Goal: Communication & Community: Answer question/provide support

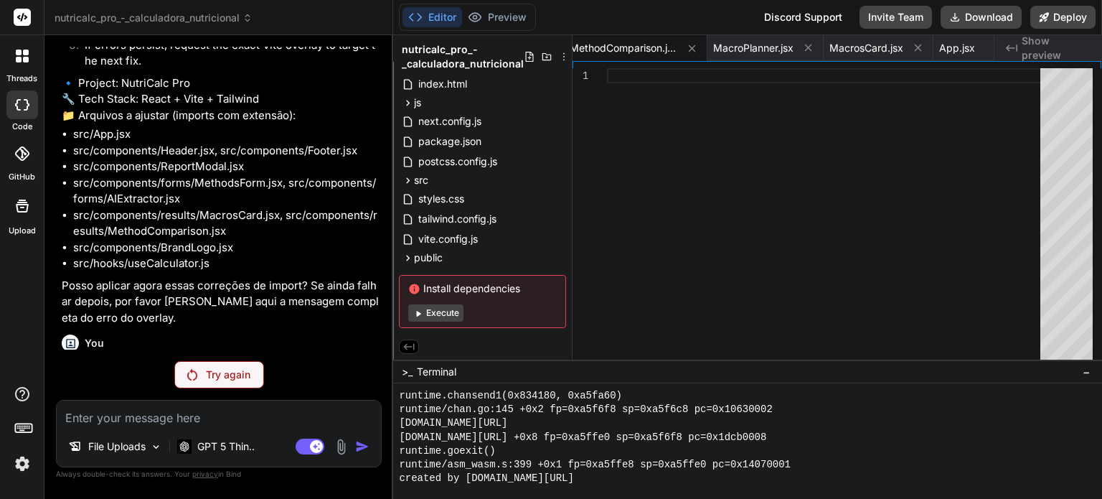
scroll to position [9453, 0]
click at [31, 54] on div at bounding box center [22, 56] width 30 height 30
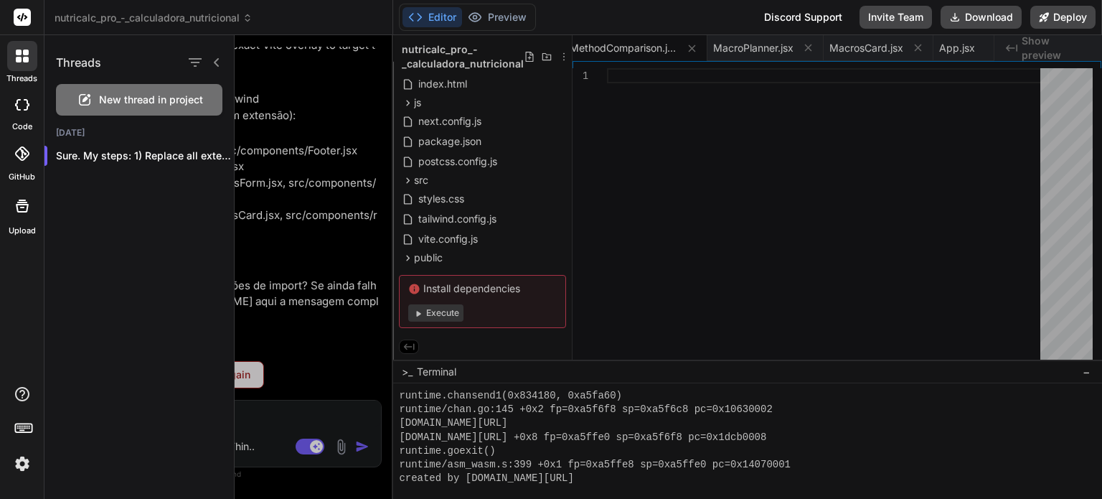
click at [24, 118] on div at bounding box center [22, 104] width 32 height 29
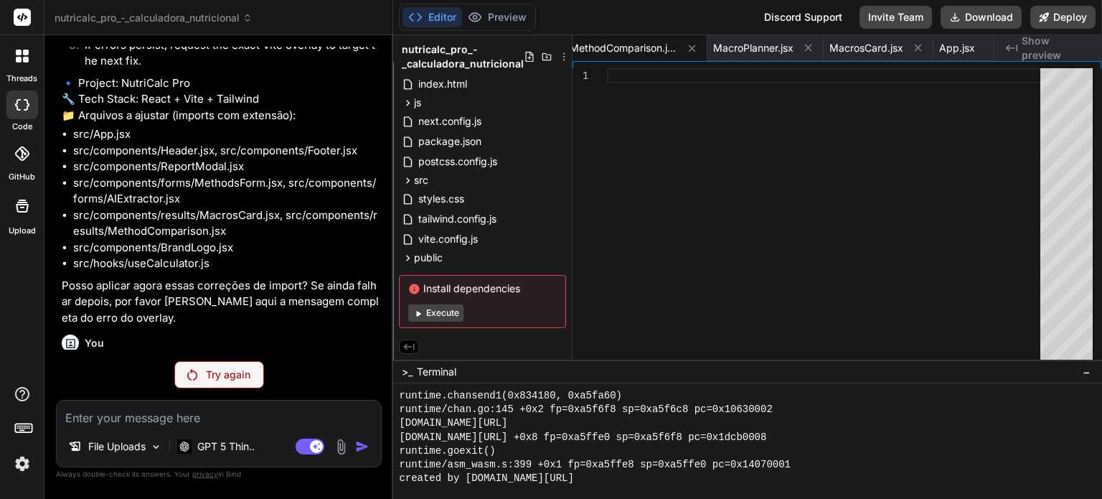
click at [24, 118] on div at bounding box center [22, 104] width 32 height 29
type textarea "x"
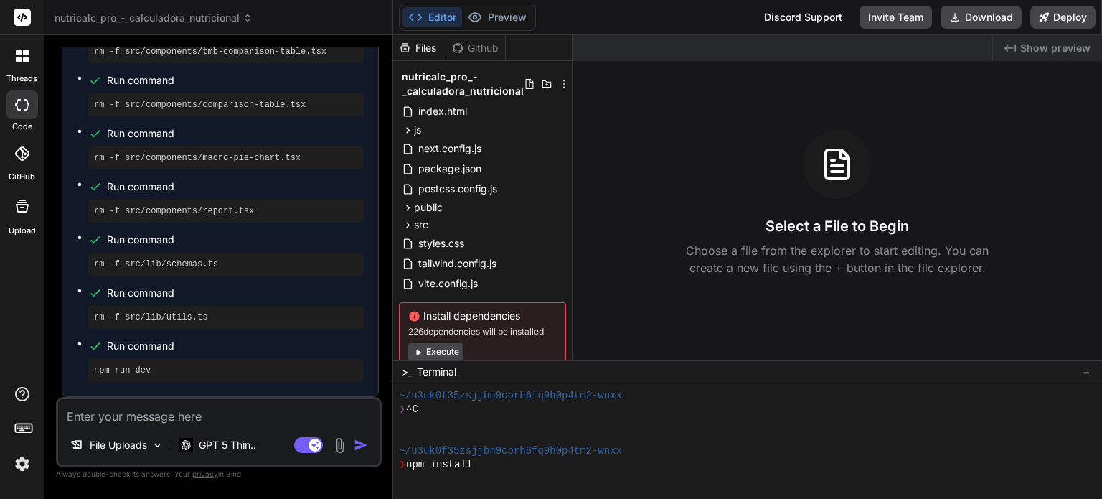
scroll to position [165, 0]
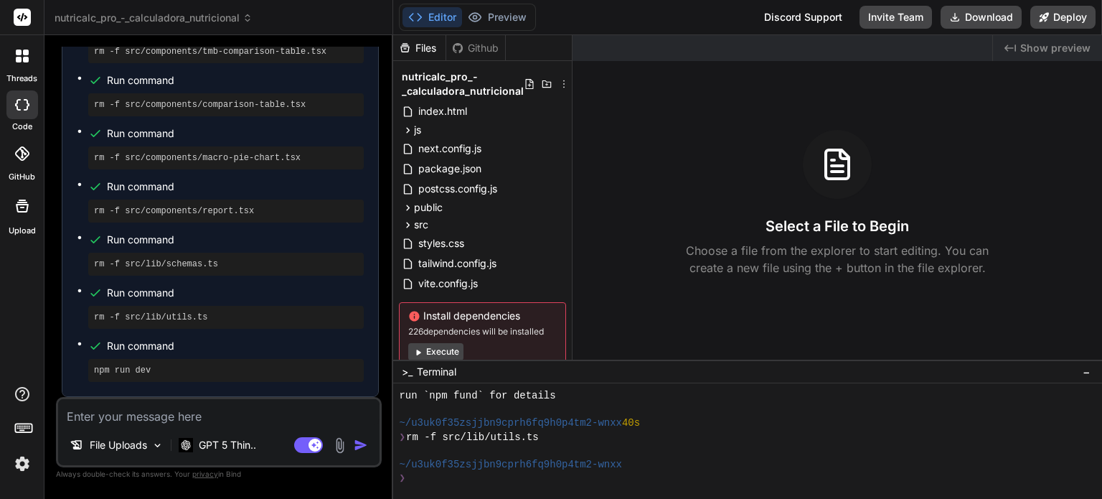
click at [443, 354] on button "Execute" at bounding box center [435, 351] width 55 height 17
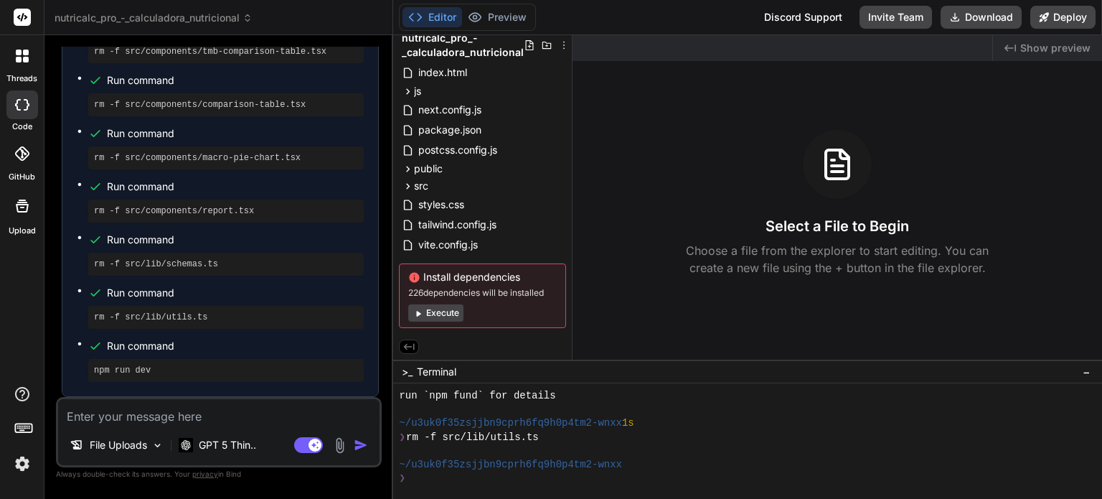
click at [441, 314] on button "Execute" at bounding box center [435, 312] width 55 height 17
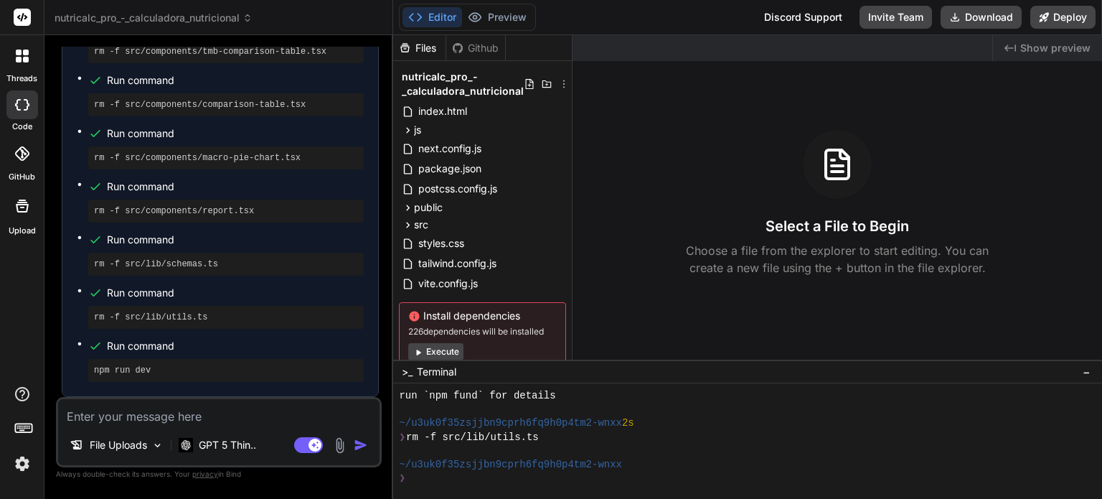
scroll to position [579, 0]
click at [436, 347] on button "Execute" at bounding box center [435, 351] width 55 height 17
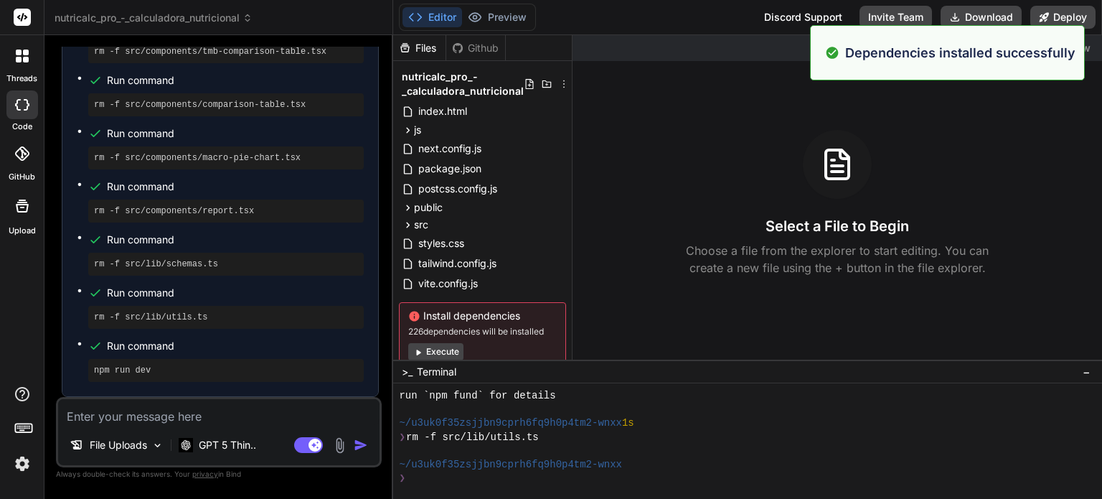
scroll to position [785, 0]
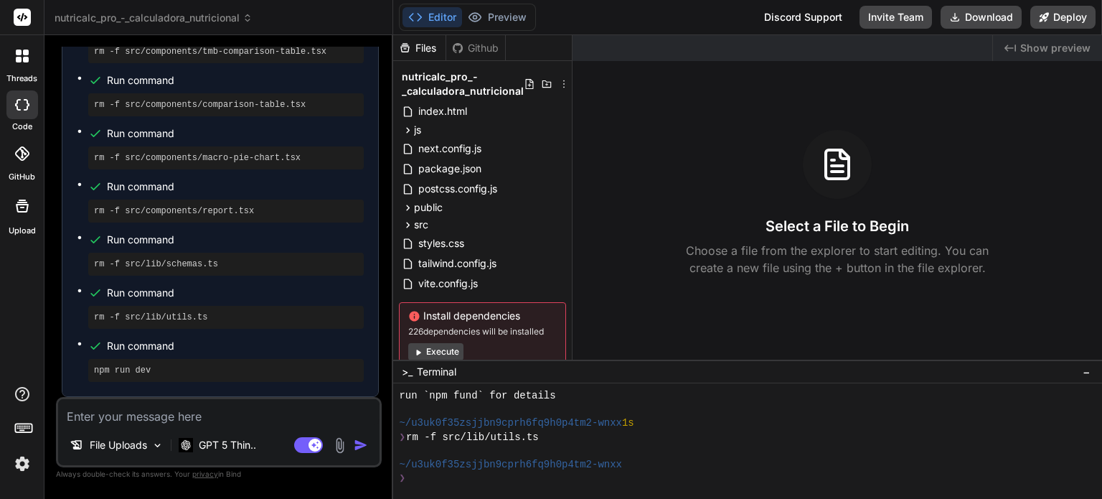
click at [271, 406] on textarea at bounding box center [219, 412] width 322 height 26
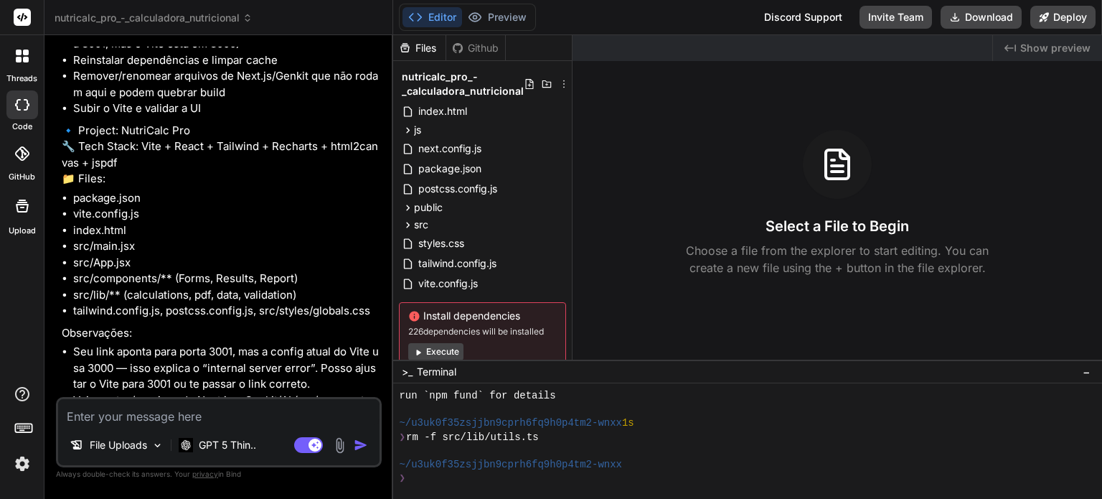
scroll to position [0, 0]
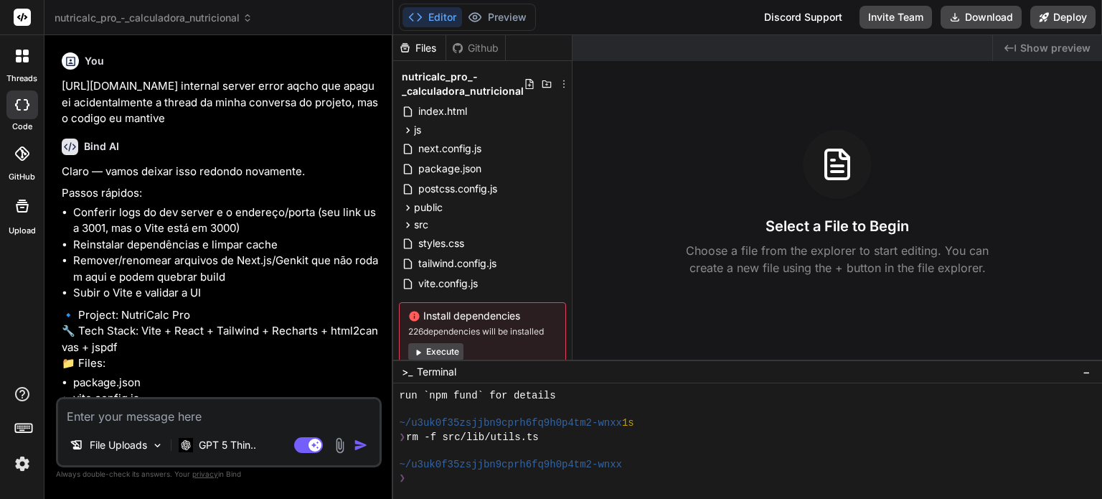
click at [230, 411] on textarea at bounding box center [219, 412] width 322 height 26
type textarea "x"
type textarea "C"
type textarea "x"
type textarea "Co"
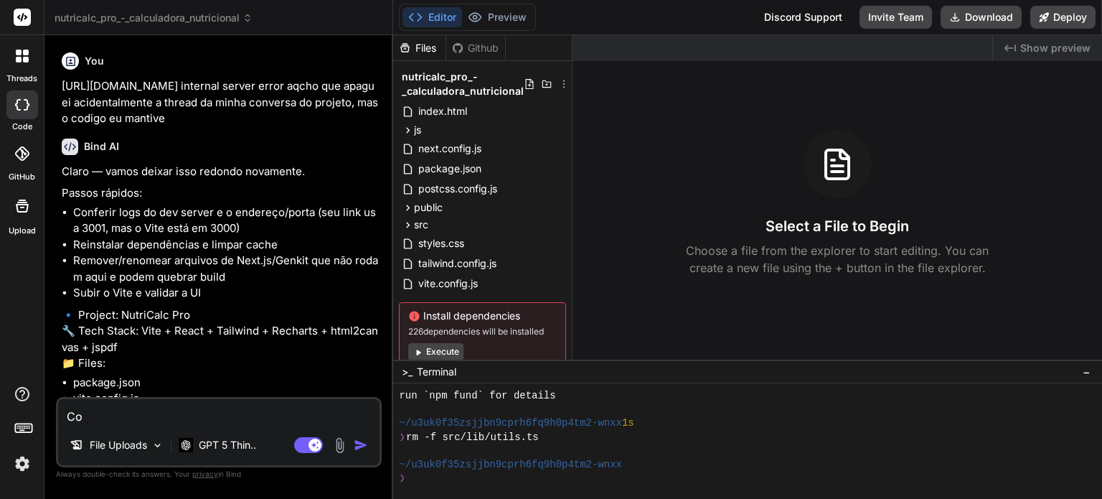
type textarea "x"
type textarea "Cor"
type textarea "x"
type textarea "Corr"
type textarea "x"
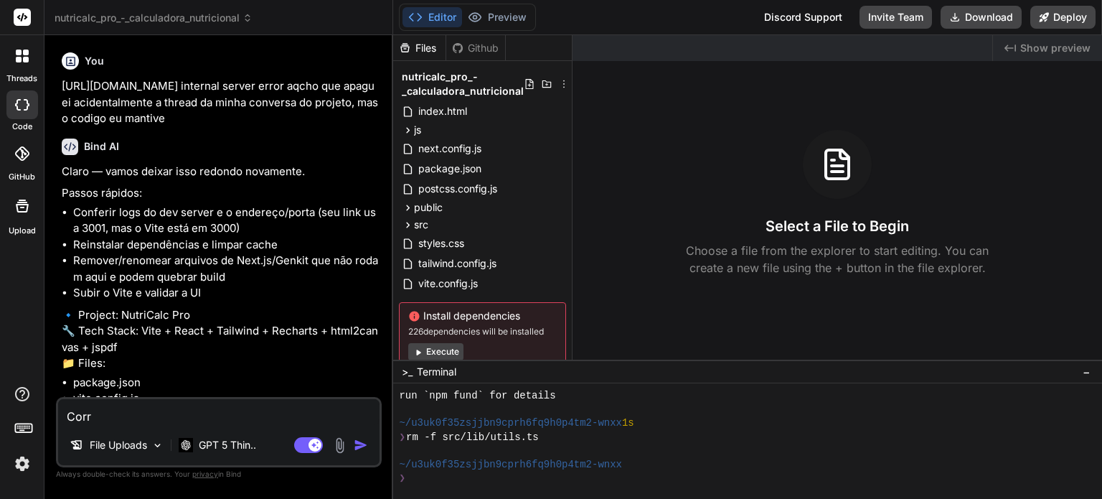
type textarea "Corri"
type textarea "x"
type textarea "Corrij"
type textarea "x"
type textarea "Corrija"
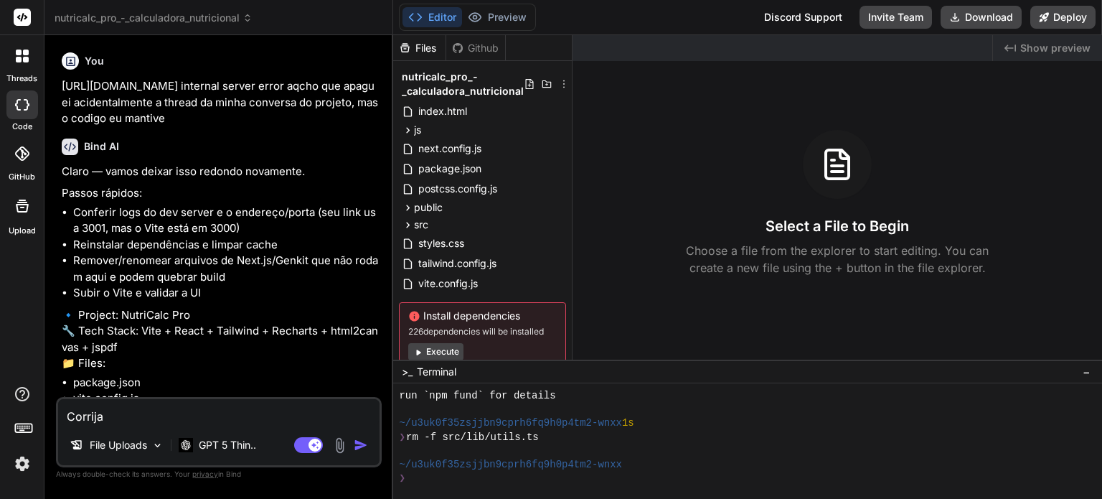
type textarea "x"
type textarea "Corrija"
type textarea "x"
type textarea "Corrija a"
type textarea "x"
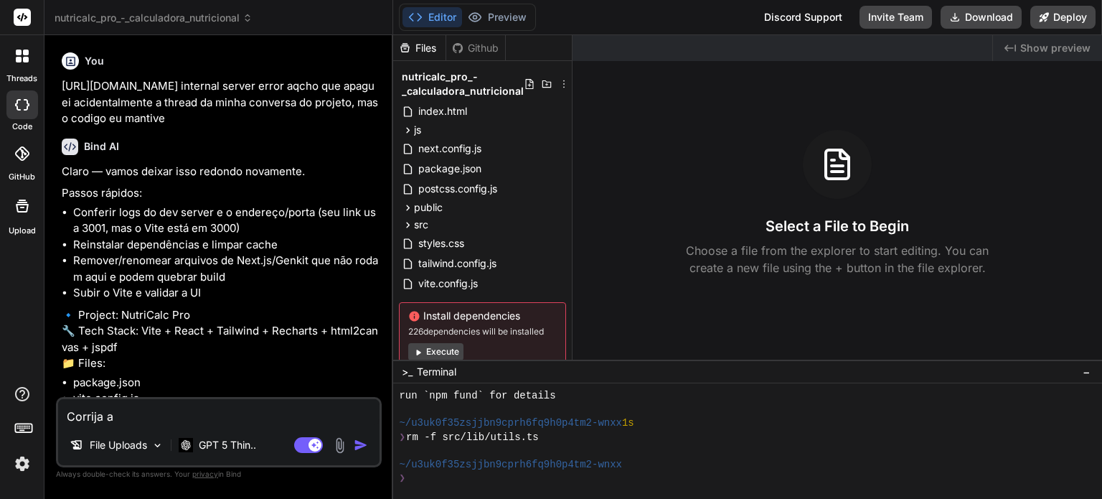
type textarea "Corrija ag"
type textarea "x"
type textarea "Corrija ago"
type textarea "x"
type textarea "Corrija agor"
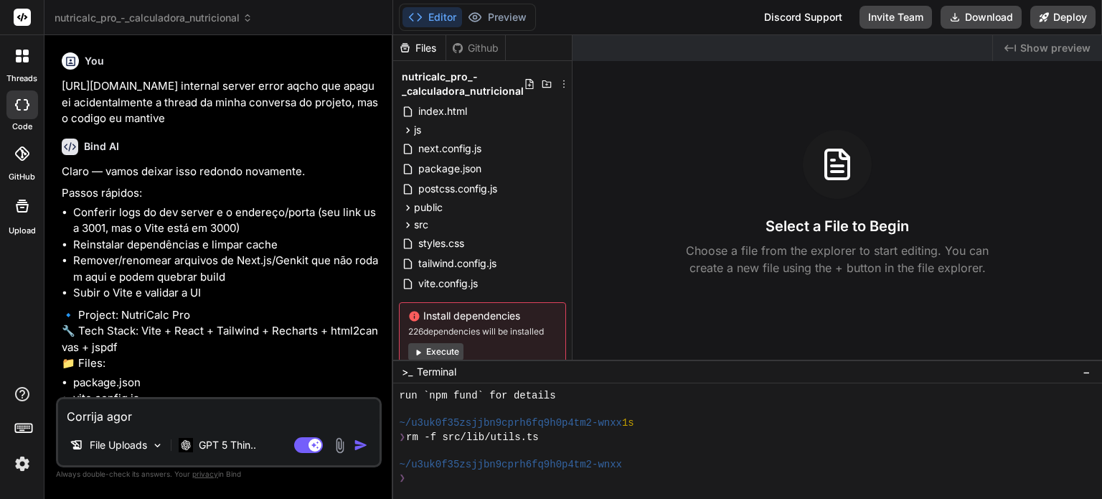
type textarea "x"
type textarea "Corrija agora"
type textarea "x"
type textarea "Corrija agora"
type textarea "x"
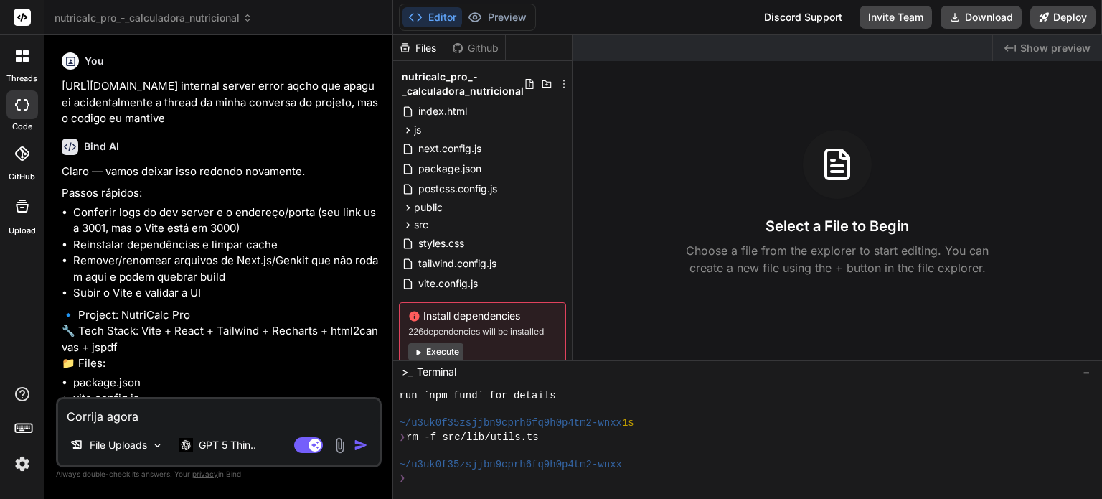
type textarea "Corrija agora t"
type textarea "x"
type textarea "Corrija agora to"
type textarea "x"
type textarea "Corrija agora tod"
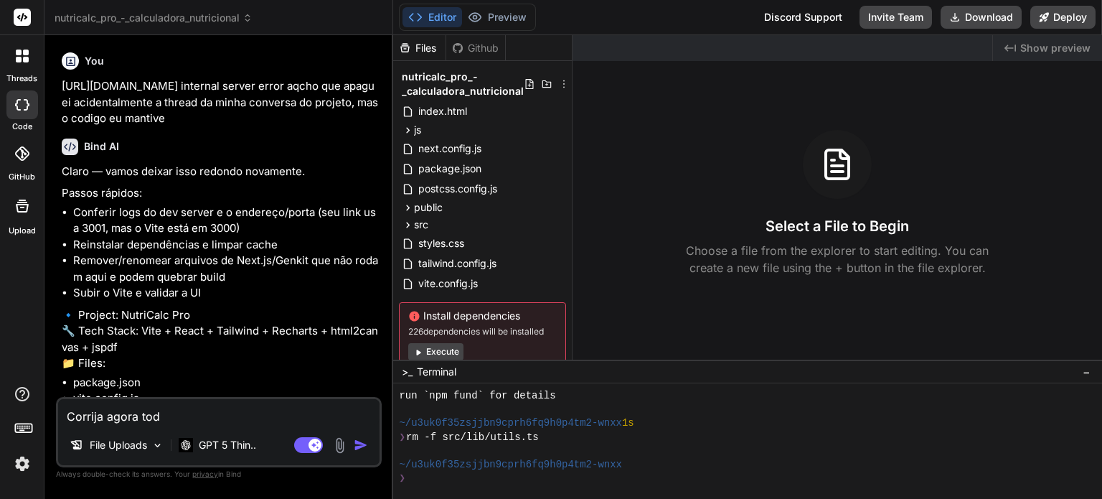
type textarea "x"
type textarea "Corrija agora todo"
type textarea "x"
type textarea "Corrija agora todos"
type textarea "x"
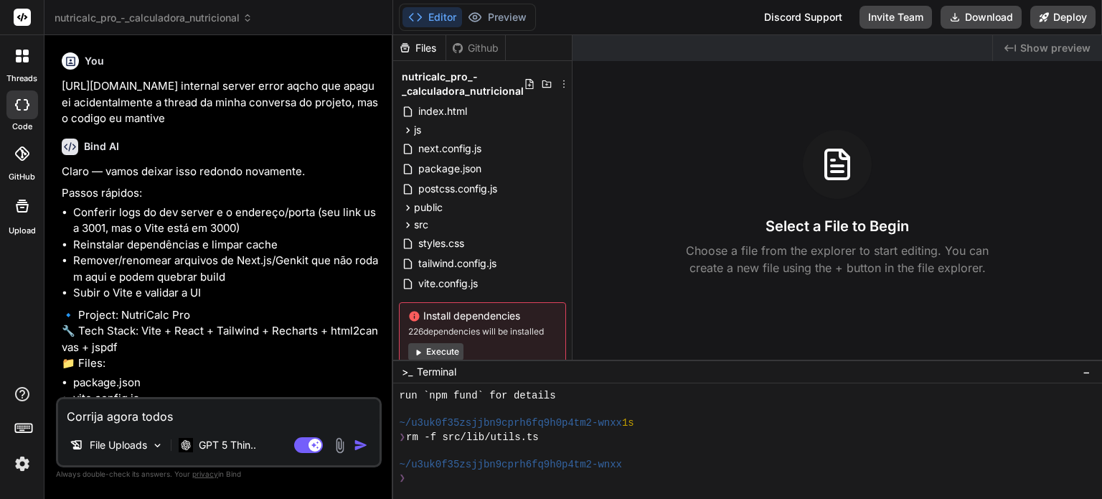
type textarea "Corrija agora todos"
type textarea "x"
type textarea "Corrija agora todos o"
type textarea "x"
type textarea "Corrija agora todos os"
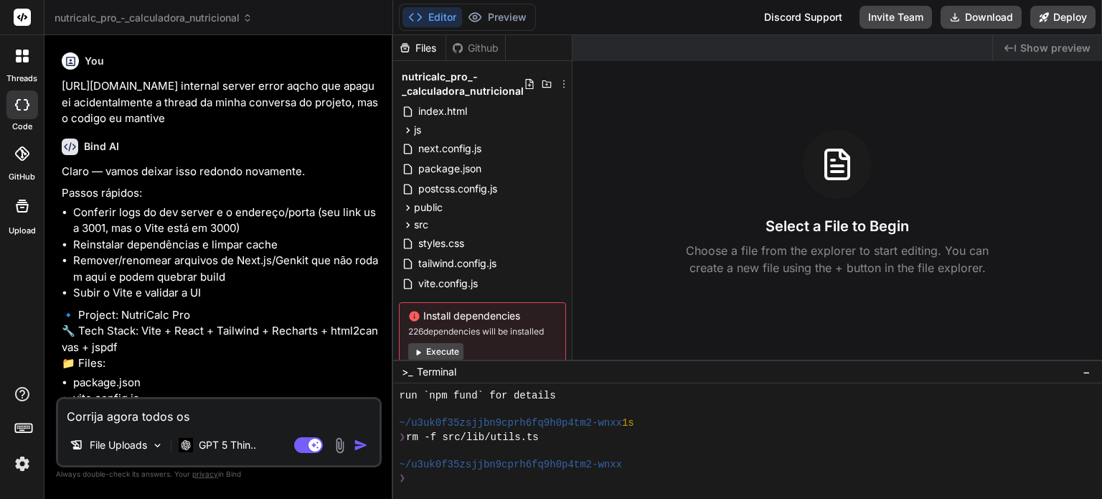
type textarea "x"
type textarea "Corrija agora todos os"
type textarea "x"
type textarea "Corrija agora todos os e"
type textarea "x"
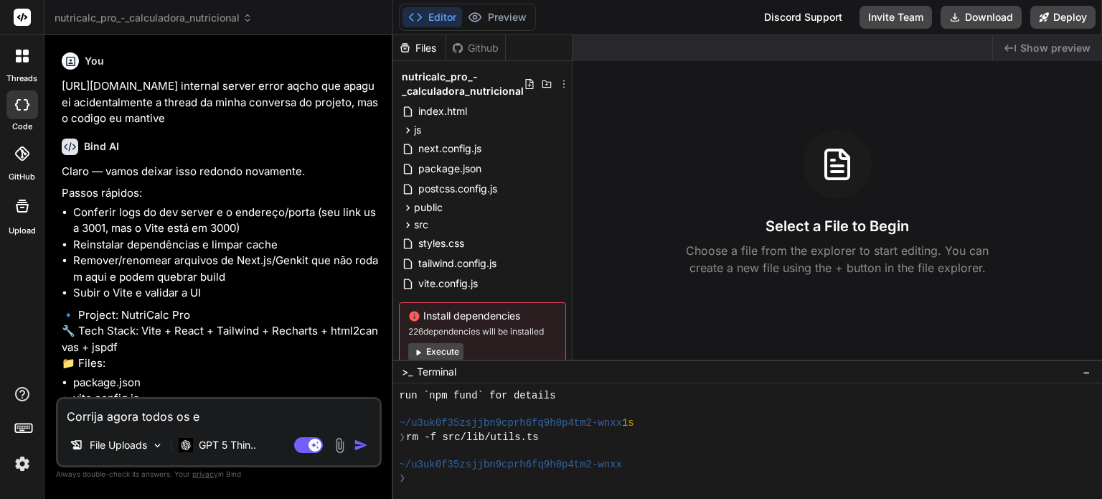
type textarea "Corrija agora todos os er"
type textarea "x"
type textarea "Corrija agora todos os err"
type textarea "x"
type textarea "Corrija agora todos os erro"
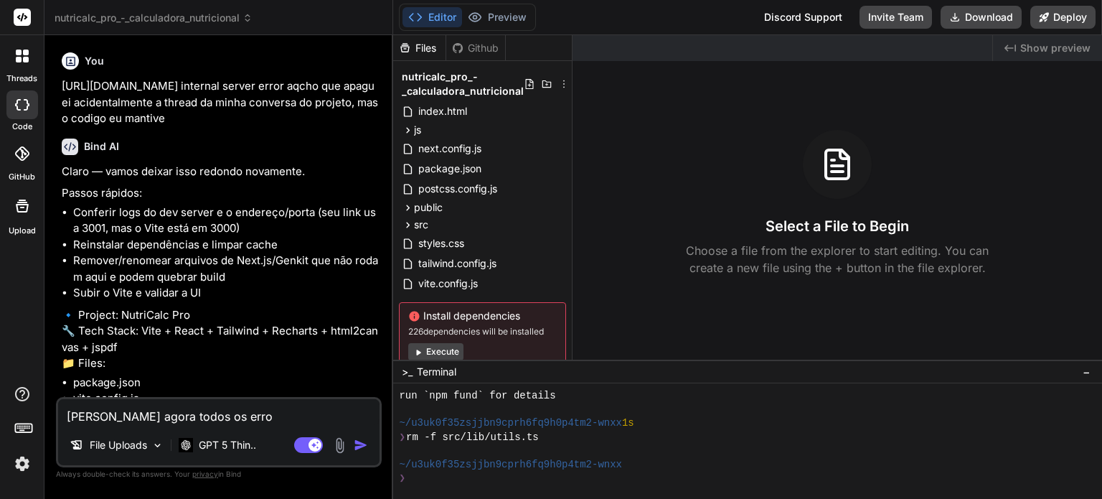
type textarea "x"
type textarea "Corrija agora todos os erros"
type textarea "x"
type textarea "Corrija agora todos os erros"
type textarea "x"
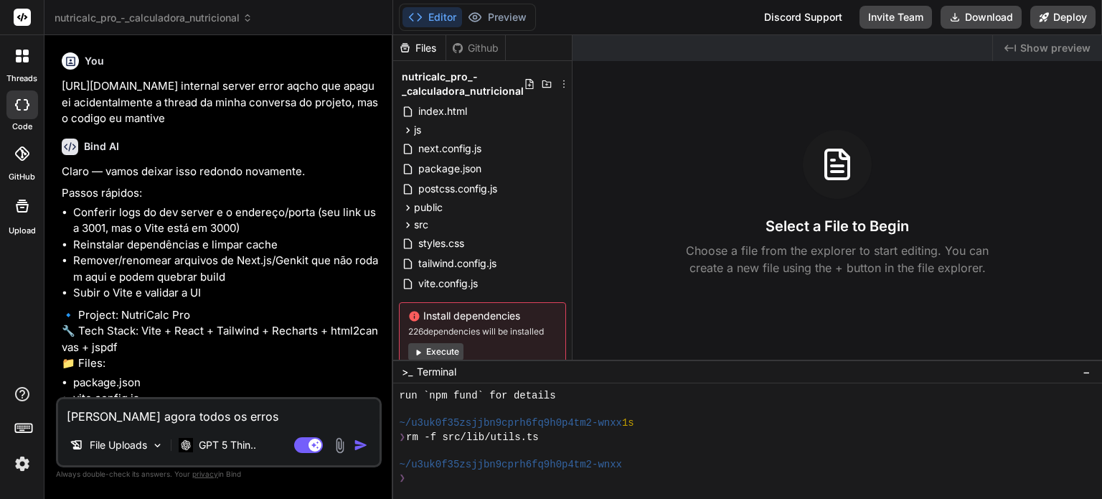
type textarea "Corrija agora todos os erros q"
type textarea "x"
type textarea "Corrija agora todos os erros qu"
type textarea "x"
type textarea "Corrija agora todos os erros que"
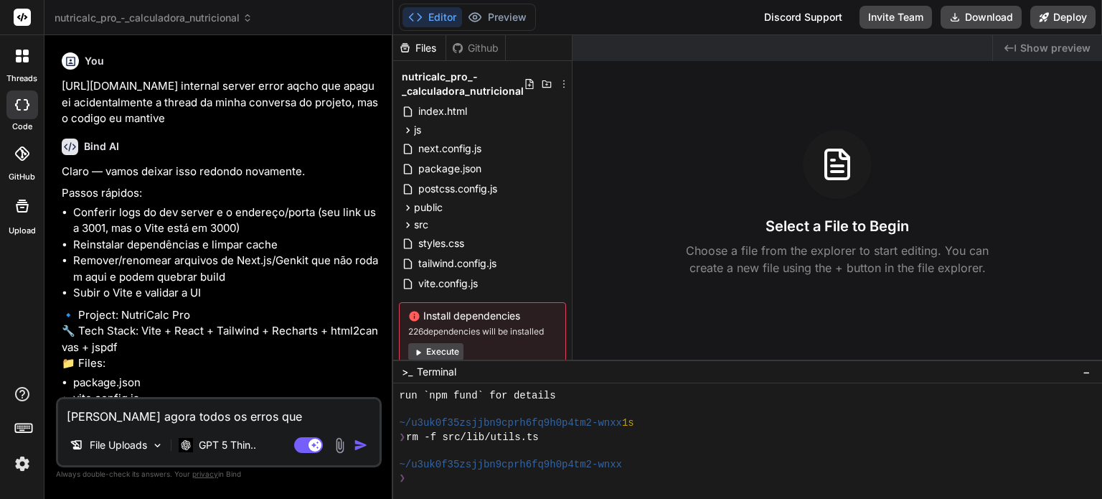
type textarea "x"
type textarea "Corrija agora todos os erros que"
type textarea "x"
type textarea "Corrija agora todos os erros que e"
type textarea "x"
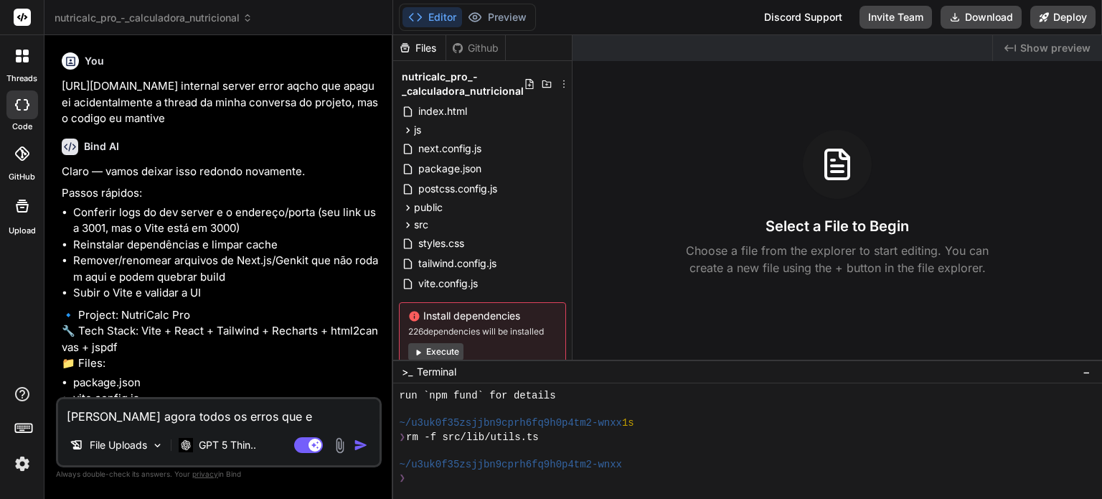
type textarea "Corrija agora todos os erros que es"
type textarea "x"
type textarea "Corrija agora todos os erros que est"
type textarea "x"
type textarea "Corrija agora todos os erros que estã"
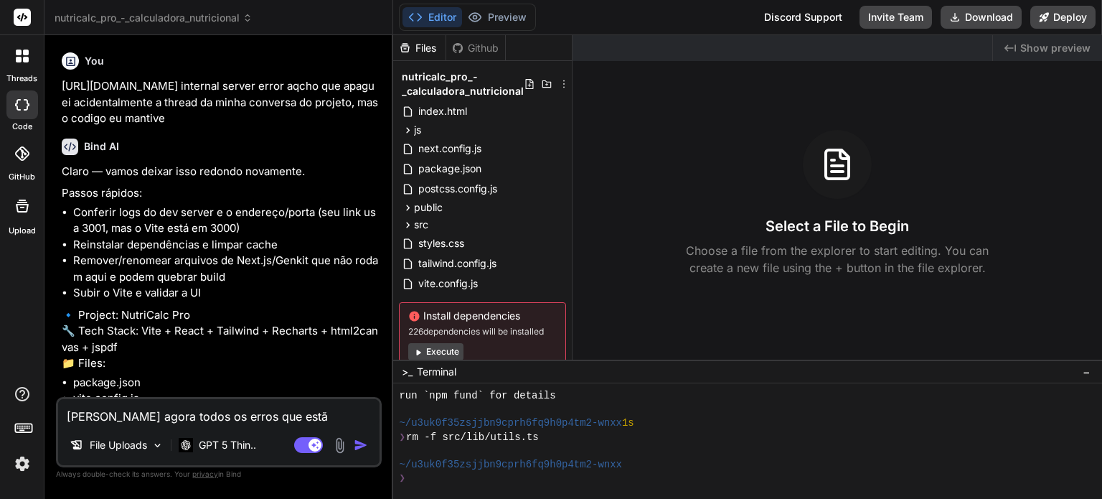
type textarea "x"
type textarea "Corrija agora todos os erros que estão"
type textarea "x"
type textarea "Corrija agora todos os erros que estão"
type textarea "x"
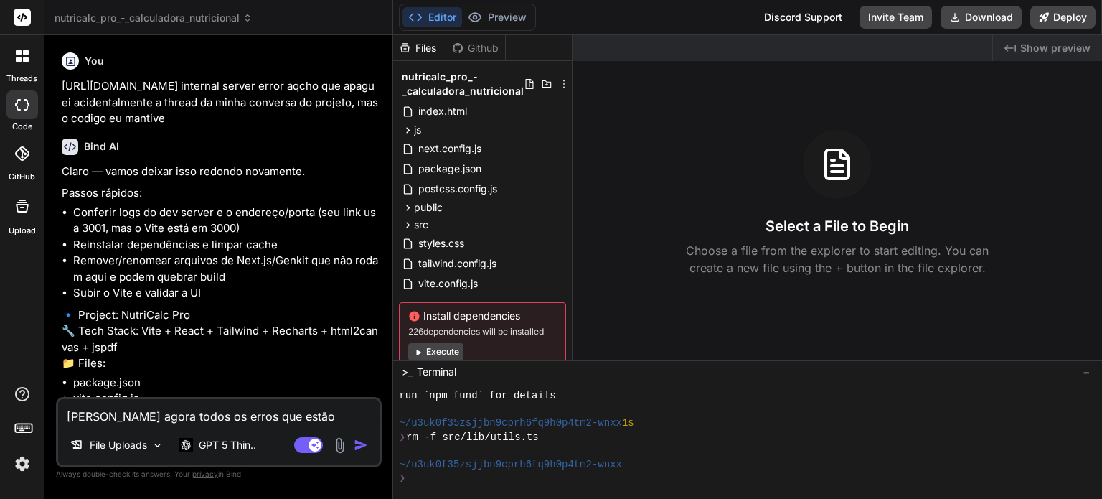
type textarea "Corrija agora todos os erros que estão a"
type textarea "x"
type textarea "Corrija agora todos os erros que estão ac"
type textarea "x"
type textarea "Corrija agora todos os erros que estão aco"
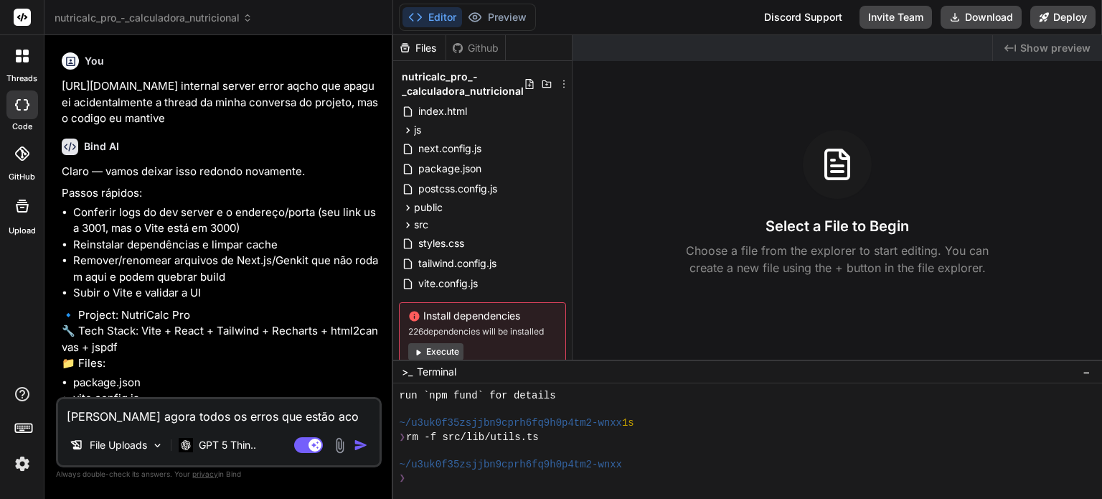
type textarea "x"
type textarea "Corrija agora todos os erros que estão acon"
type textarea "x"
type textarea "Corrija agora todos os erros que estão acont"
type textarea "x"
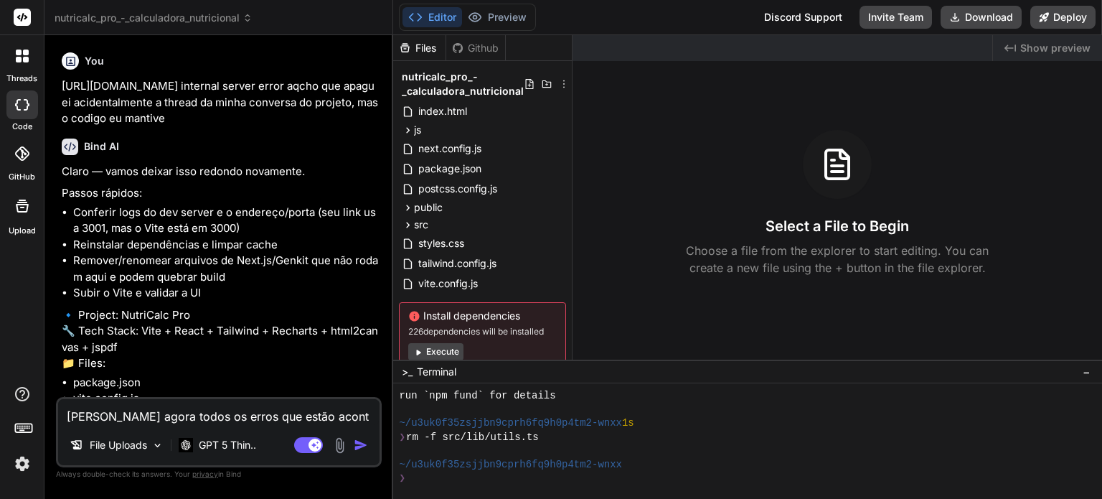
type textarea "Corrija agora todos os erros que estão aconte"
type textarea "x"
type textarea "Corrija agora todos os erros que estão acontec"
type textarea "x"
type textarea "Corrija agora todos os erros que estão acontecen"
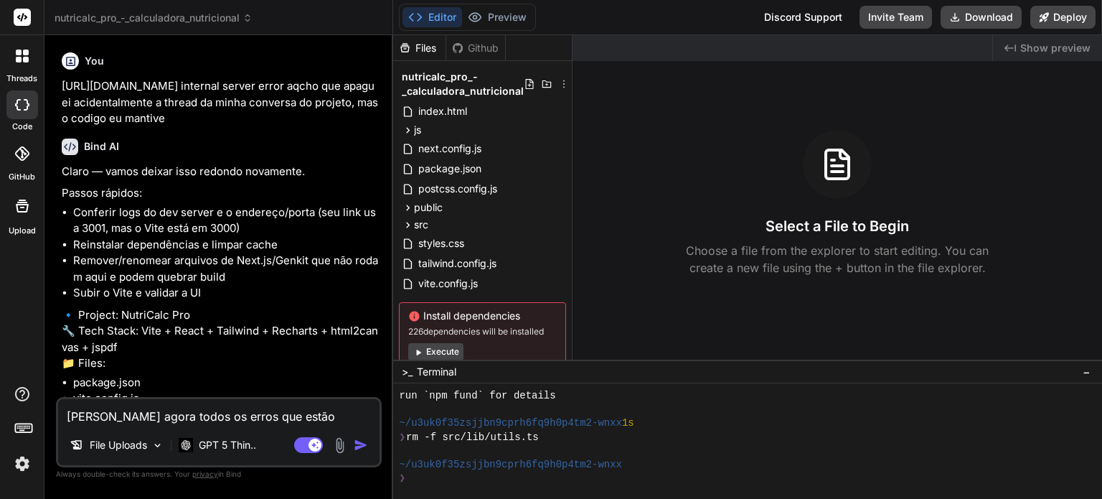
type textarea "x"
type textarea "Corrija agora todos os erros que estão acontecend"
type textarea "x"
type textarea "Corrija agora todos os erros que estão acontecendo"
type textarea "x"
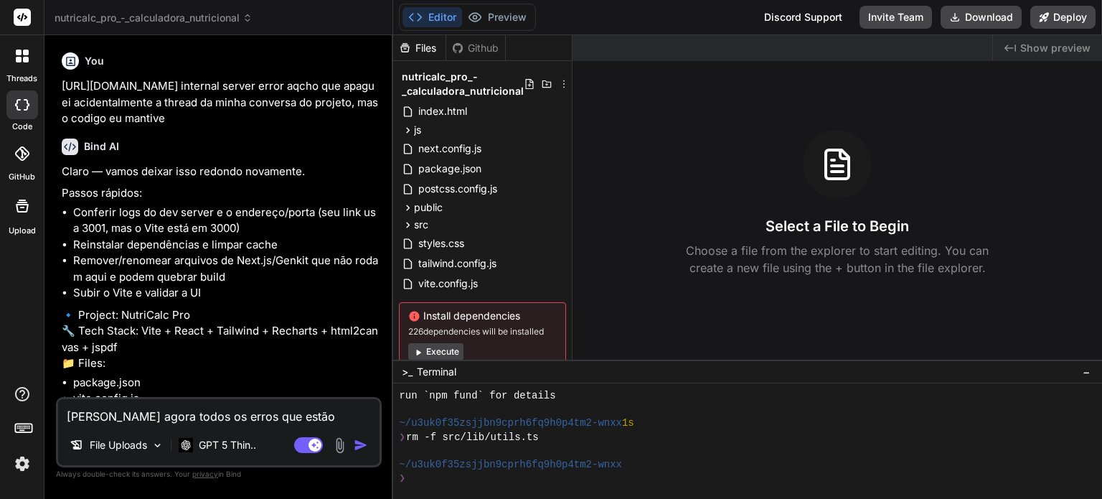
type textarea "Corrija agora todos os erros que estão acontecendo"
type textarea "x"
type textarea "Corrija agora todos os erros que estão acontecendo e"
type textarea "x"
type textarea "Corrija agora todos os erros que estão acontecendo e i"
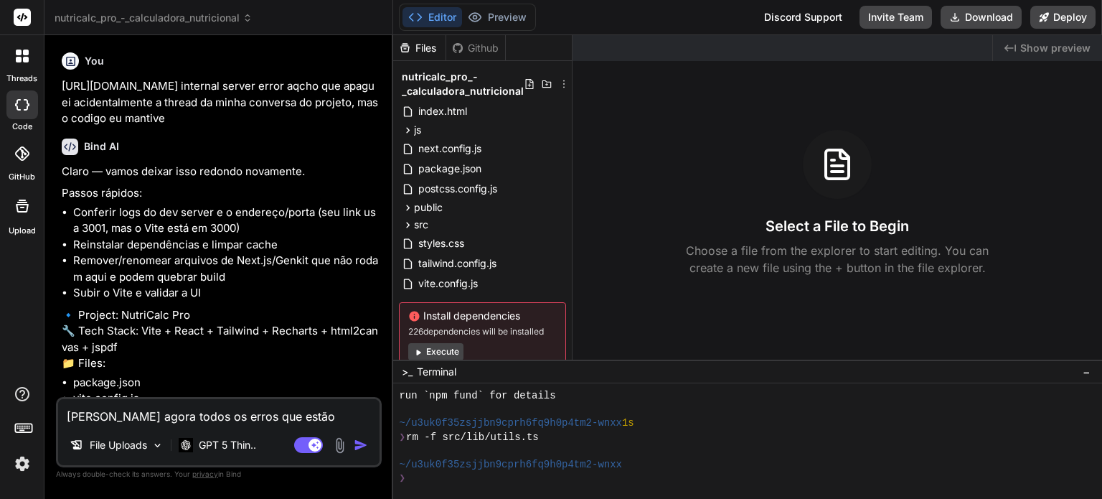
type textarea "x"
type textarea "Corrija agora todos os erros que estão acontecendo e in"
type textarea "x"
type textarea "Corrija agora todos os erros que estão acontecendo e inst"
type textarea "x"
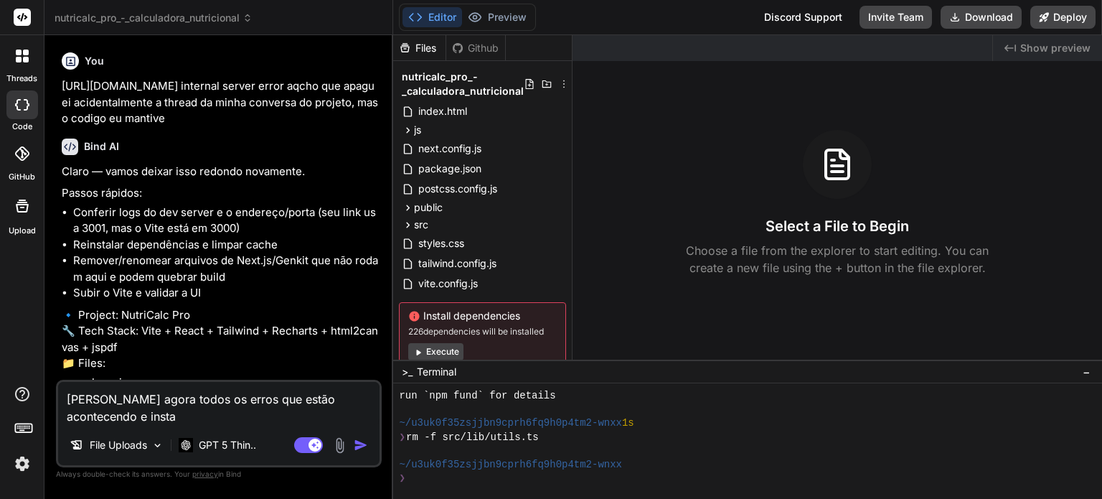
type textarea "Corrija agora todos os erros que estão acontecendo e instal"
type textarea "x"
type textarea "Corrija agora todos os erros que estão acontecendo e instale"
type textarea "x"
type textarea "Corrija agora todos os erros que estão acontecendo e instale"
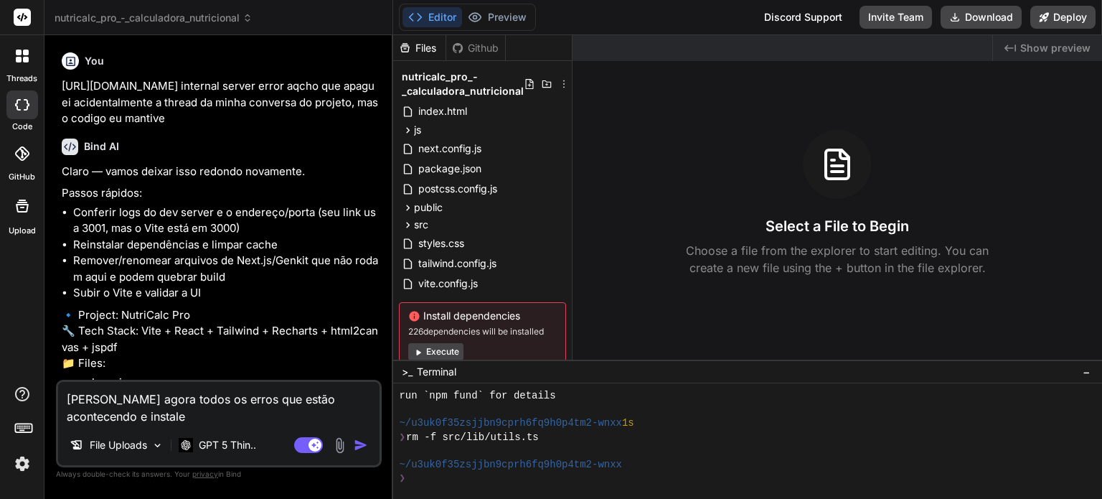
type textarea "x"
type textarea "Corrija agora todos os erros que estão acontecendo e instale to"
type textarea "x"
type textarea "Corrija agora todos os erros que estão acontecendo e instale tod"
type textarea "x"
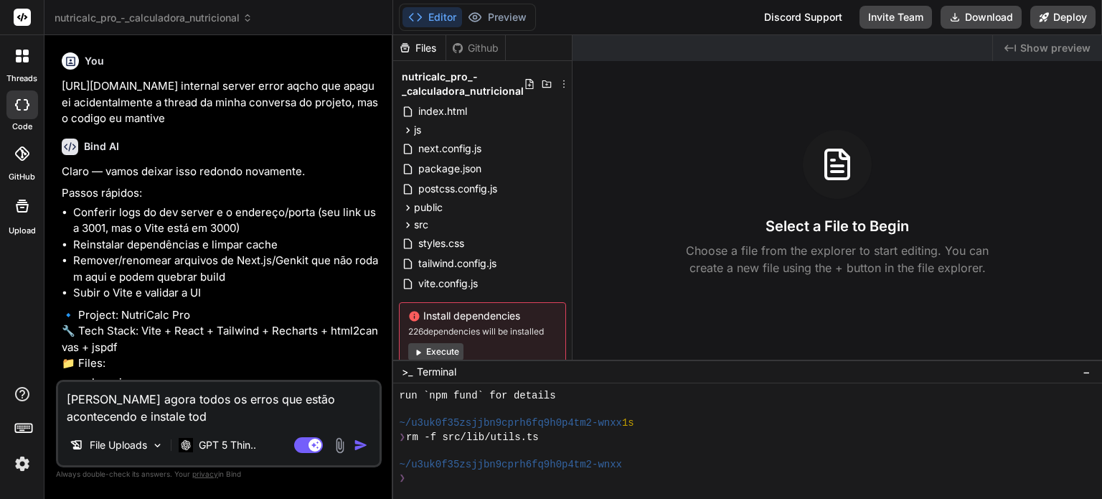
type textarea "Corrija agora todos os erros que estão acontecendo e instale toda"
type textarea "x"
type textarea "Corrija agora todos os erros que estão acontecendo e instale todas"
type textarea "x"
type textarea "Corrija agora todos os erros que estão acontecendo e instale todas as"
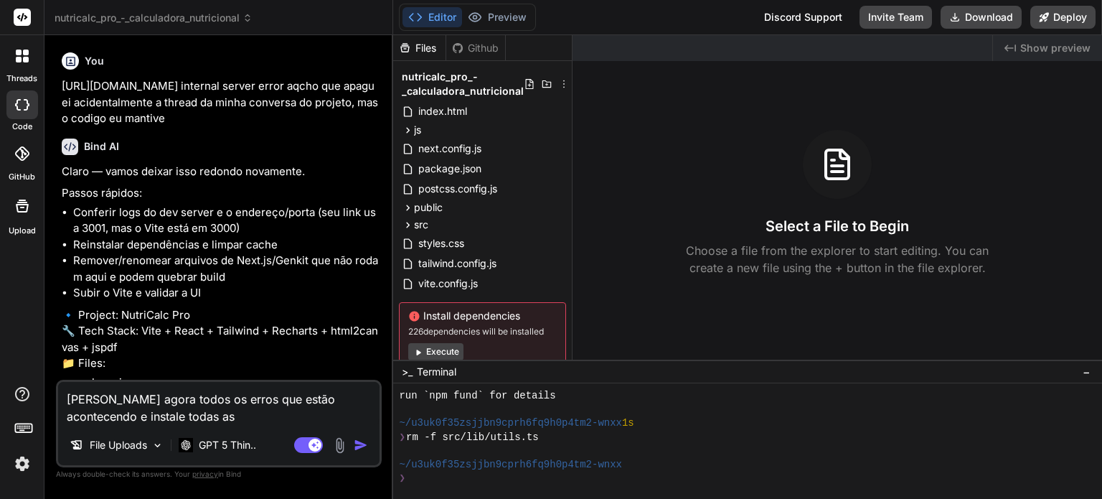
type textarea "x"
type textarea "Corrija agora todos os erros que estão acontecendo e instale todas as"
type textarea "x"
type textarea "Corrija agora todos os erros que estão acontecendo e instale todas as d"
type textarea "x"
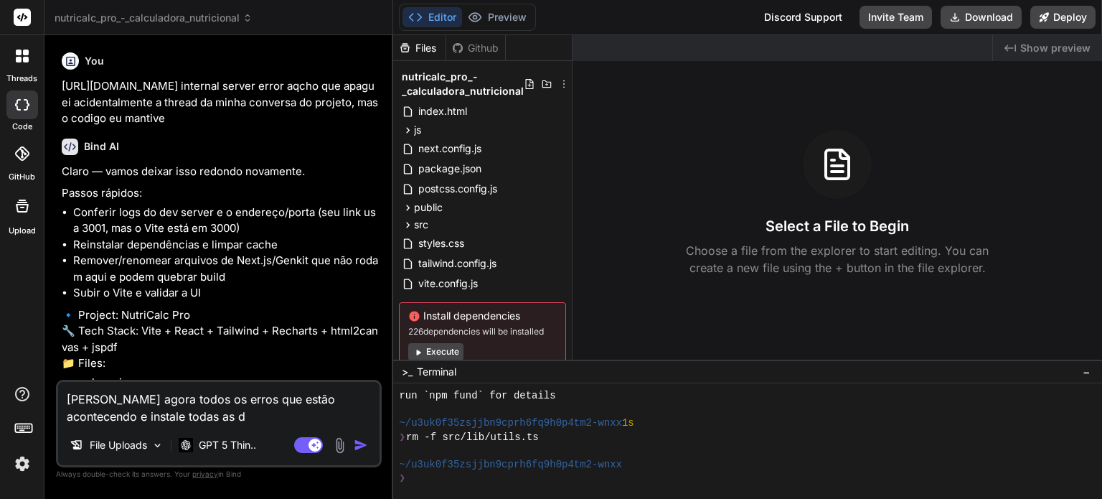
type textarea "Corrija agora todos os erros que estão acontecendo e instale todas as de"
type textarea "x"
type textarea "Corrija agora todos os erros que estão acontecendo e instale todas as dep"
type textarea "x"
type textarea "Corrija agora todos os erros que estão acontecendo e instale todas as depe"
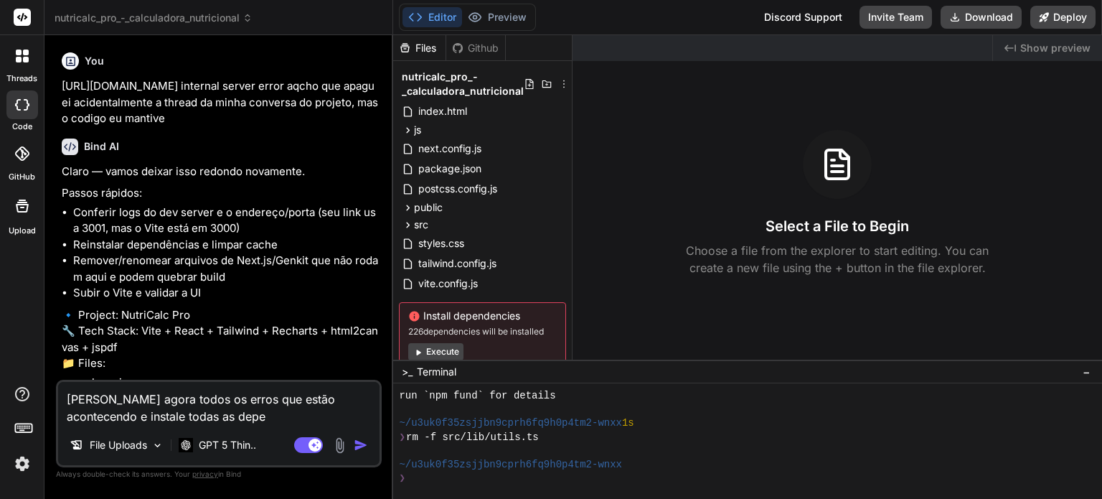
type textarea "x"
type textarea "Corrija agora todos os erros que estão acontecendo e instale todas as depen"
type textarea "x"
type textarea "Corrija agora todos os erros que estão acontecendo e instale todas as depend"
type textarea "x"
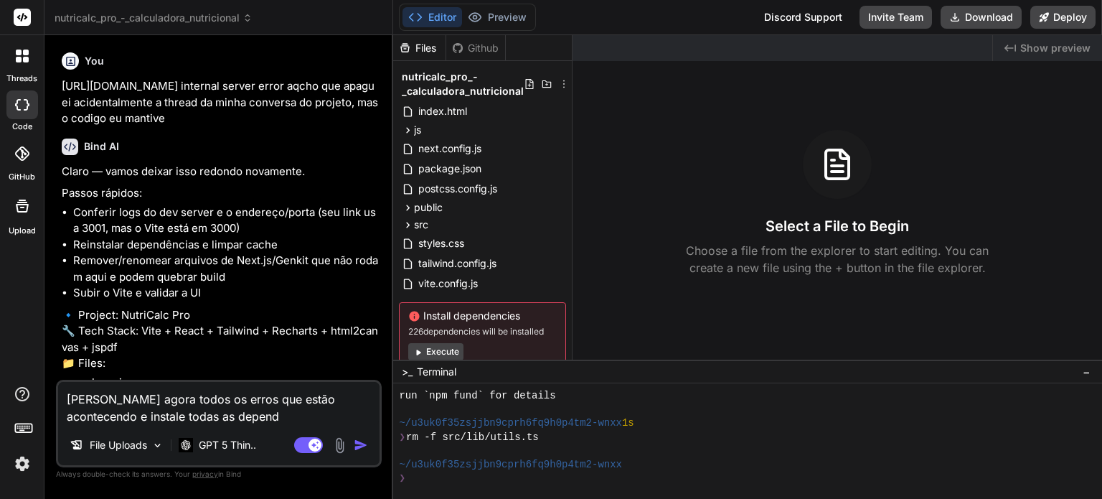
type textarea "Corrija agora todos os erros que estão acontecendo e instale todas as dependê"
type textarea "x"
type textarea "Corrija agora todos os erros que estão acontecendo e instale todas as dependên"
type textarea "x"
type textarea "Corrija agora todos os erros que estão acontecendo e instale todas as dependênc"
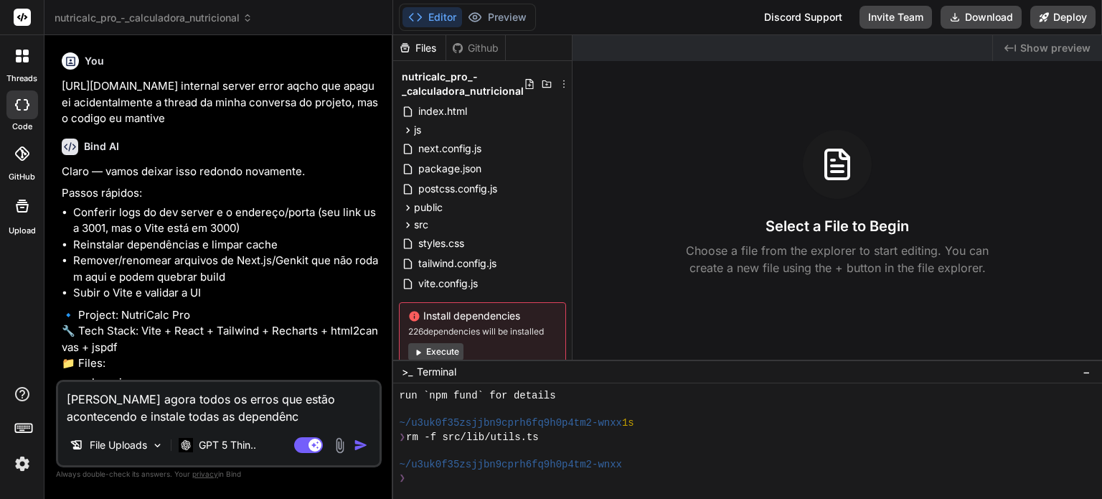
type textarea "x"
type textarea "Corrija agora todos os erros que estão acontecendo e instale todas as dependênci"
type textarea "x"
type textarea "Corrija agora todos os erros que estão acontecendo e instale todas as dependênc…"
type textarea "x"
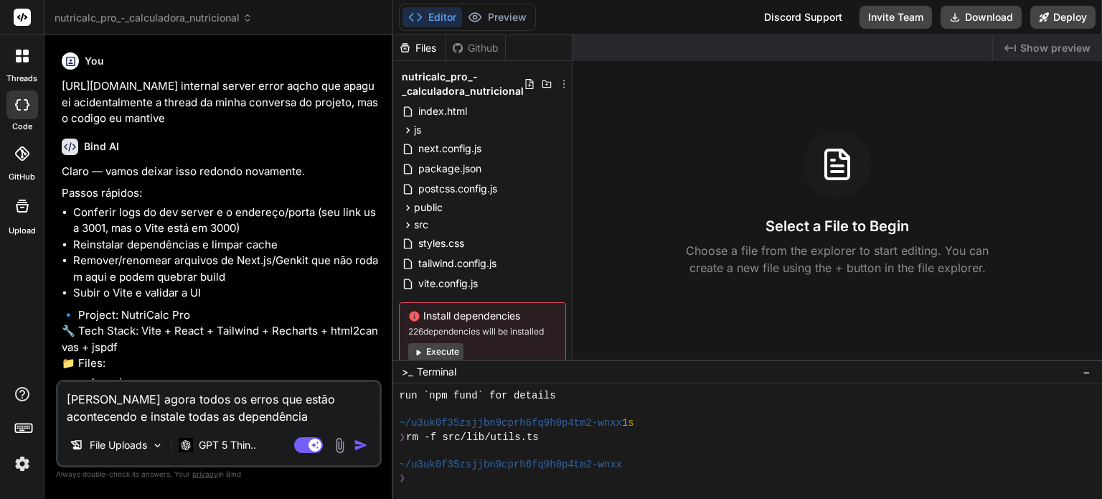
type textarea "Corrija agora todos os erros que estão acontecendo e instale todas as dependênc…"
type textarea "x"
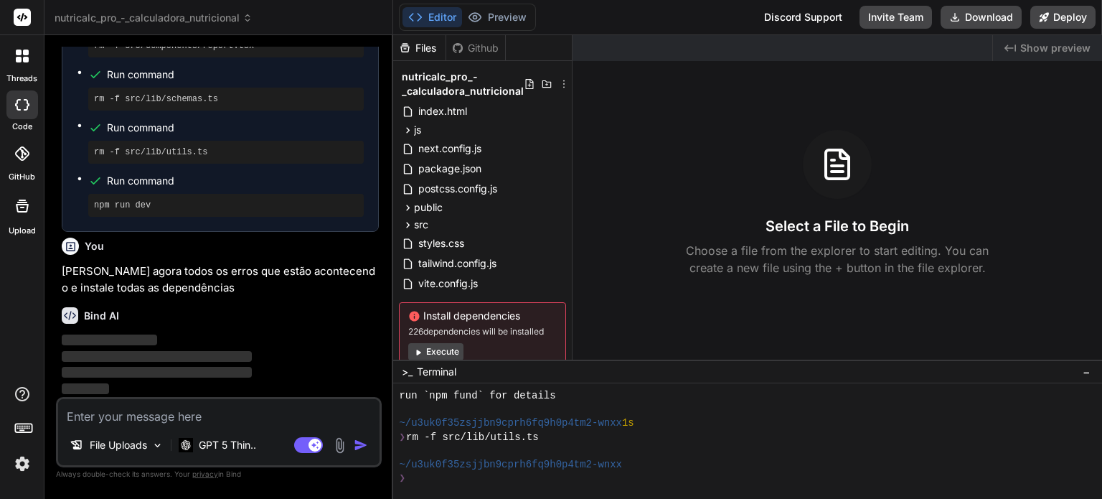
scroll to position [3485, 0]
click at [437, 48] on div "Files" at bounding box center [419, 48] width 52 height 14
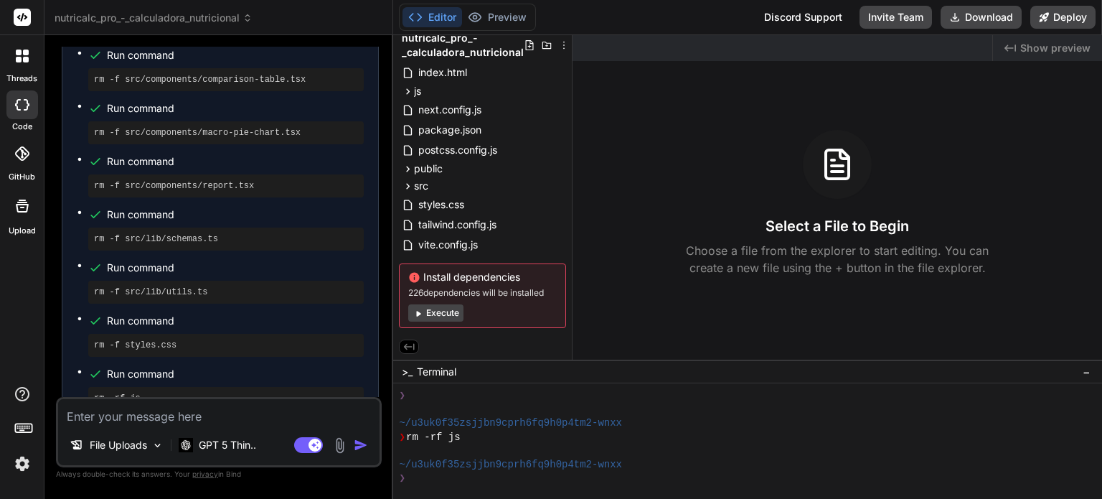
scroll to position [4341, 0]
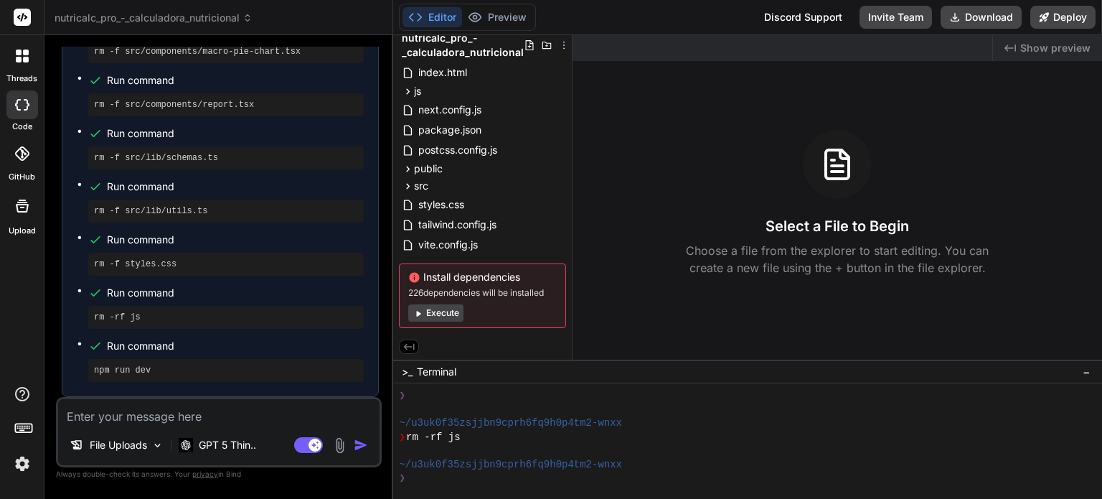
click at [435, 305] on button "Execute" at bounding box center [435, 312] width 55 height 17
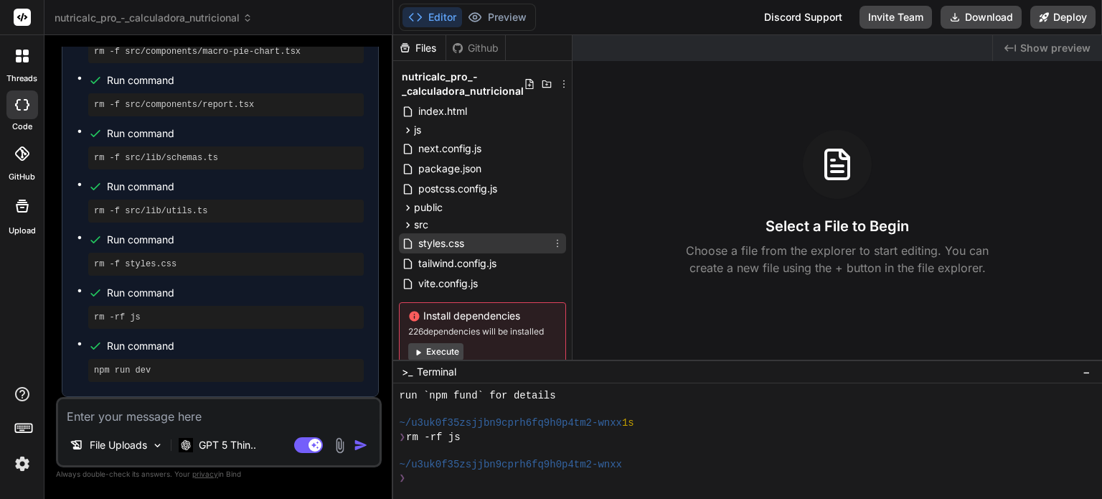
scroll to position [40, 0]
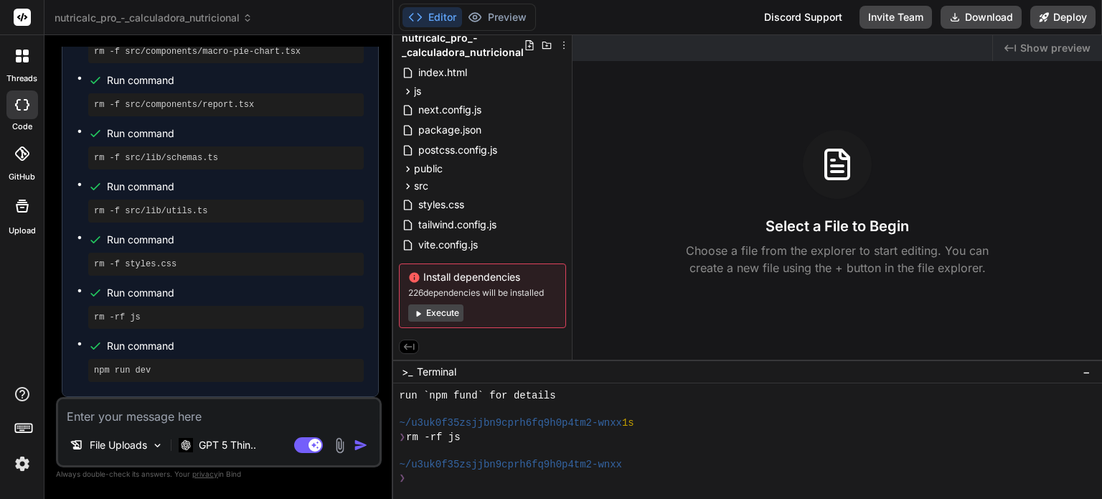
click at [287, 421] on textarea at bounding box center [219, 412] width 322 height 26
type textarea "x"
type textarea "P"
type textarea "x"
type textarea "Po"
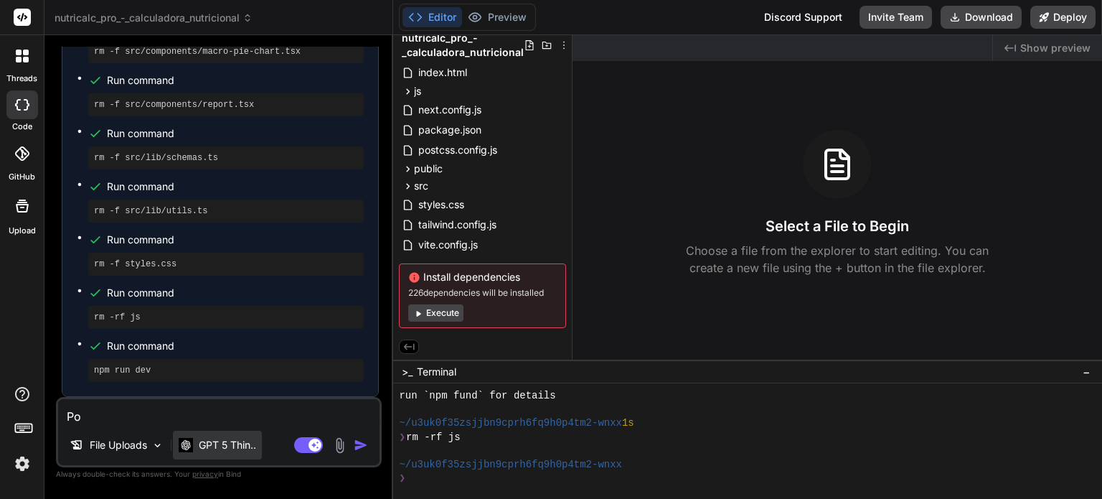
click at [252, 439] on p "GPT 5 Thin.." at bounding box center [227, 445] width 57 height 14
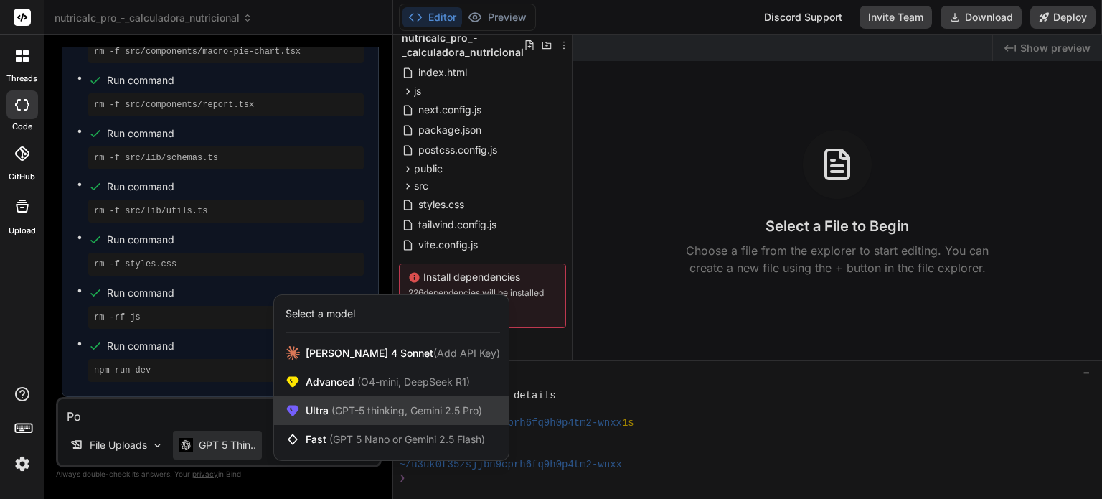
click at [289, 401] on div "Ultra (GPT-5 thinking, Gemini 2.5 Pro)" at bounding box center [391, 410] width 235 height 29
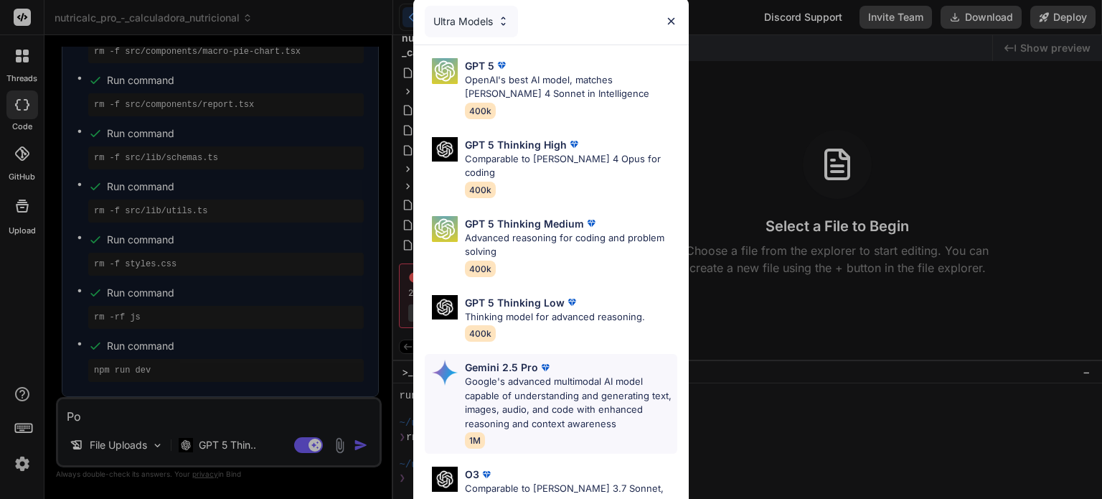
click at [509, 375] on p "Google's advanced multimodal AI model capable of understanding and generating t…" at bounding box center [571, 403] width 212 height 56
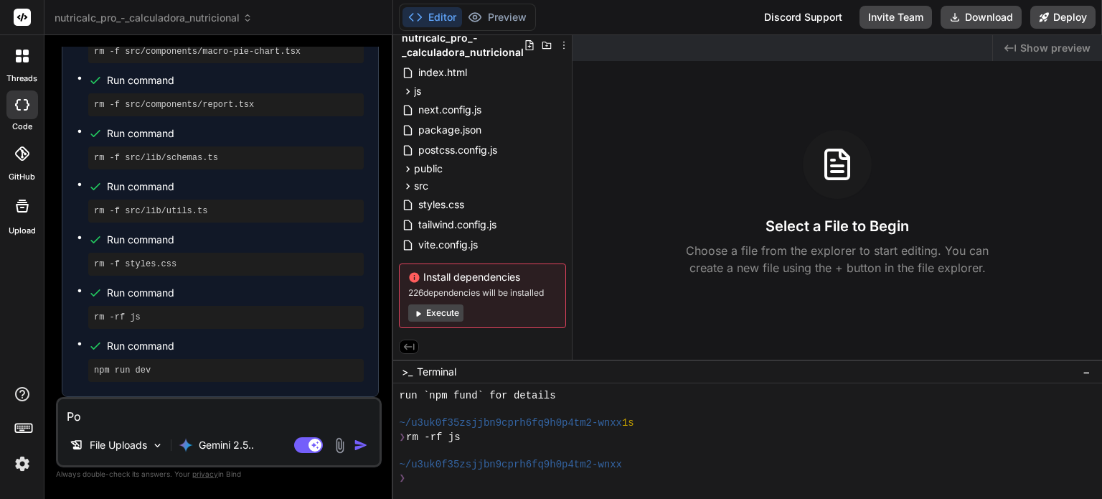
click at [255, 422] on textarea "Po" at bounding box center [219, 412] width 322 height 26
type textarea "x"
type textarea "Por"
type textarea "x"
type textarea "Por"
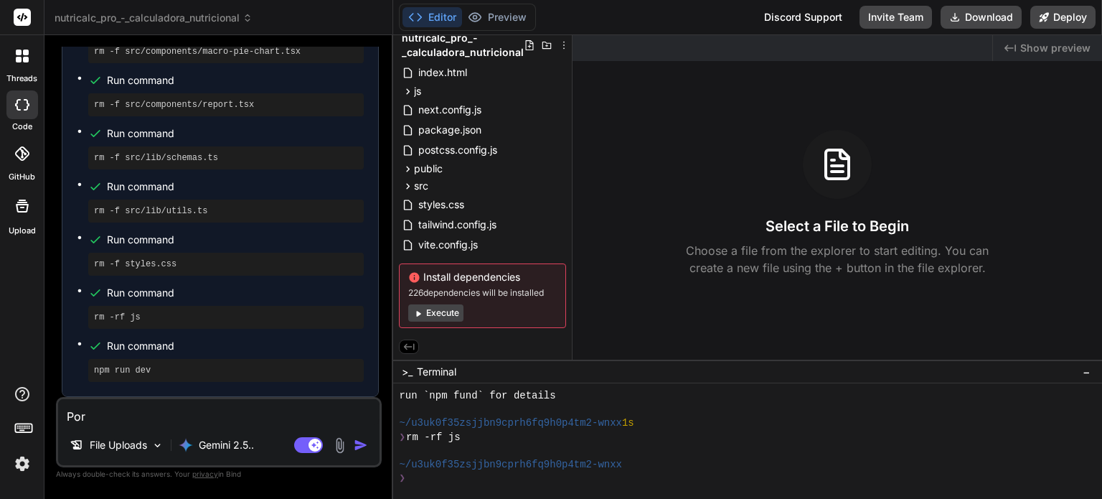
type textarea "x"
type textarea "Por q"
type textarea "x"
type textarea "Por qj"
type textarea "x"
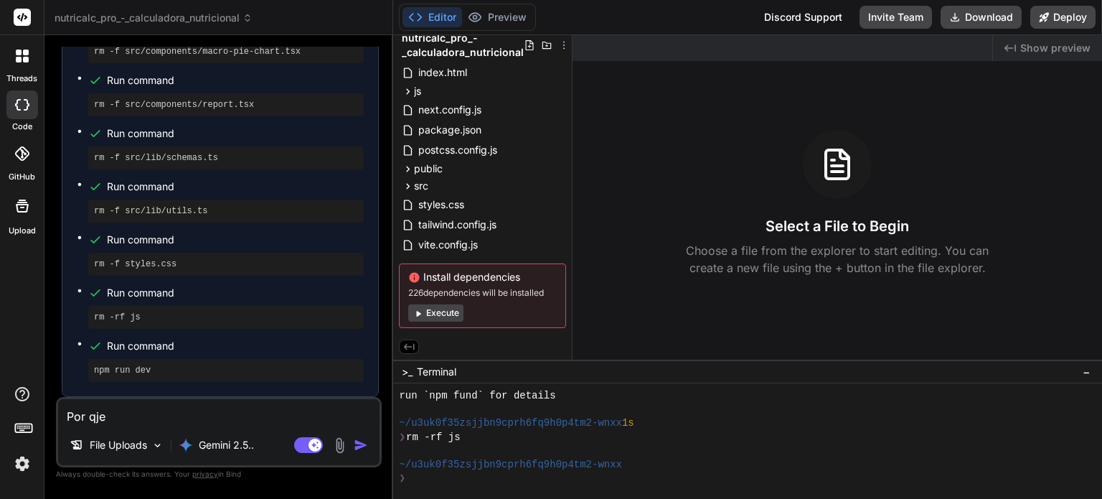
type textarea "Por qje"
type textarea "x"
type textarea "Por qje"
type textarea "x"
type textarea "Por qj"
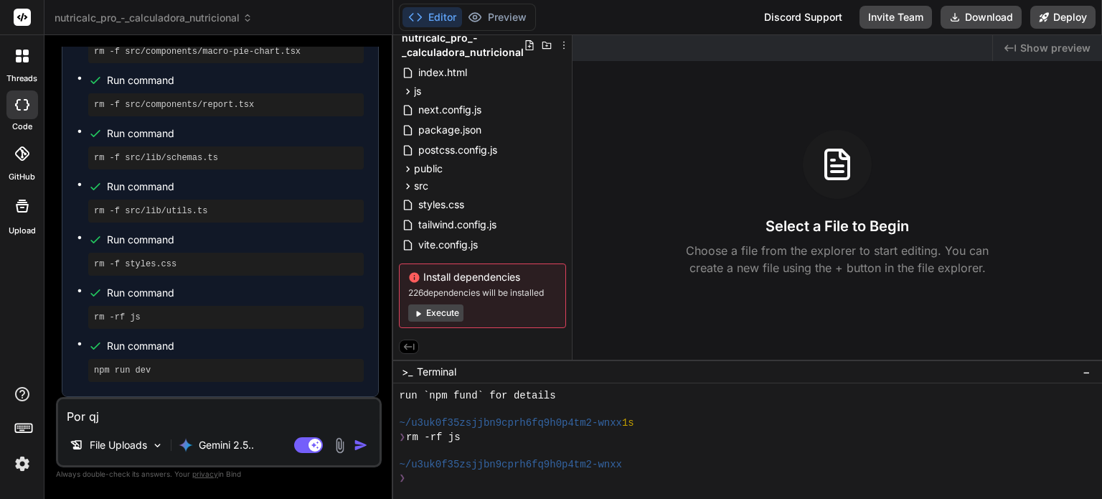
type textarea "x"
type textarea "Por q"
type textarea "x"
type textarea "Por qu"
type textarea "x"
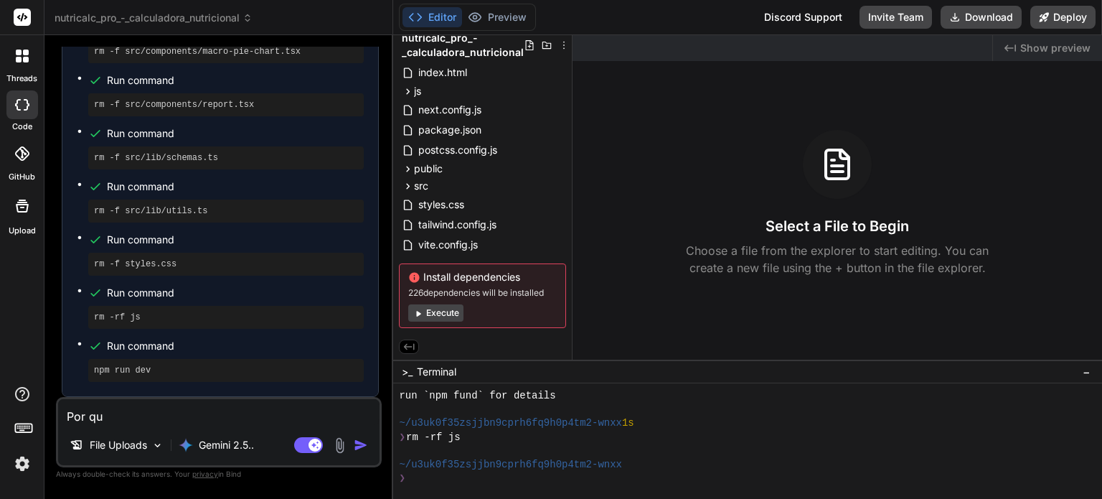
type textarea "Por que"
type textarea "x"
type textarea "Por que"
type textarea "x"
type textarea "Por que m"
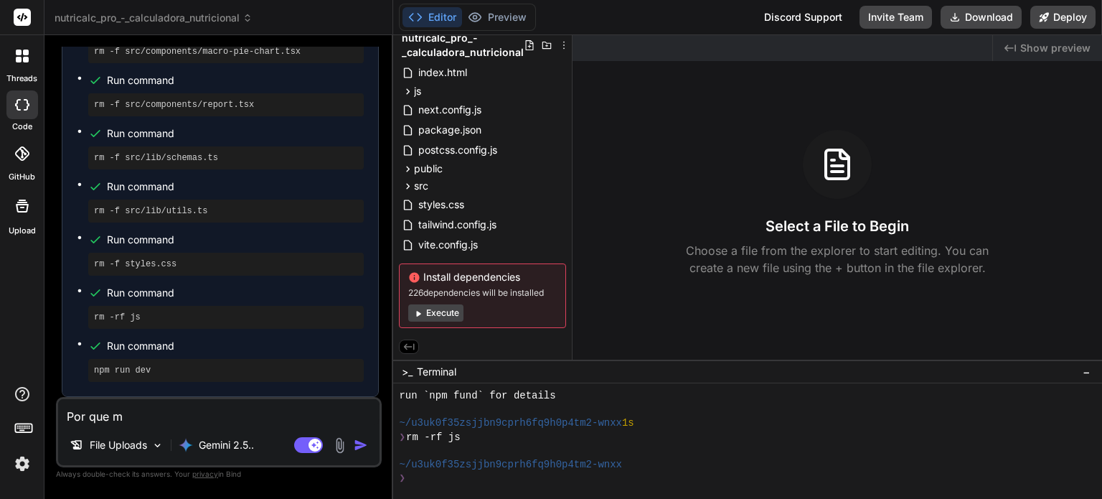
type textarea "x"
type textarea "Por que me"
type textarea "x"
type textarea "Por que meu"
type textarea "x"
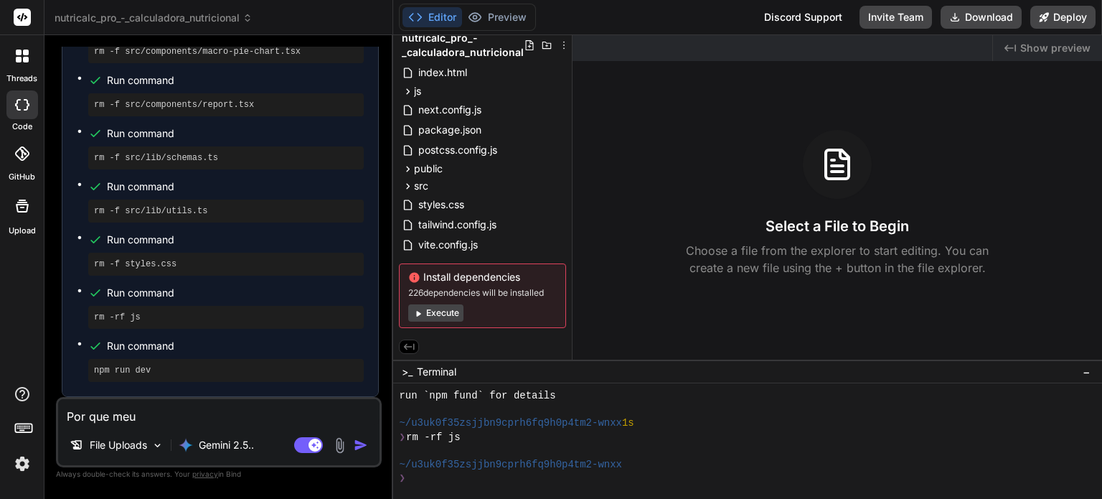
type textarea "Por que meu"
type textarea "x"
type textarea "Por que meu p"
type textarea "x"
type textarea "Por que meu pr"
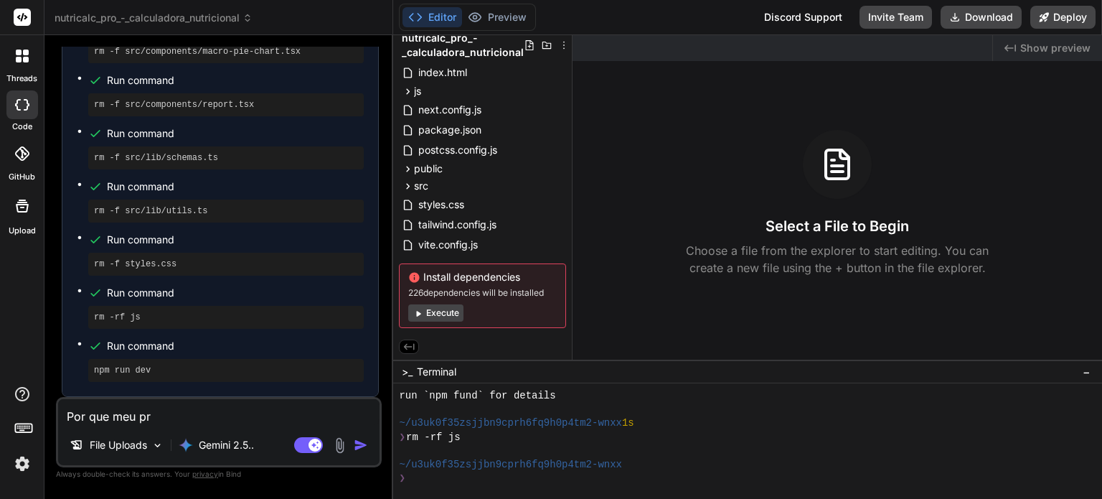
type textarea "x"
type textarea "Por que meu pre"
type textarea "x"
type textarea "Por que meu prev"
type textarea "x"
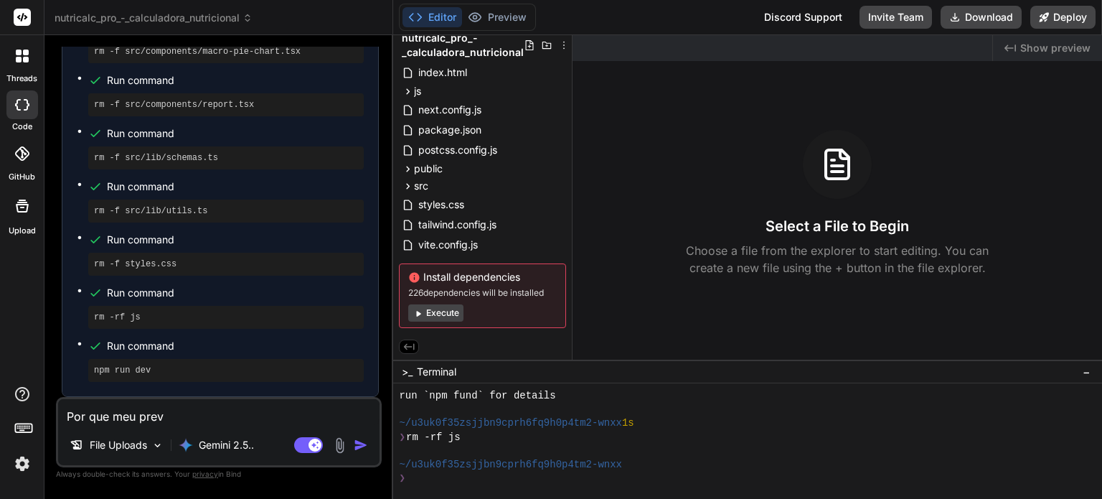
type textarea "Por que meu previ"
type textarea "x"
type textarea "Por que meu previe"
type textarea "x"
type textarea "Por que meu preview"
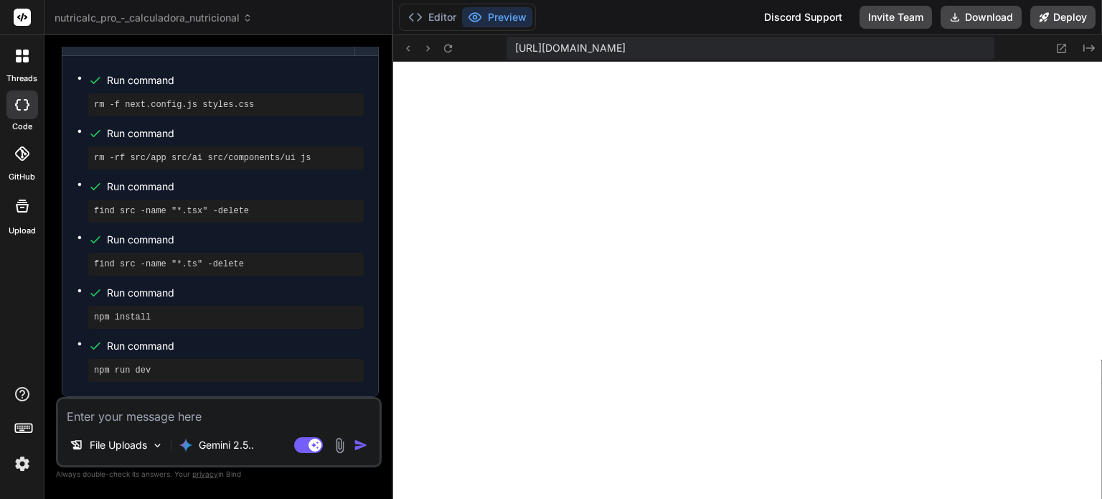
scroll to position [4777, 0]
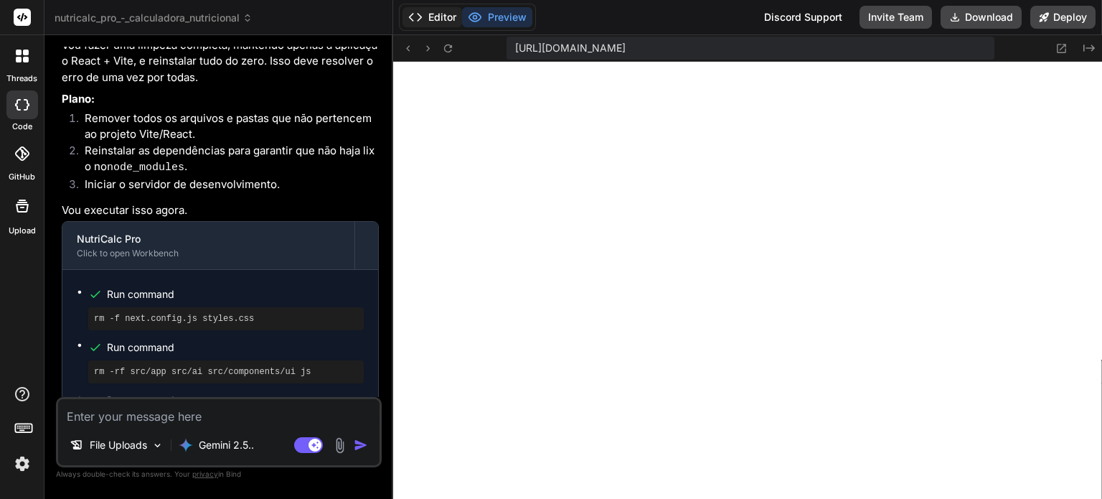
click at [441, 20] on button "Editor" at bounding box center [433, 17] width 60 height 20
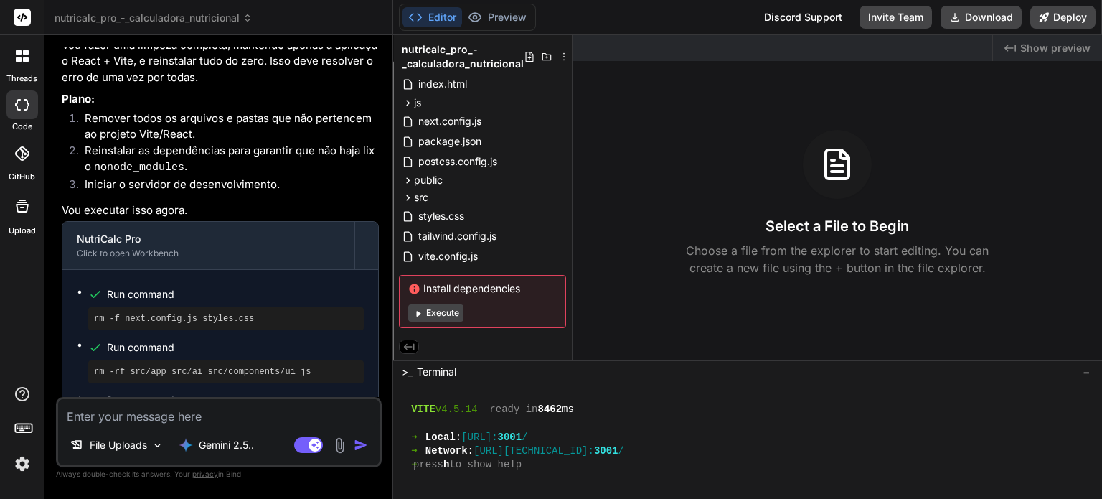
click at [436, 307] on button "Execute" at bounding box center [435, 312] width 55 height 17
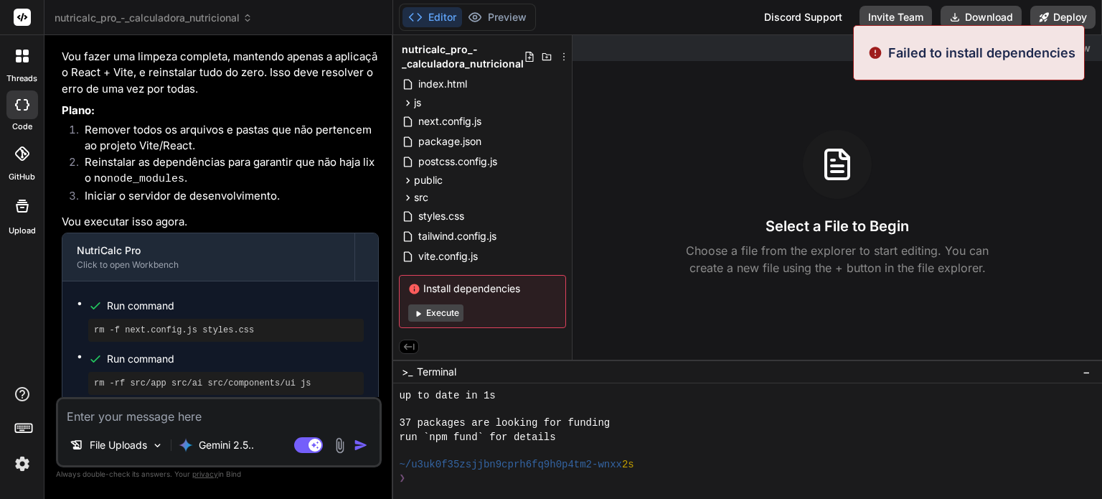
scroll to position [4702, 0]
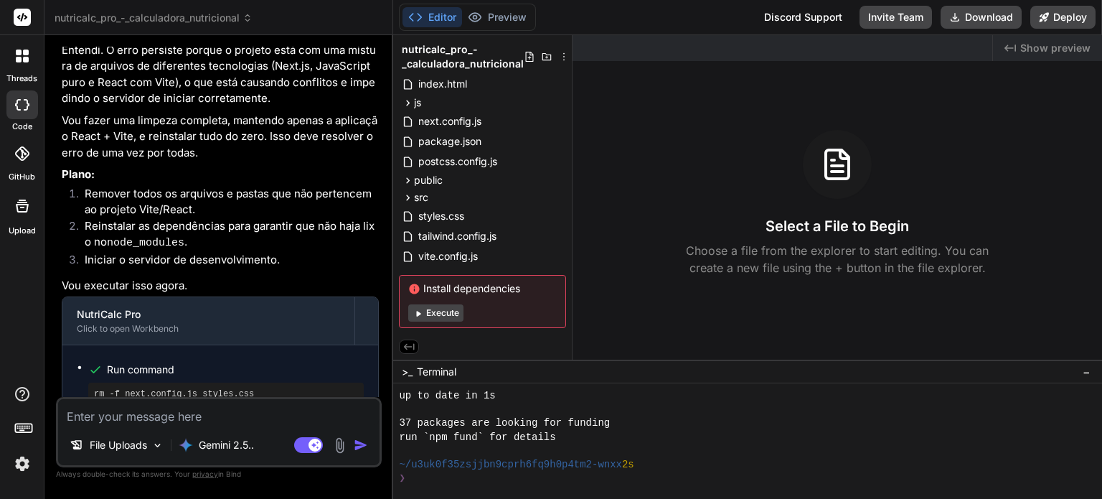
click at [497, 28] on div "Editor Preview" at bounding box center [467, 17] width 137 height 27
click at [502, 21] on button "Preview" at bounding box center [497, 17] width 70 height 20
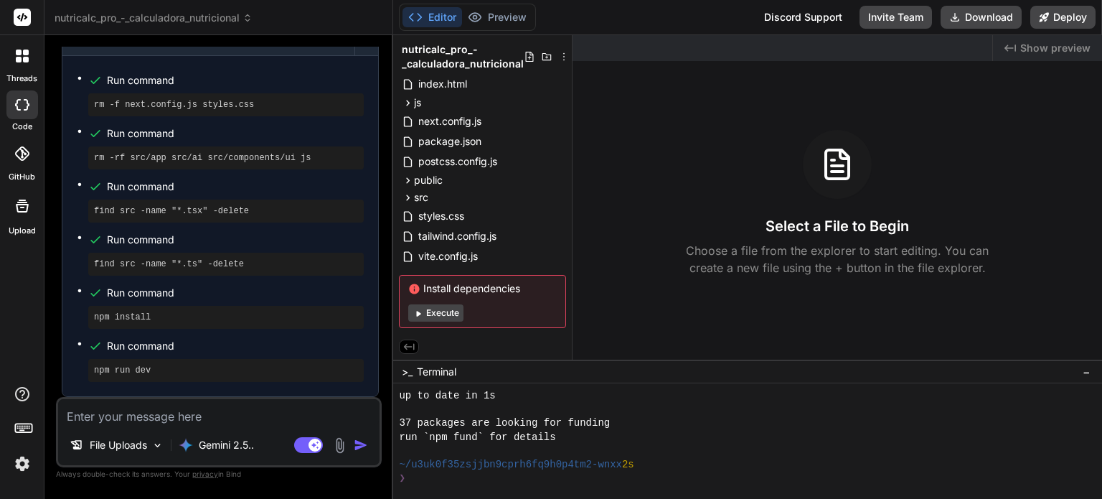
scroll to position [3735, 0]
click at [330, 424] on textarea at bounding box center [219, 412] width 322 height 26
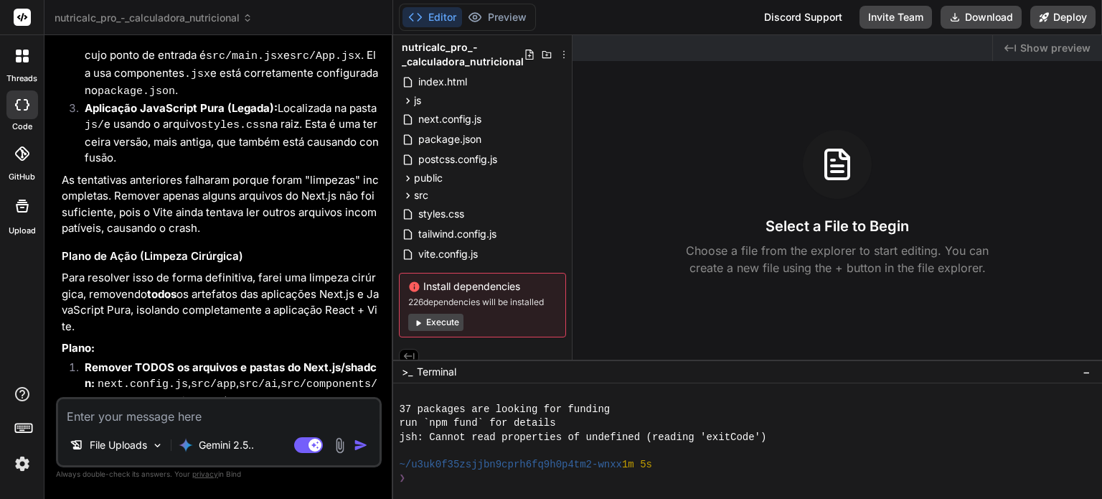
scroll to position [6408, 0]
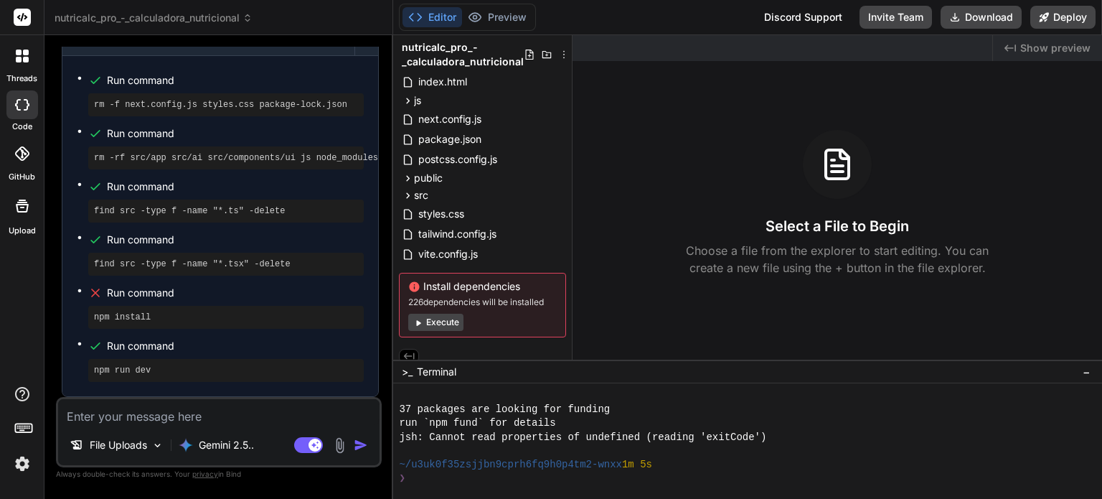
click at [437, 317] on button "Execute" at bounding box center [435, 322] width 55 height 17
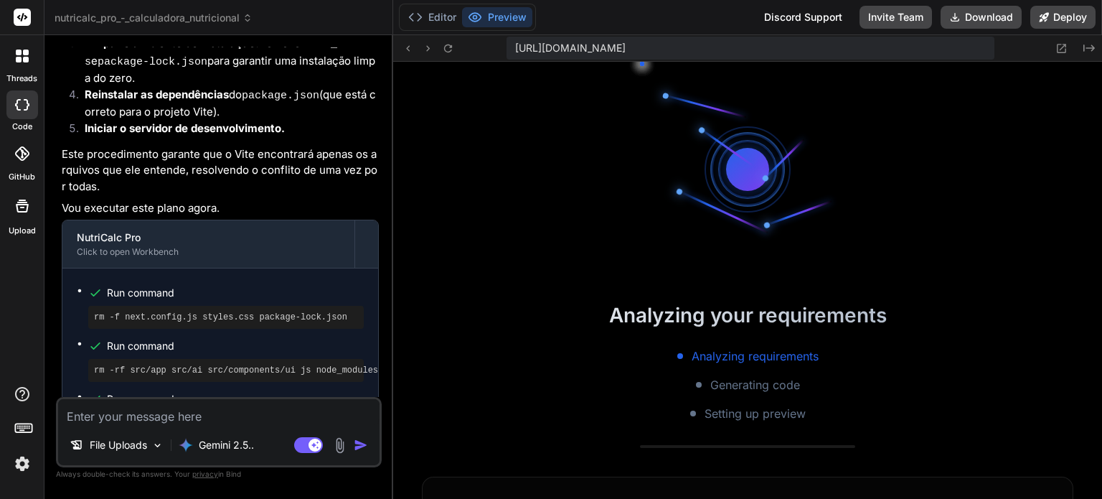
scroll to position [5333, 0]
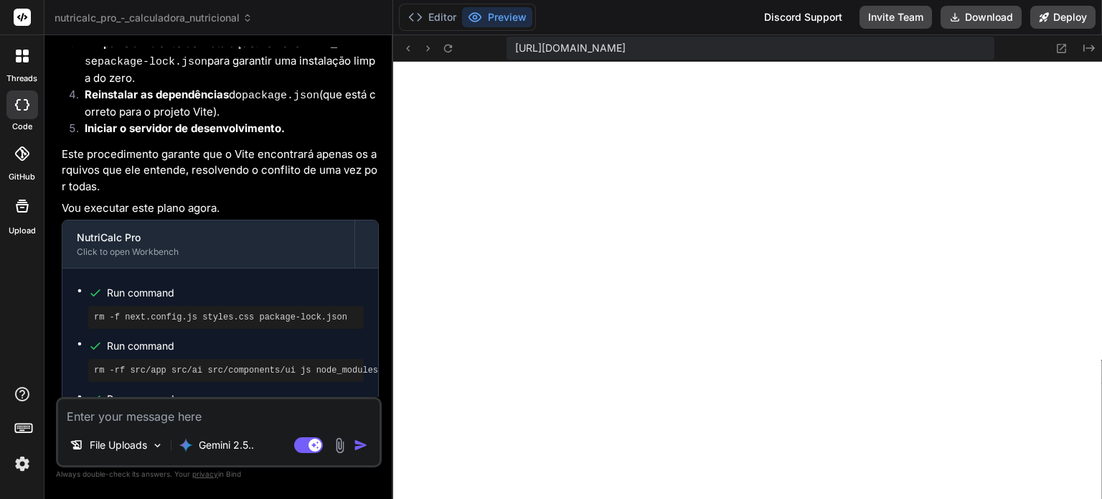
click at [306, 418] on textarea at bounding box center [219, 412] width 322 height 26
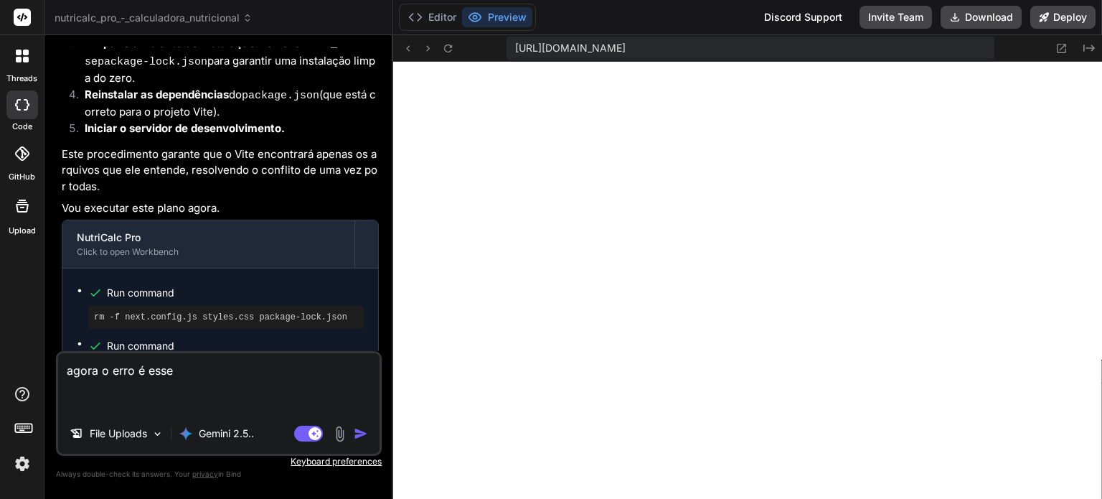
paste textarea "[plugin:vite:import-analysis] Failed to resolve import "./components/ui/ErrorDi…"
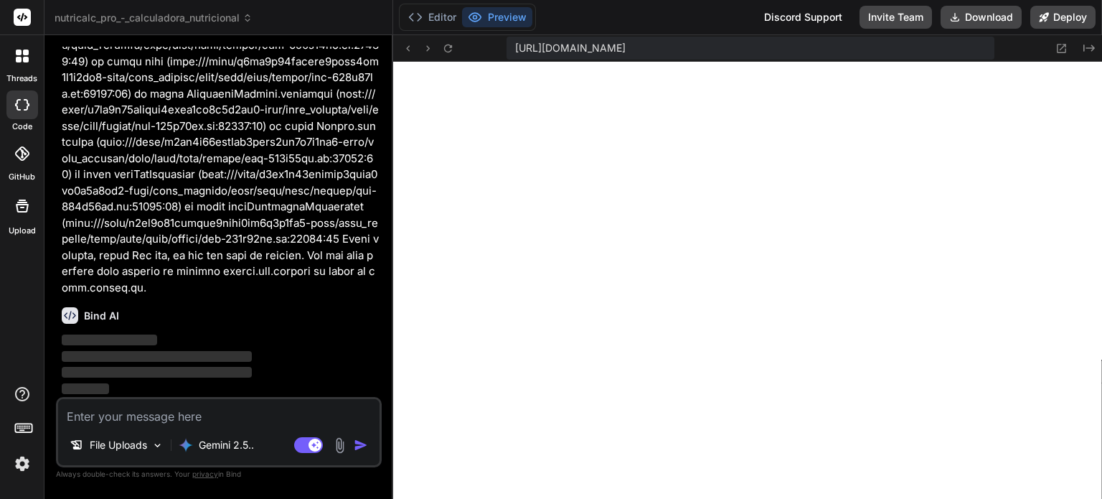
scroll to position [7042, 0]
click at [436, 14] on button "Editor" at bounding box center [433, 17] width 60 height 20
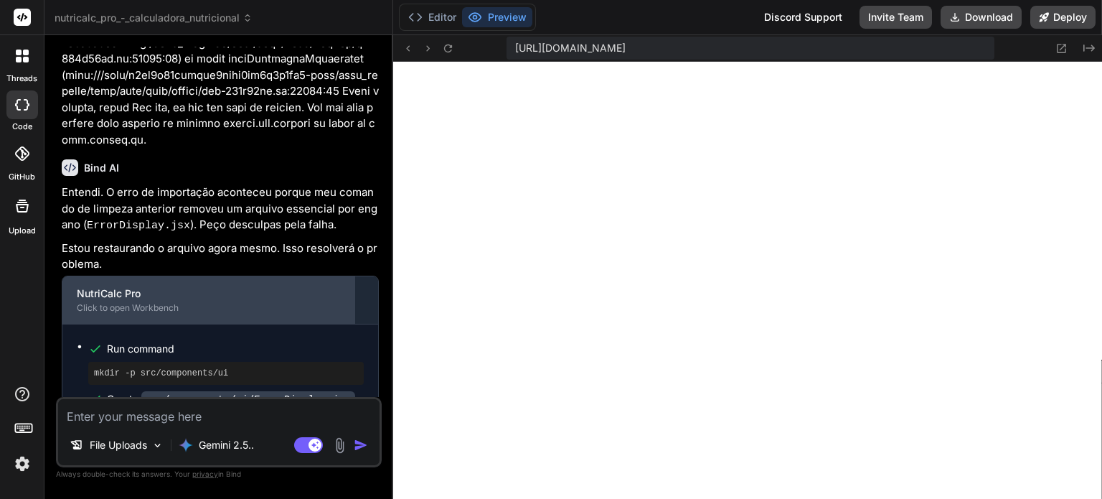
scroll to position [7266, 0]
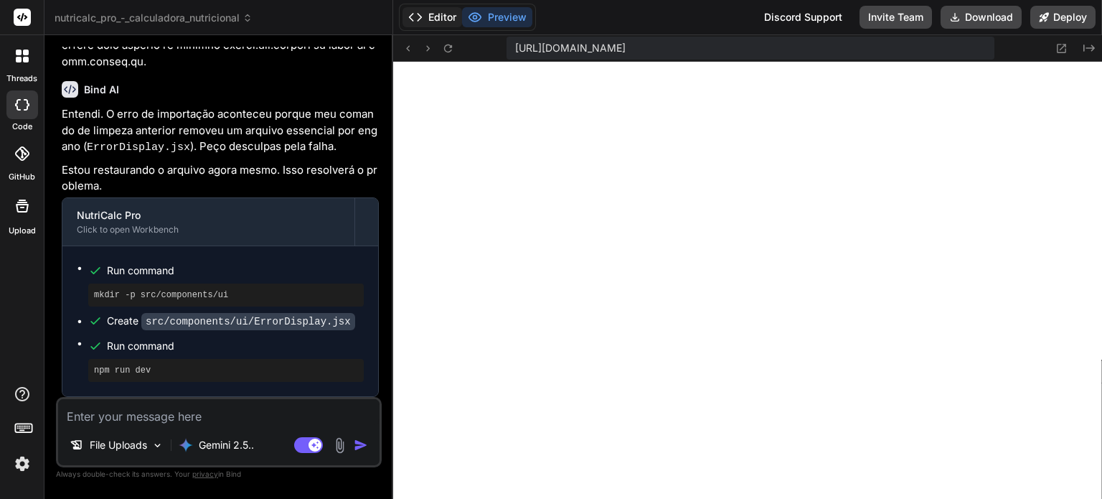
click at [441, 17] on button "Editor" at bounding box center [433, 17] width 60 height 20
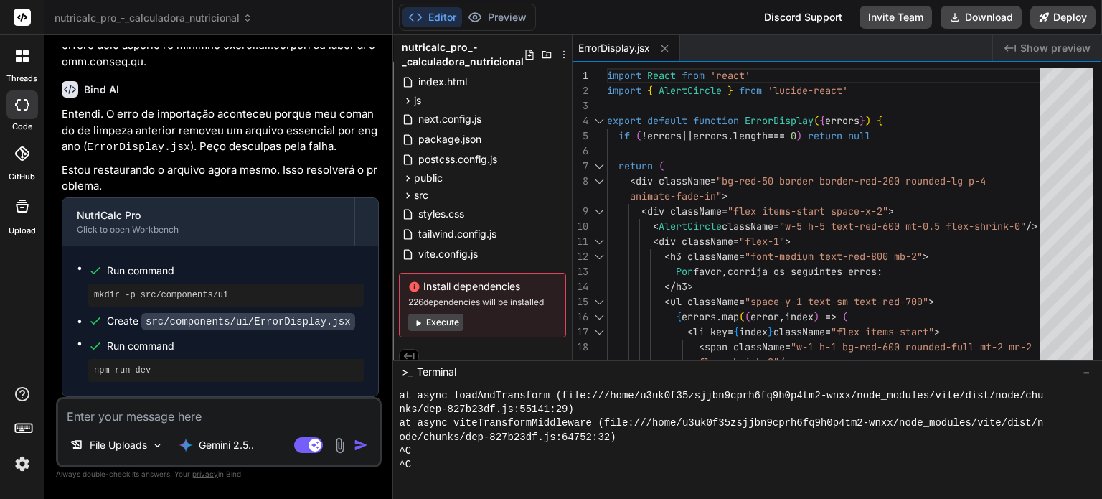
click at [453, 315] on button "Execute" at bounding box center [435, 322] width 55 height 17
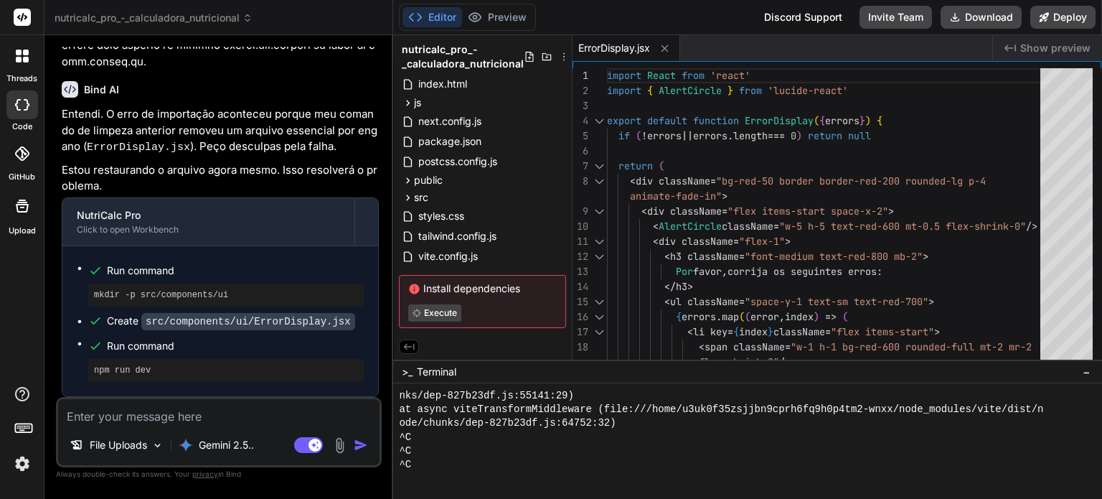
scroll to position [5374, 0]
click at [182, 249] on div "Run command mkdir -p src/components/ui Create src/components/ui/ErrorDisplay.js…" at bounding box center [220, 321] width 316 height 150
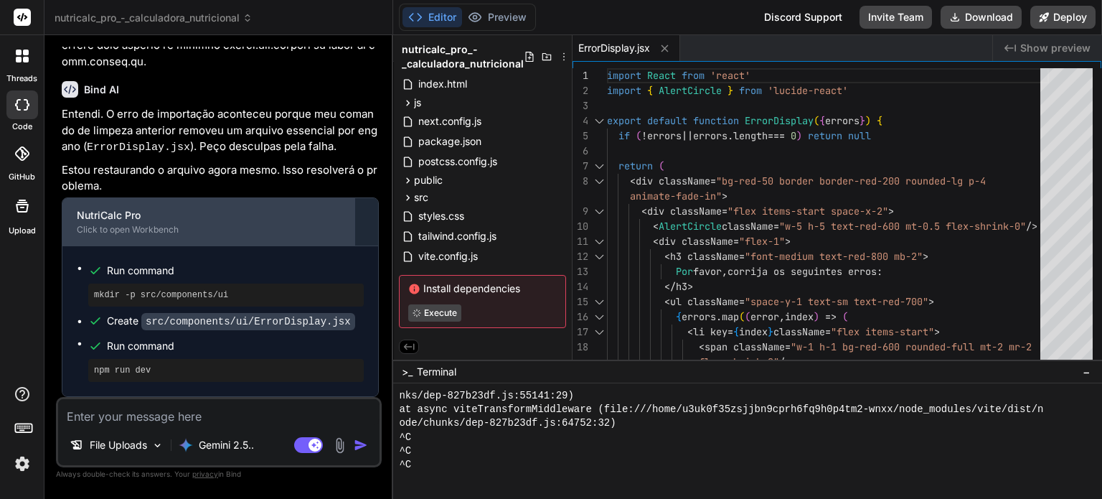
click at [175, 232] on div "Click to open Workbench" at bounding box center [208, 229] width 263 height 11
drag, startPoint x: 161, startPoint y: 232, endPoint x: 135, endPoint y: 212, distance: 32.9
click at [135, 212] on div "NutriCalc Pro" at bounding box center [208, 215] width 263 height 14
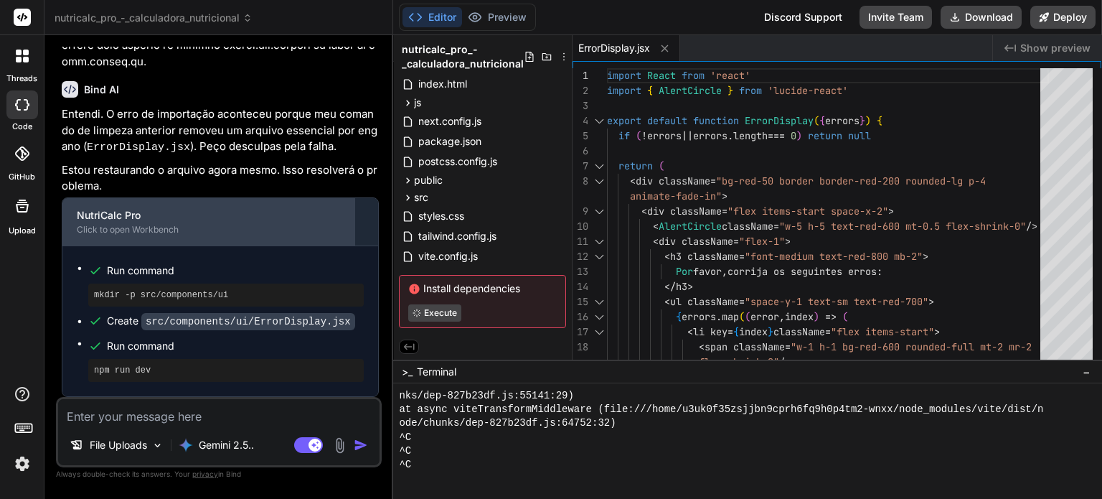
click at [135, 212] on div "NutriCalc Pro" at bounding box center [208, 215] width 263 height 14
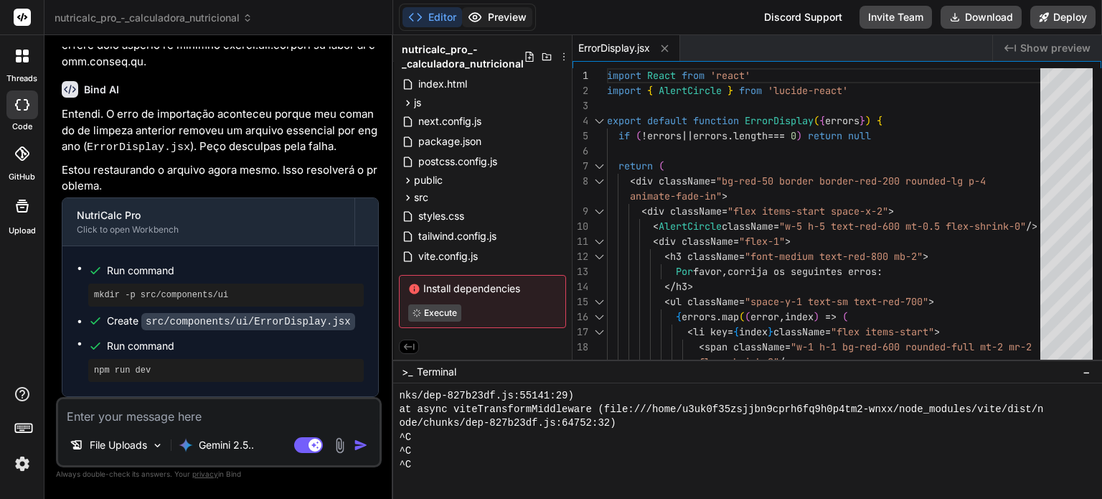
click at [523, 15] on button "Preview" at bounding box center [497, 17] width 70 height 20
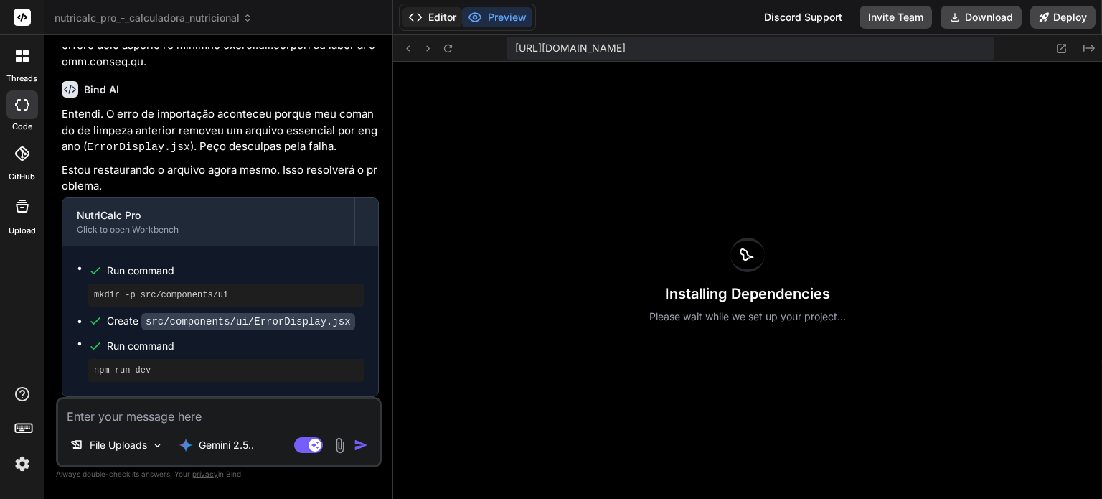
click at [425, 27] on button "Editor" at bounding box center [433, 17] width 60 height 20
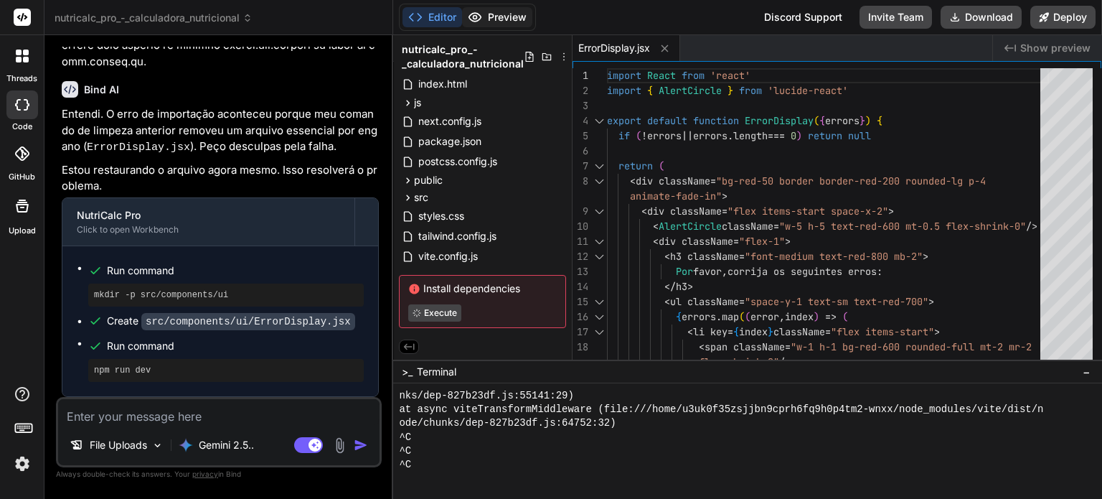
click at [505, 14] on button "Preview" at bounding box center [497, 17] width 70 height 20
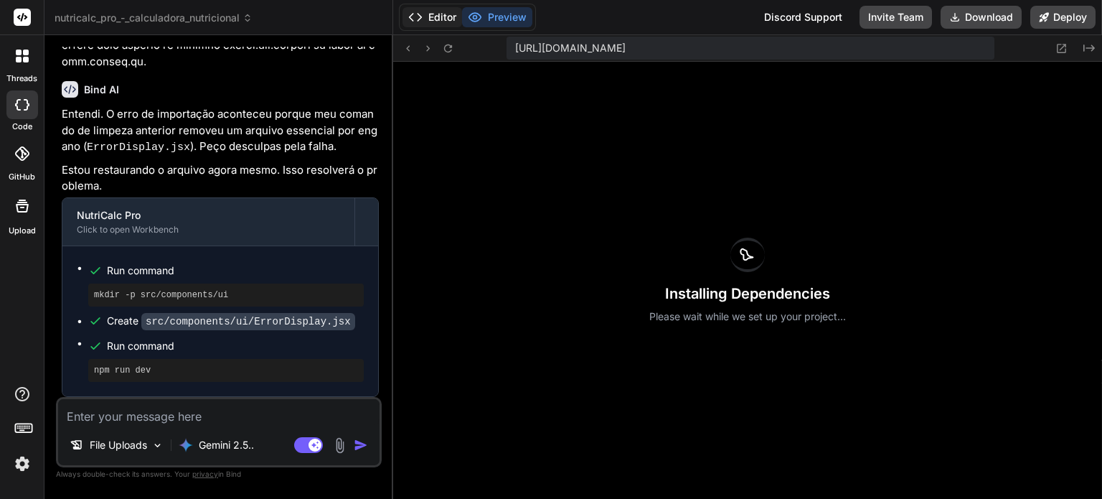
click at [444, 15] on button "Editor" at bounding box center [433, 17] width 60 height 20
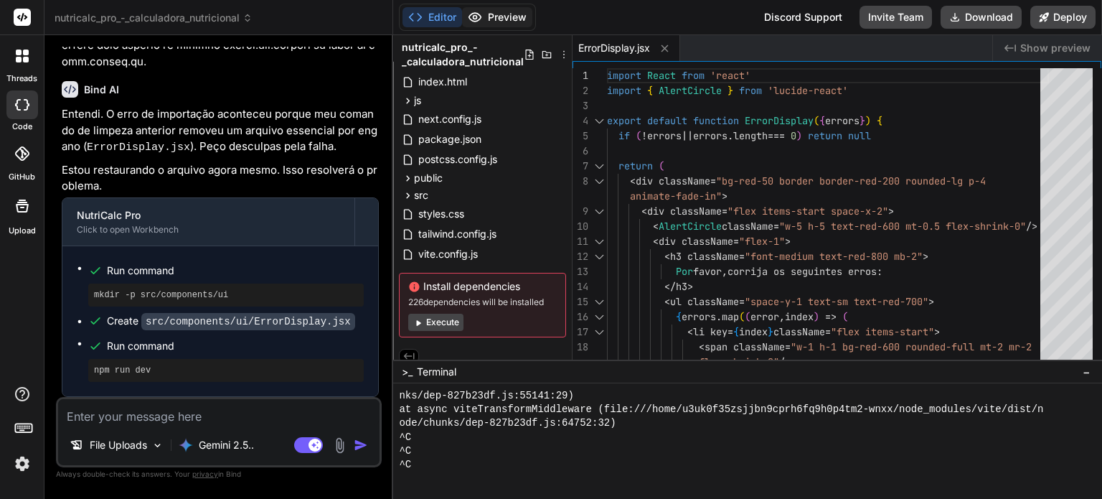
click at [504, 22] on button "Preview" at bounding box center [497, 17] width 70 height 20
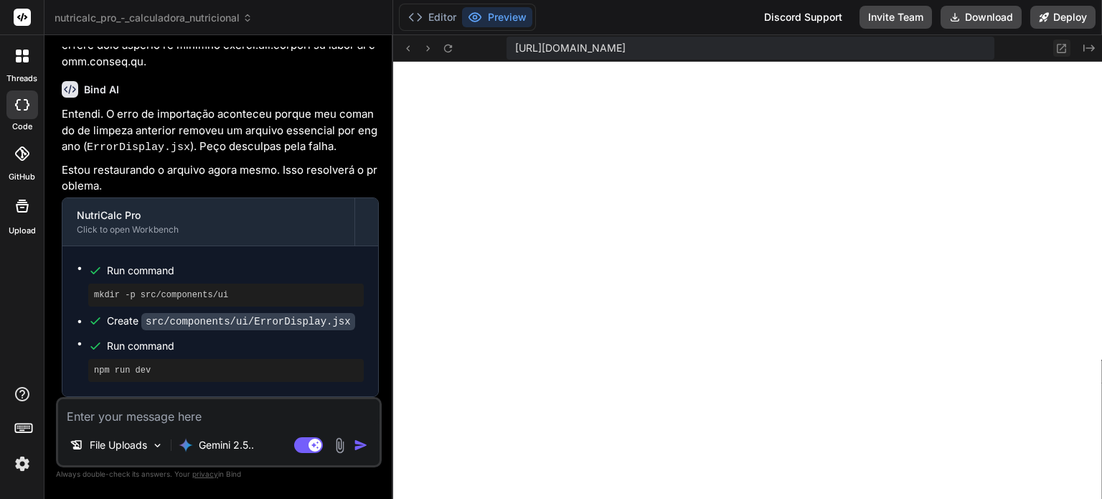
click at [1056, 41] on button at bounding box center [1062, 47] width 17 height 17
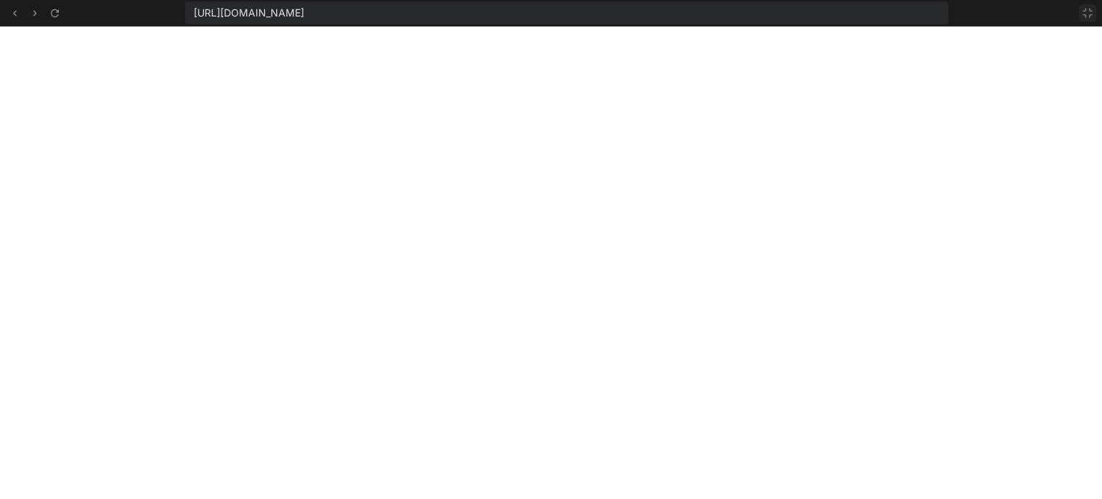
click at [1086, 10] on icon at bounding box center [1088, 13] width 9 height 9
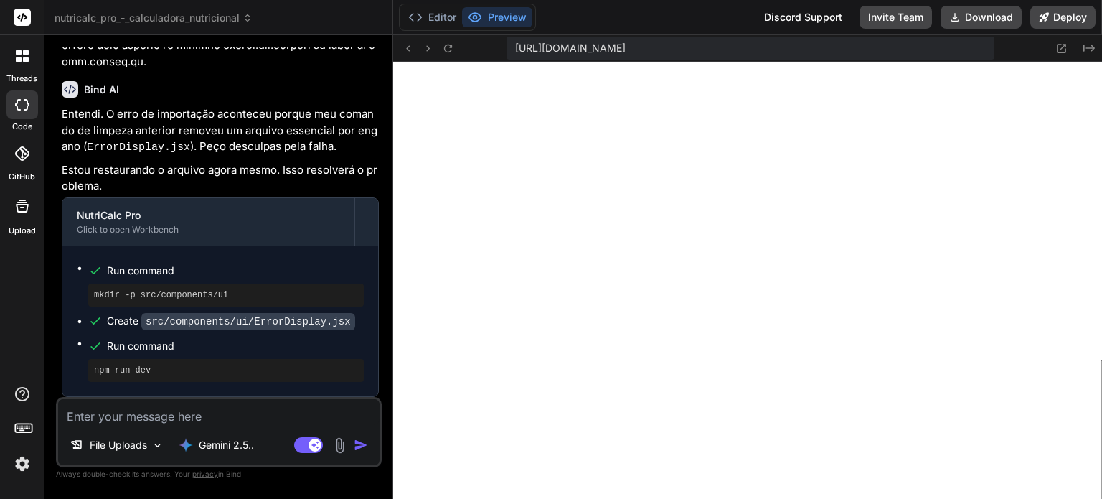
click at [291, 411] on textarea at bounding box center [219, 412] width 322 height 26
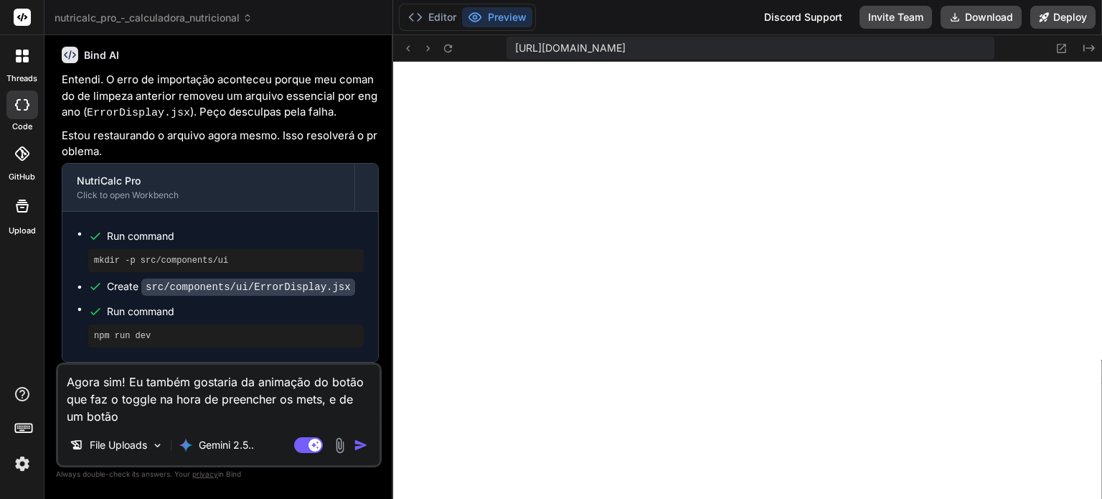
click at [249, 413] on textarea "Agora sim! Eu também gostaria da animação do botão que faz o toggle na hora de …" at bounding box center [219, 395] width 322 height 60
click at [1065, 52] on icon at bounding box center [1062, 48] width 9 height 9
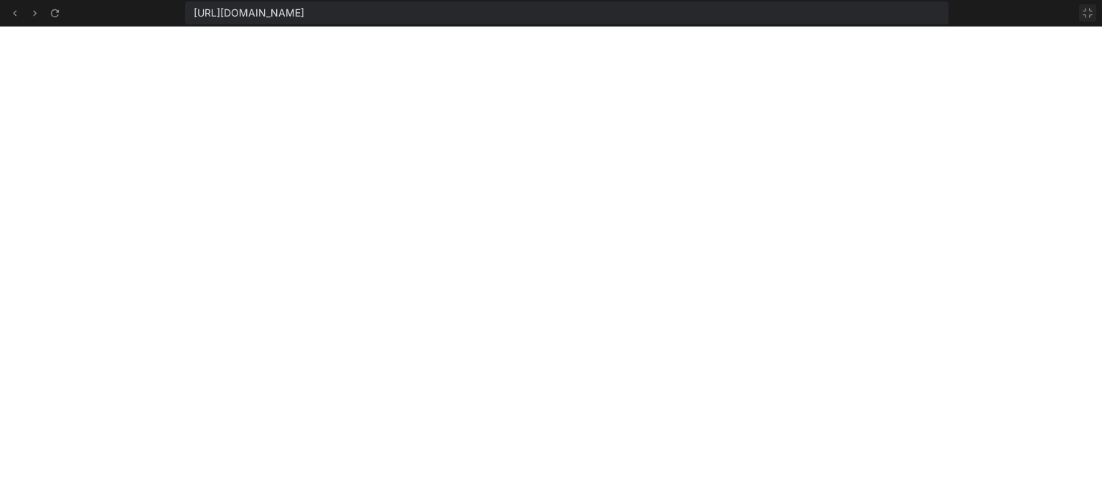
click at [1083, 13] on icon at bounding box center [1087, 12] width 11 height 11
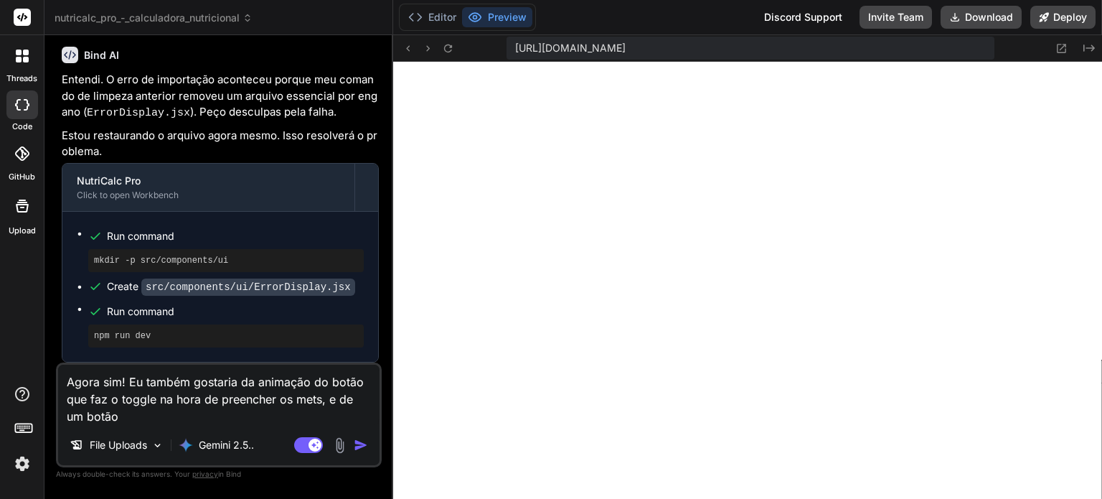
click at [210, 420] on textarea "Agora sim! Eu também gostaria da animação do botão que faz o toggle na hora de …" at bounding box center [219, 395] width 322 height 60
click at [307, 416] on textarea "Agora sim! Eu também gostaria da animação do botão que faz o toggle na hora de …" at bounding box center [219, 395] width 322 height 60
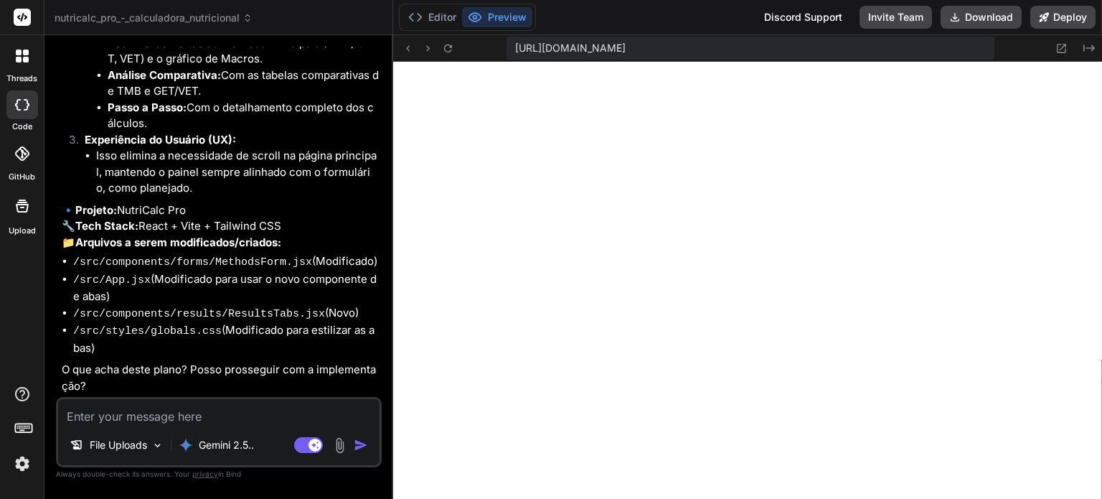
scroll to position [8068, 0]
click at [244, 410] on textarea at bounding box center [219, 412] width 322 height 26
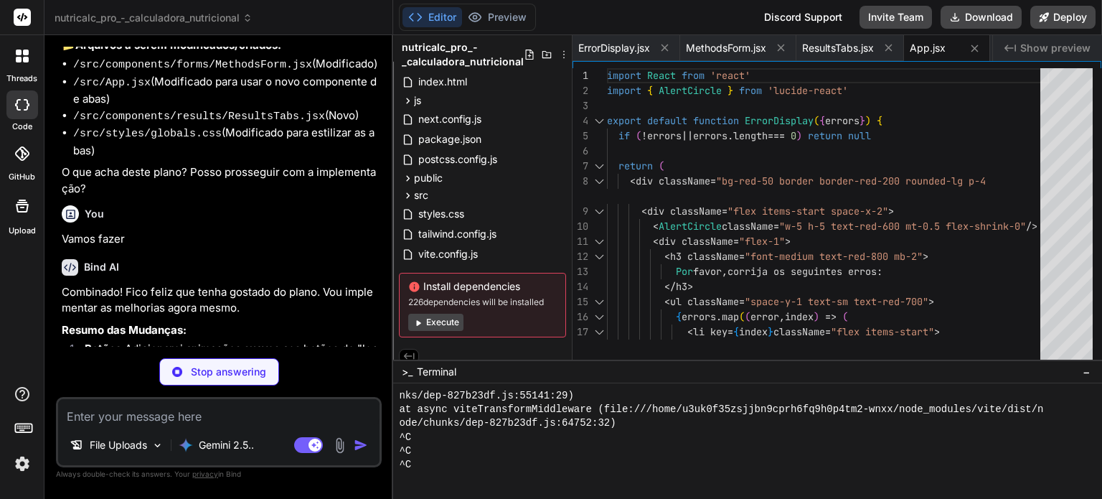
scroll to position [5470, 0]
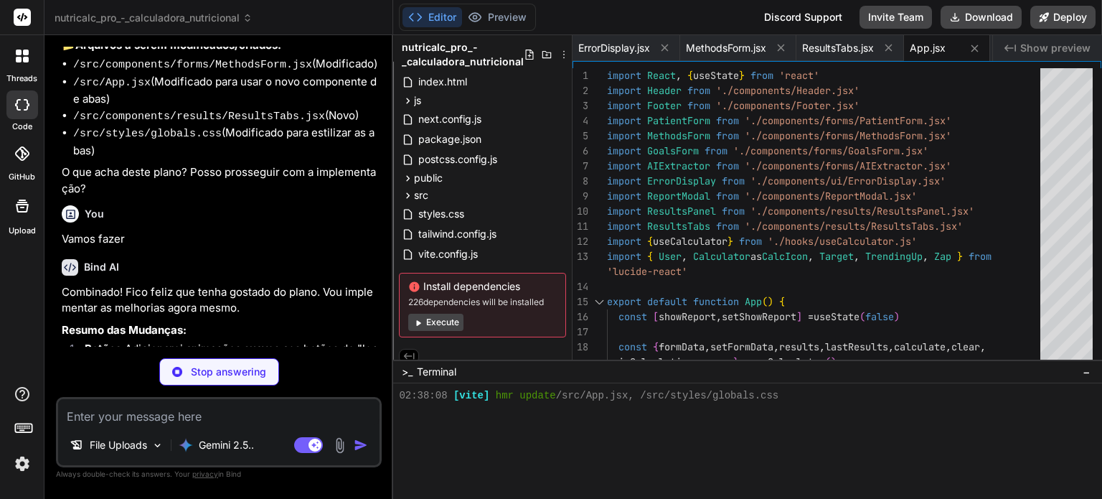
click at [449, 319] on button "Execute" at bounding box center [435, 322] width 55 height 17
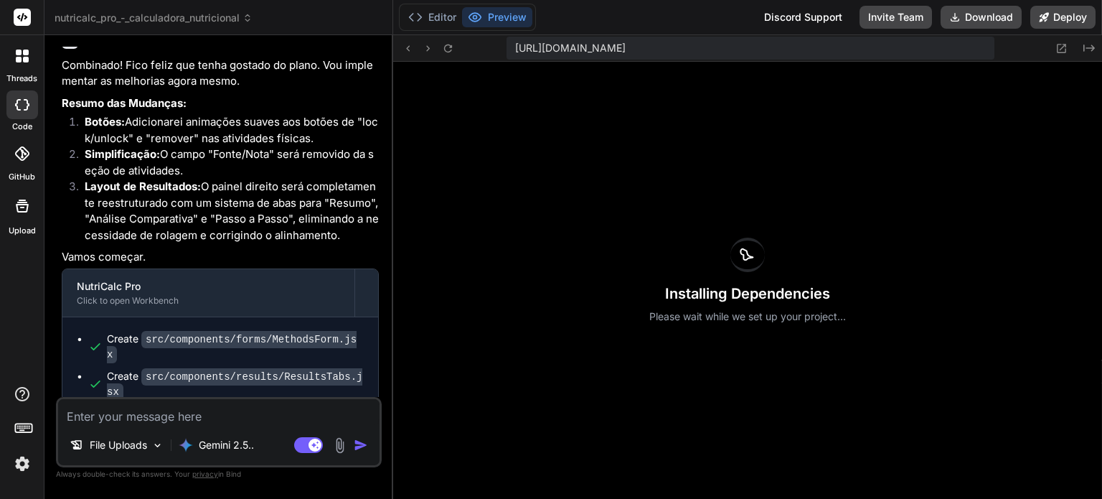
scroll to position [8443, 0]
click at [429, 22] on button "Editor" at bounding box center [433, 17] width 60 height 20
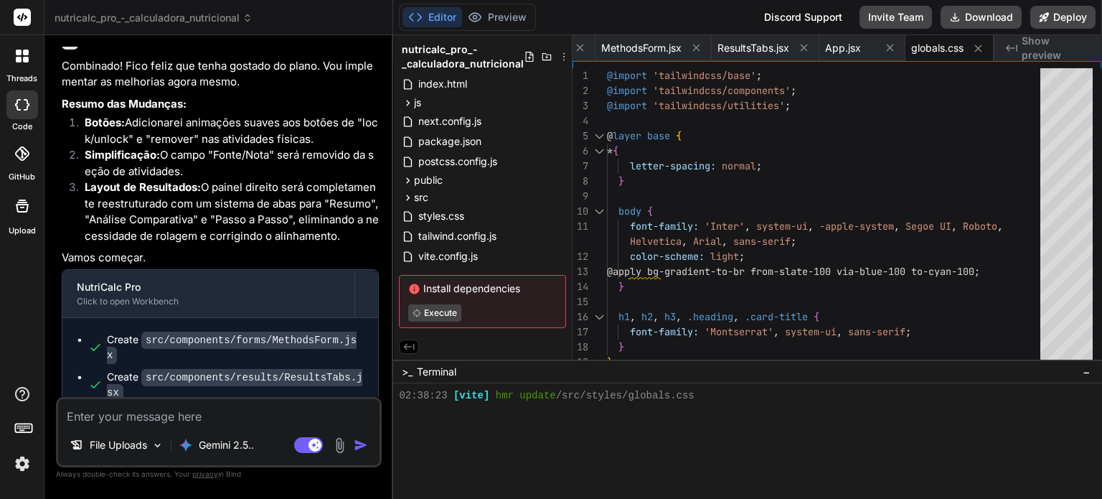
scroll to position [8575, 0]
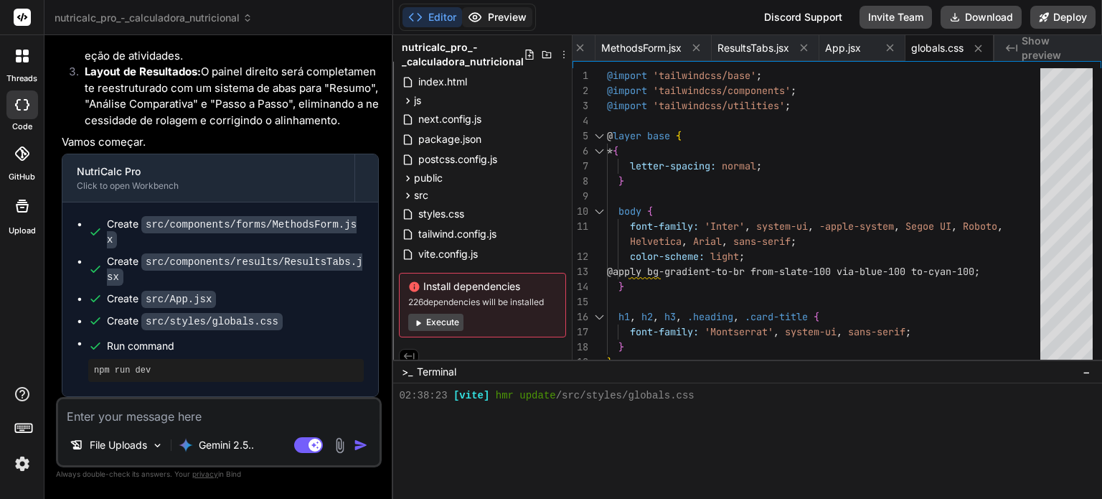
click at [502, 24] on button "Preview" at bounding box center [497, 17] width 70 height 20
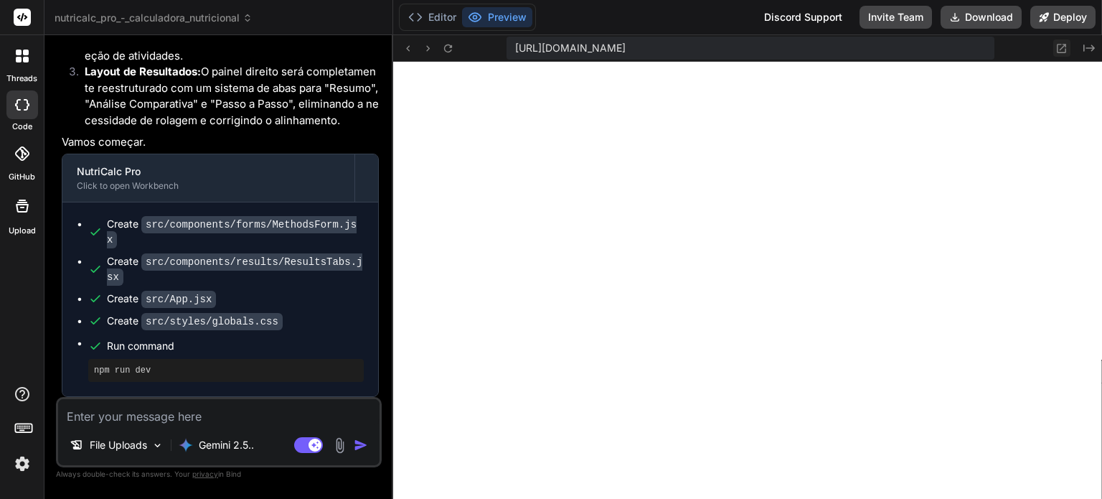
click at [1059, 43] on icon at bounding box center [1062, 48] width 12 height 12
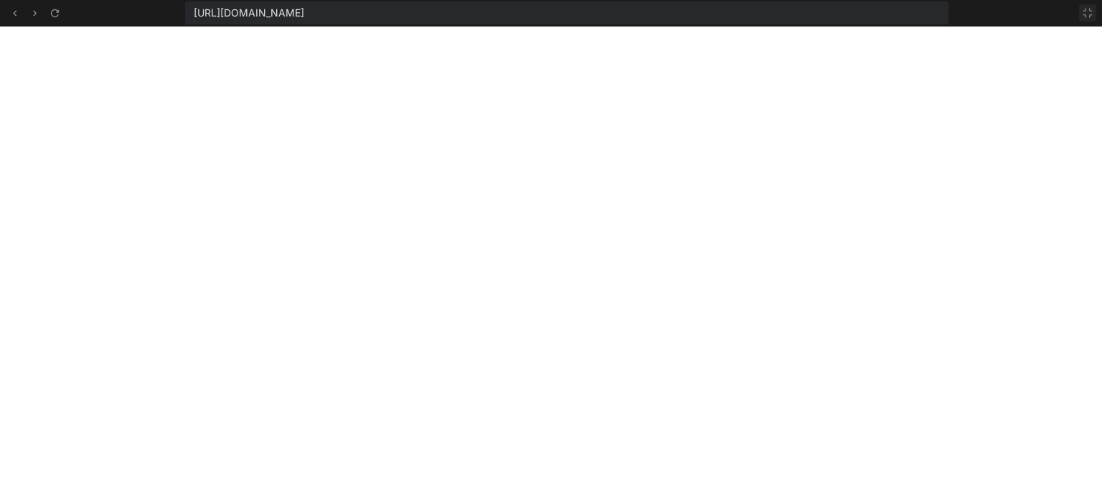
click at [1086, 11] on icon at bounding box center [1087, 12] width 11 height 11
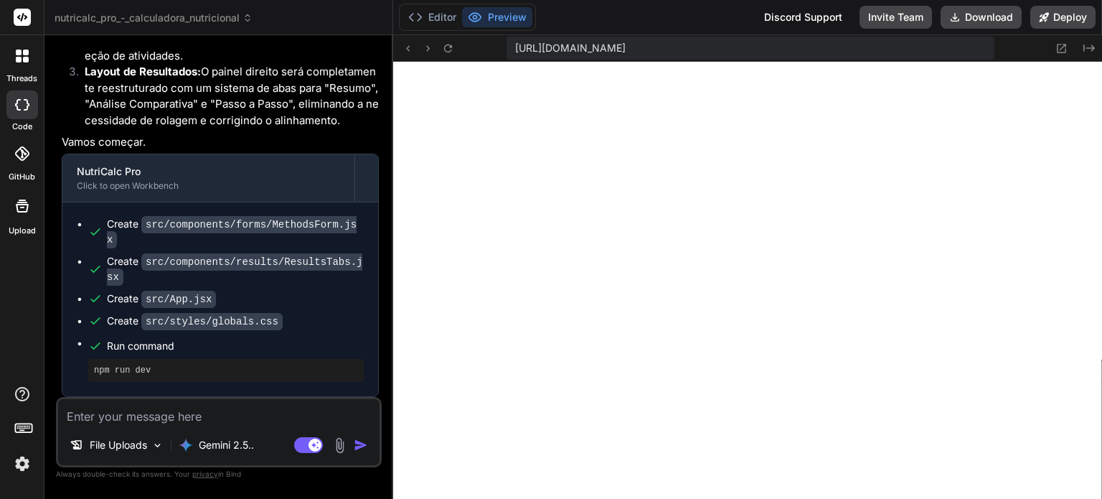
click at [258, 401] on textarea at bounding box center [219, 412] width 322 height 26
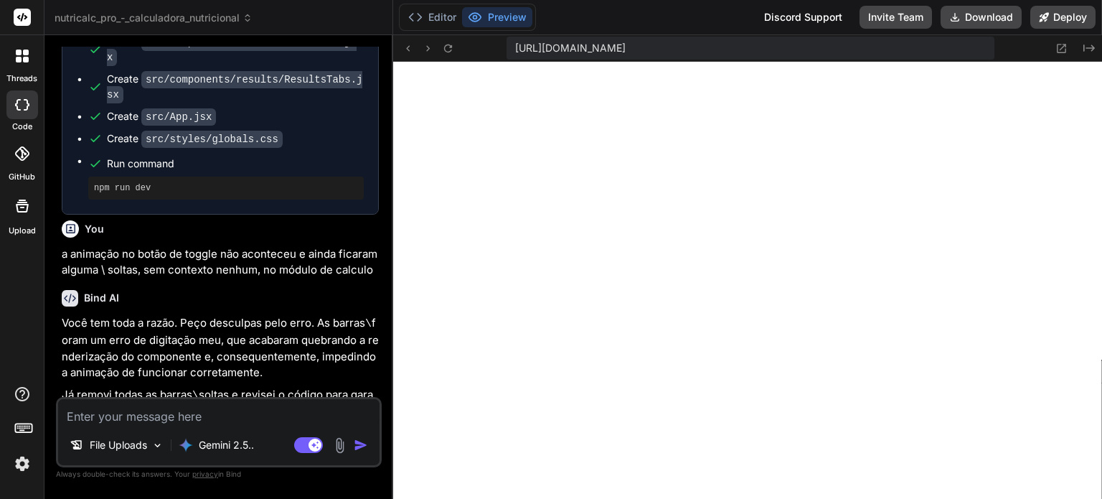
scroll to position [8966, 0]
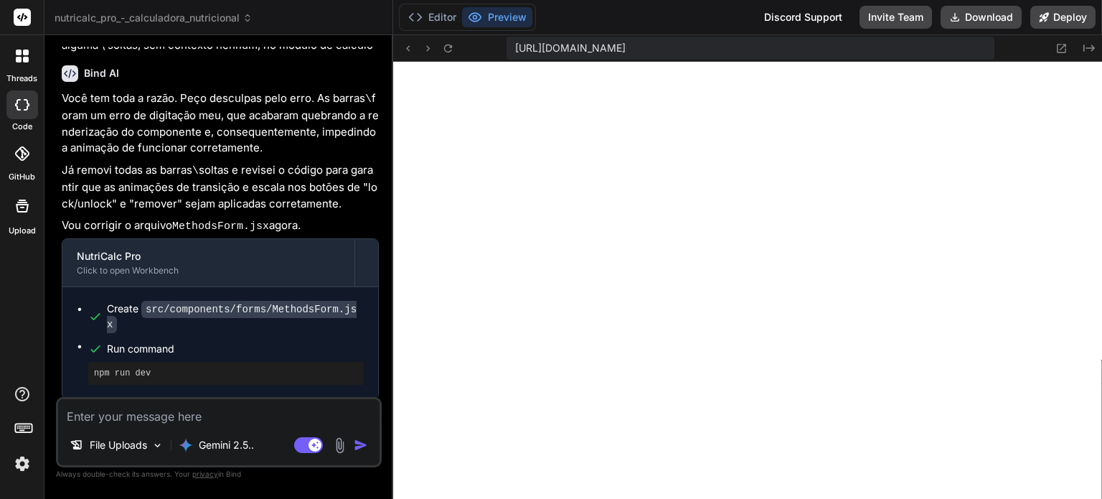
click at [287, 415] on textarea at bounding box center [219, 412] width 322 height 26
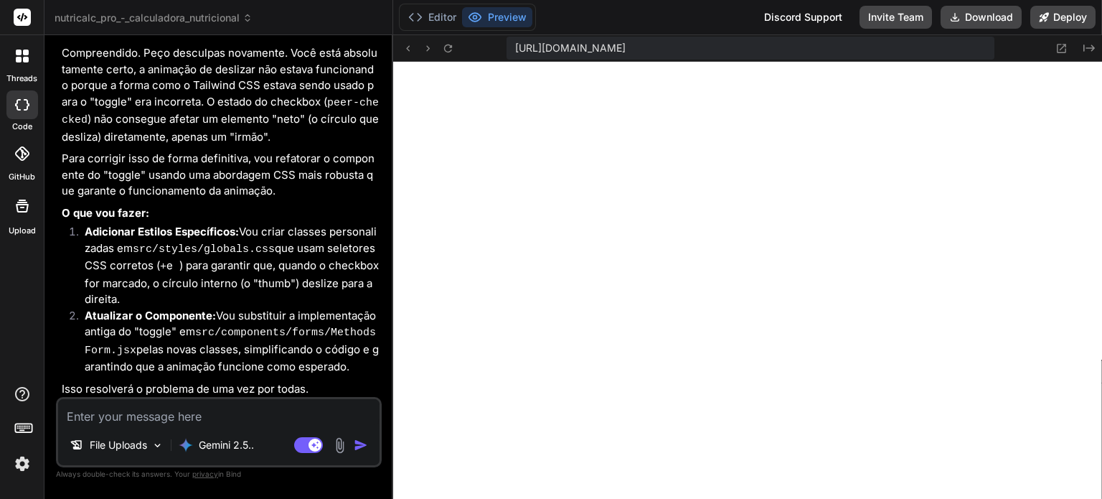
scroll to position [9597, 0]
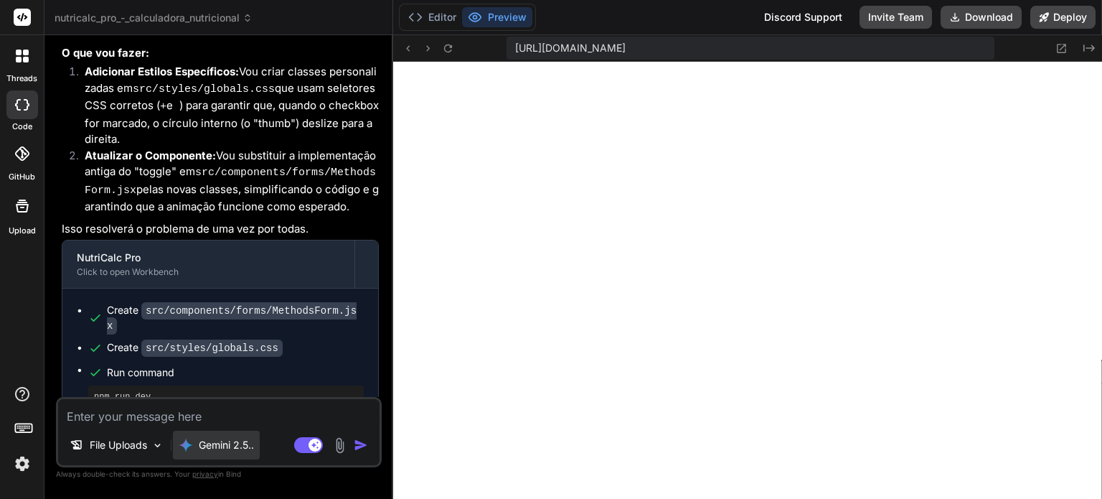
click at [246, 444] on p "Gemini 2.5.." at bounding box center [226, 445] width 55 height 14
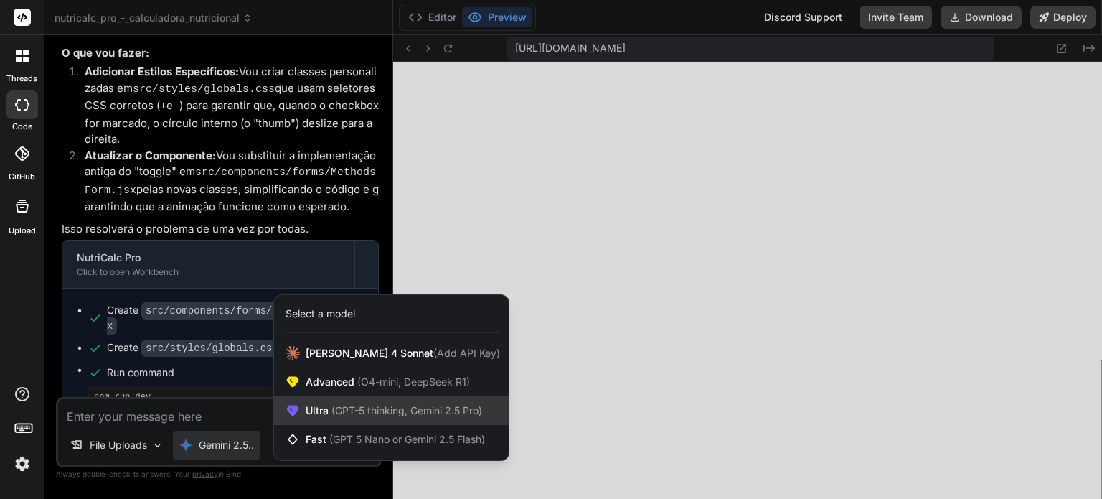
click at [324, 406] on span "Ultra (GPT-5 thinking, Gemini 2.5 Pro)" at bounding box center [394, 410] width 177 height 14
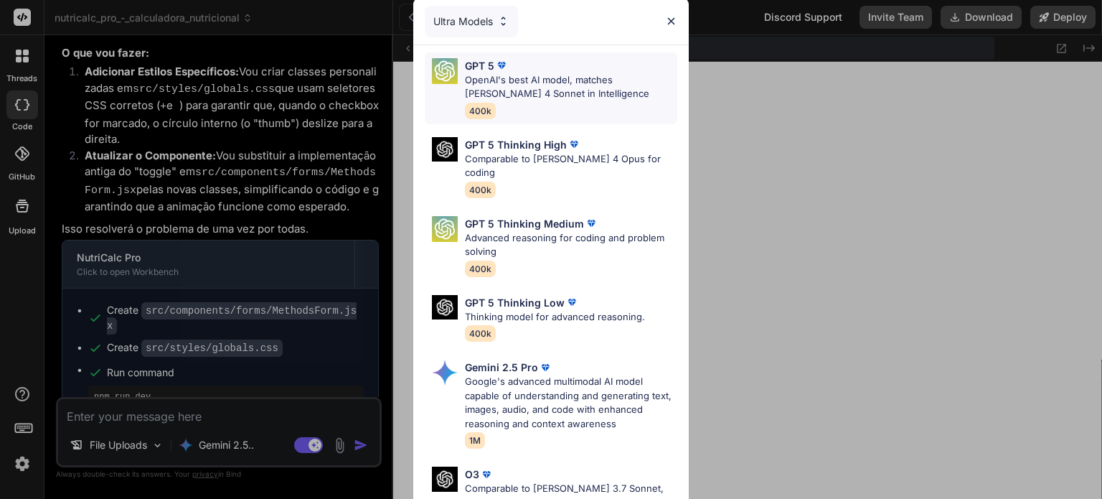
click at [540, 88] on p "OpenAI's best AI model, matches Claude 4 Sonnet in Intelligence" at bounding box center [571, 87] width 212 height 28
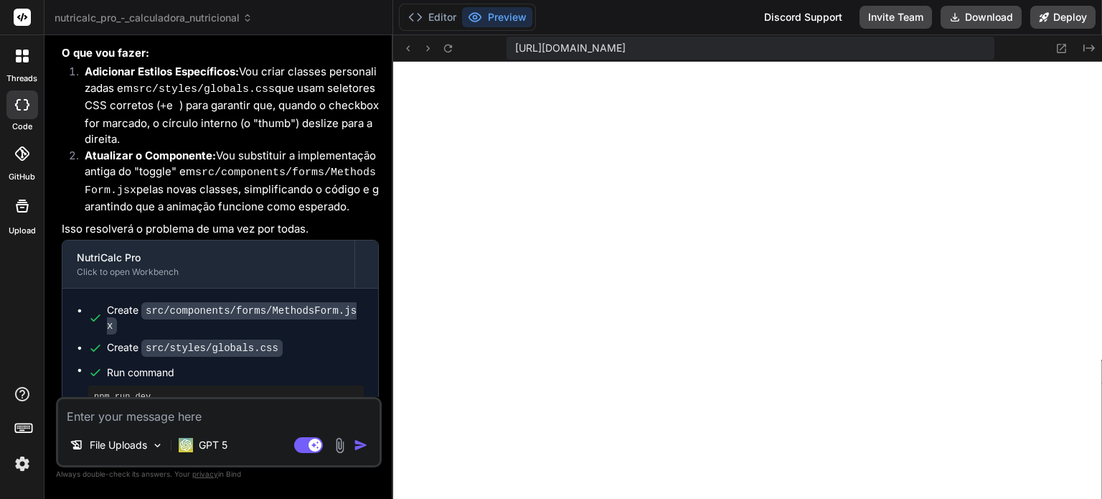
click at [289, 414] on textarea at bounding box center [219, 412] width 322 height 26
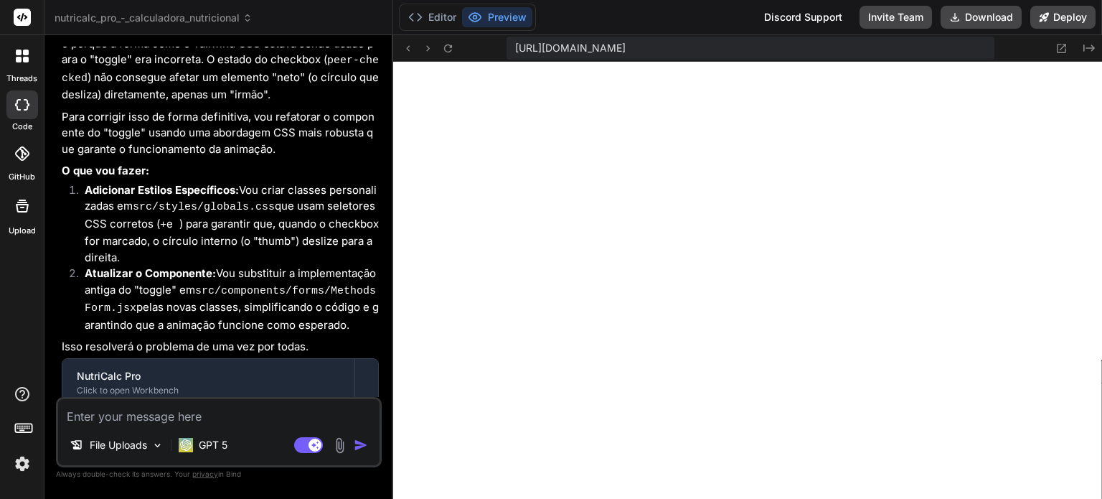
scroll to position [2836, 0]
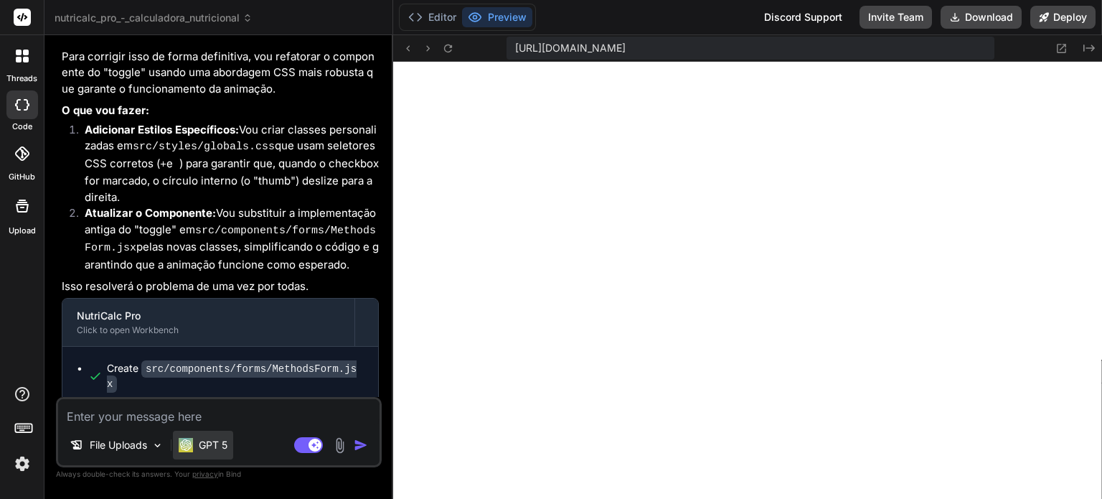
click at [220, 439] on p "GPT 5" at bounding box center [213, 445] width 29 height 14
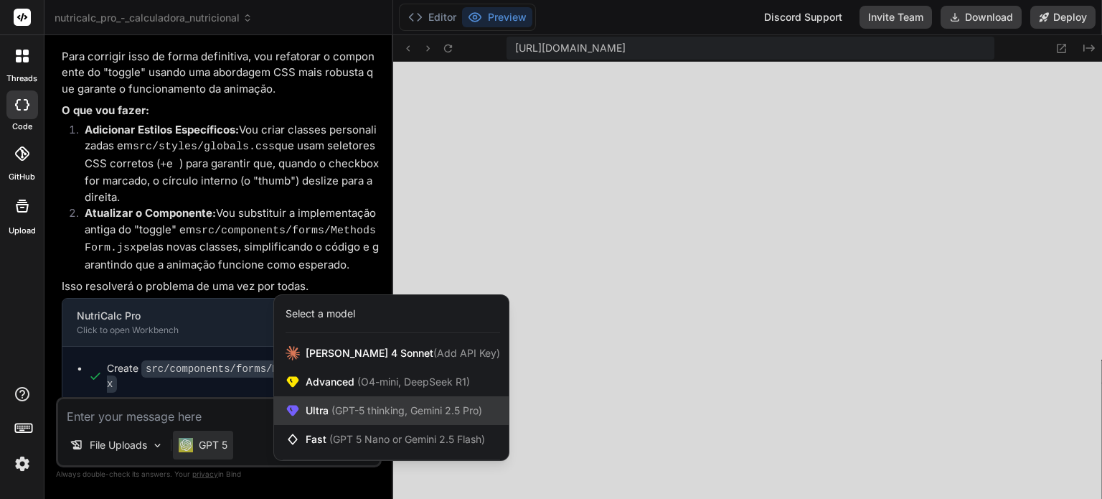
click at [298, 413] on icon at bounding box center [293, 410] width 14 height 14
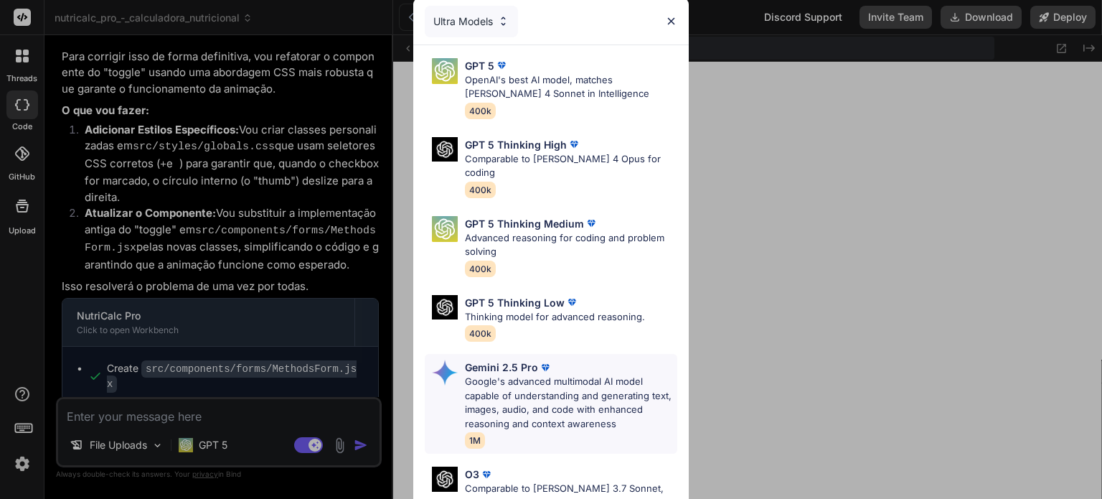
click at [482, 375] on p "Google's advanced multimodal AI model capable of understanding and generating t…" at bounding box center [571, 403] width 212 height 56
type textarea "x"
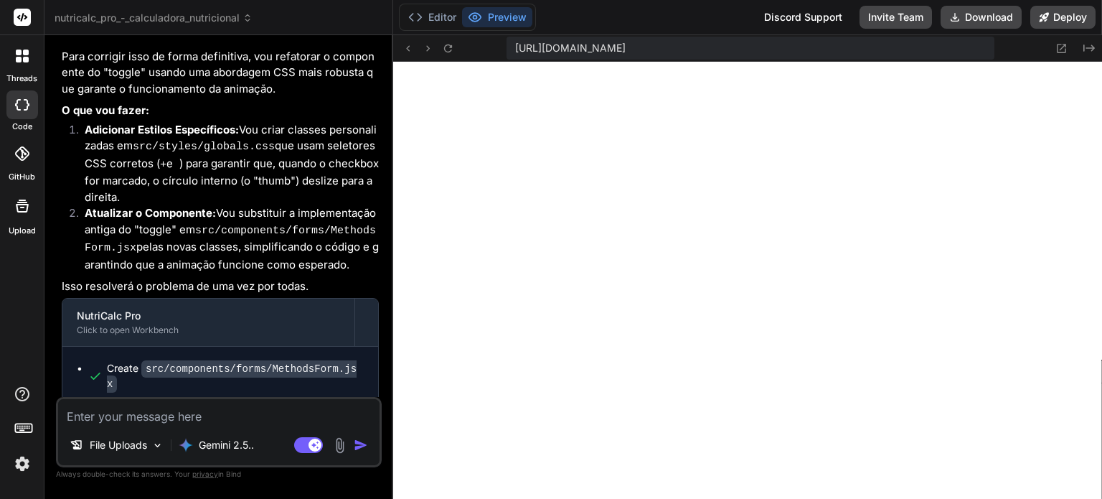
click at [278, 420] on textarea at bounding box center [219, 412] width 322 height 26
type textarea "A"
type textarea "x"
type textarea "Ag"
type textarea "x"
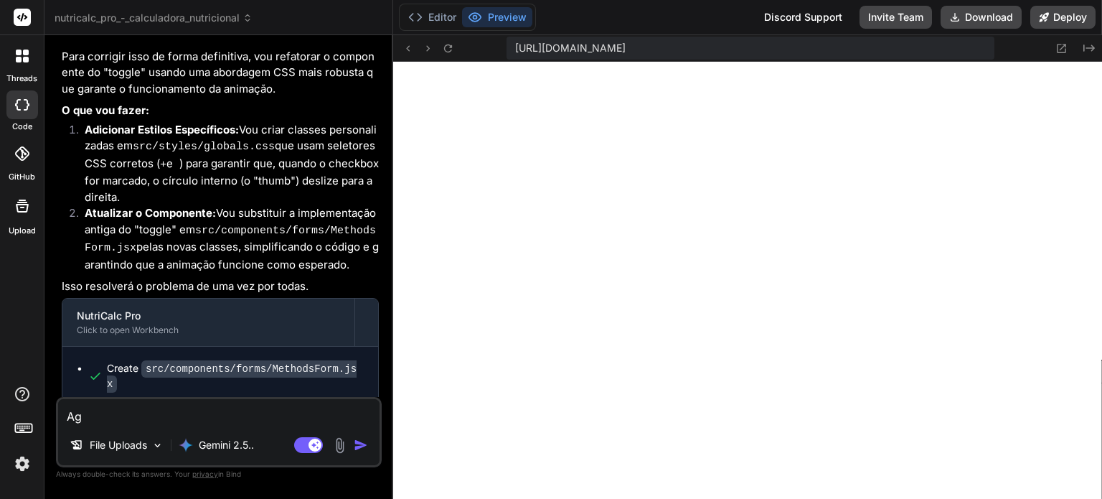
type textarea "Ago"
type textarea "x"
type textarea "Agor"
type textarea "x"
type textarea "Agora"
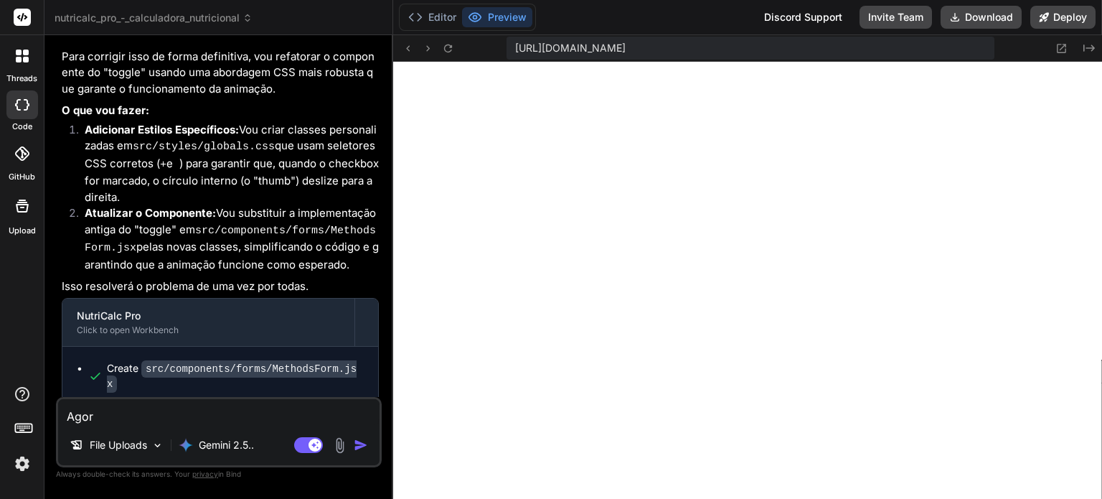
type textarea "x"
type textarea "Agora"
type textarea "x"
type textarea "Agora d"
type textarea "x"
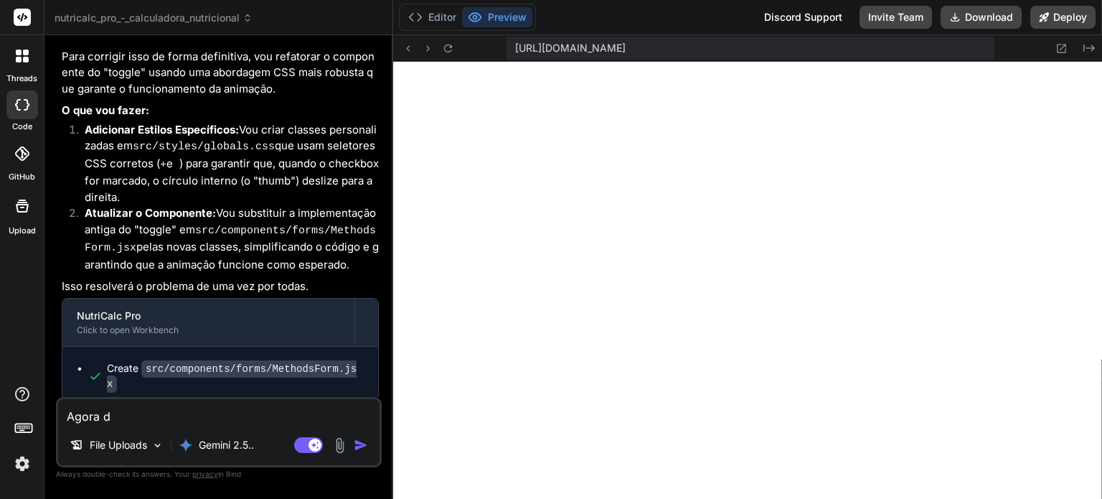
type textarea "Agora"
type textarea "x"
type textarea "Agora s"
type textarea "x"
type textarea "Agora si"
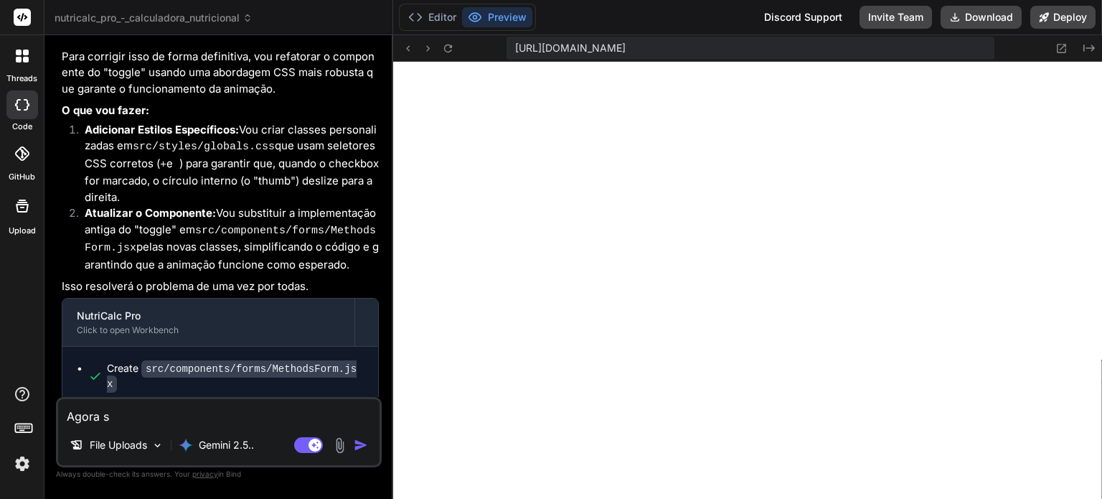
type textarea "x"
type textarea "Agora sim"
type textarea "x"
type textarea "Agora sim!"
type textarea "x"
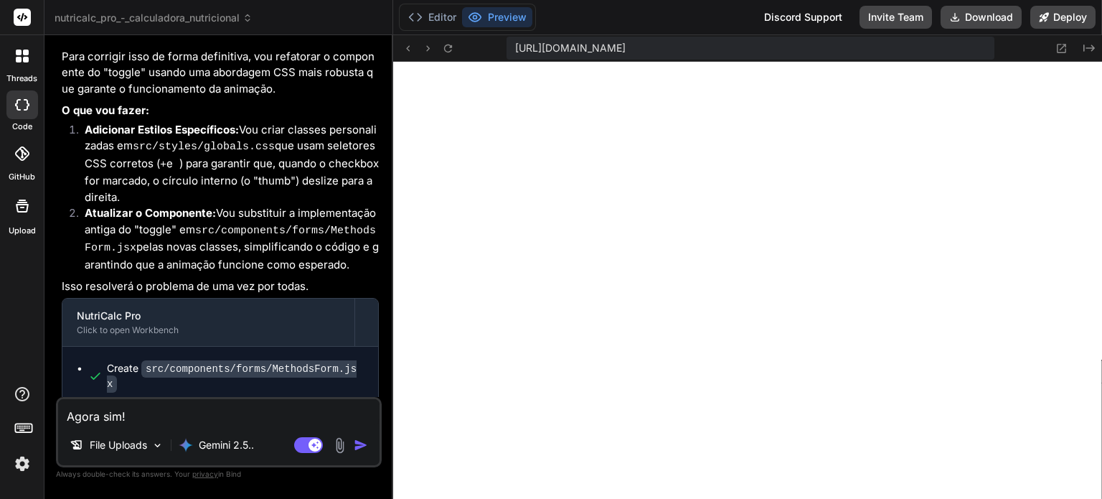
type textarea "Agora sim!"
type textarea "x"
type textarea "Agora sim! O"
type textarea "x"
type textarea "Agora sim! O"
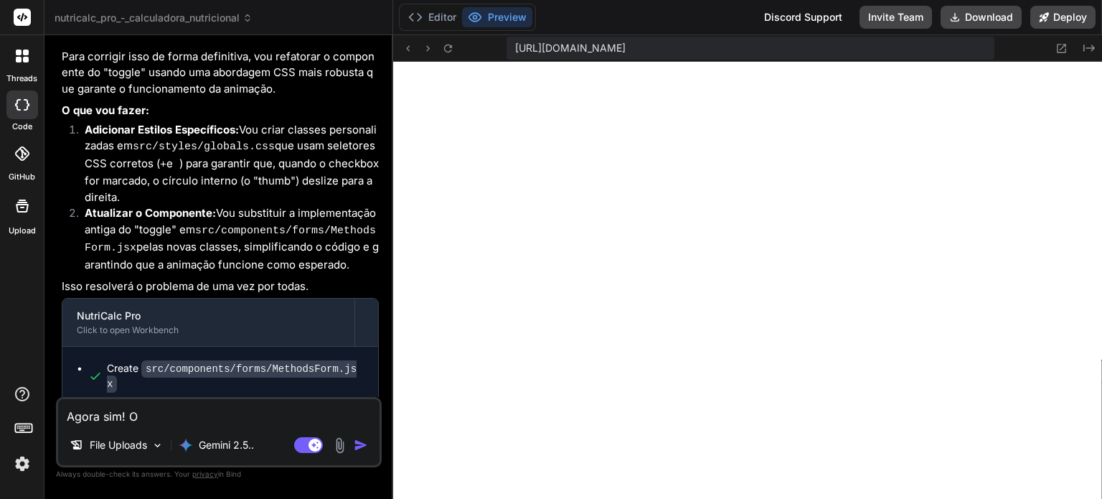
type textarea "x"
type textarea "Agora sim! O d"
type textarea "x"
type textarea "Agora sim! O de"
type textarea "x"
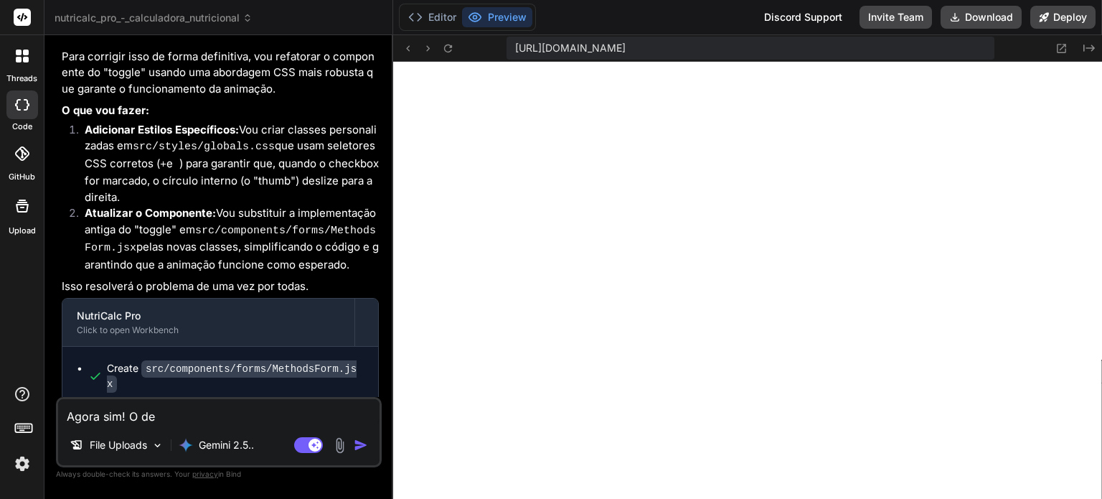
type textarea "Agora sim! O des"
type textarea "x"
type textarea "Agora sim! O dese"
type textarea "x"
type textarea "Agora sim! O desen"
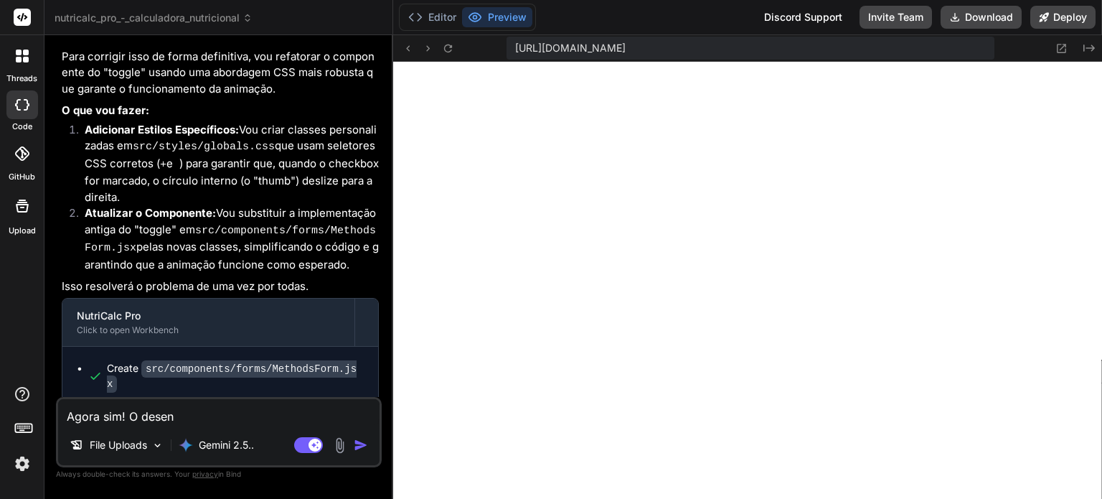
type textarea "x"
type textarea "Agora sim! O desenh"
type textarea "x"
type textarea "Agora sim! O desenho"
type textarea "x"
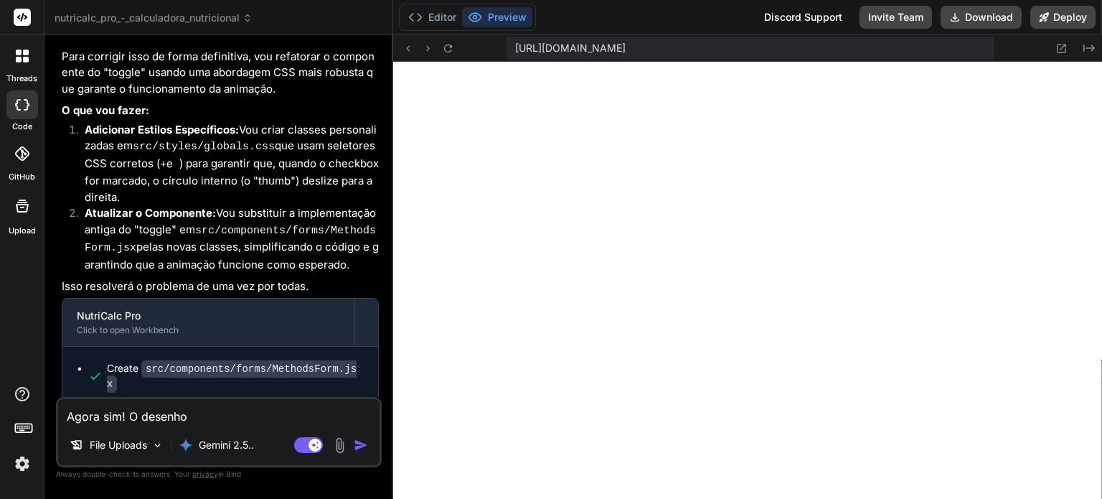
type textarea "Agora sim! O desenho"
type textarea "x"
type textarea "Agora sim! O desenho d"
type textarea "x"
type textarea "Agora sim! O desenho do"
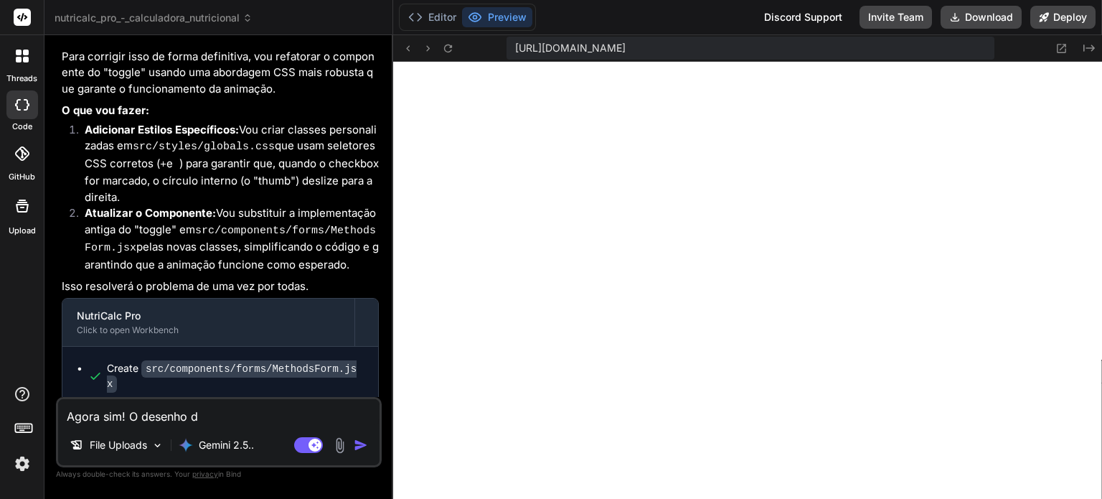
type textarea "x"
type textarea "Agora sim! O desenho do"
type textarea "x"
type textarea "Agora sim! O desenho do p"
type textarea "x"
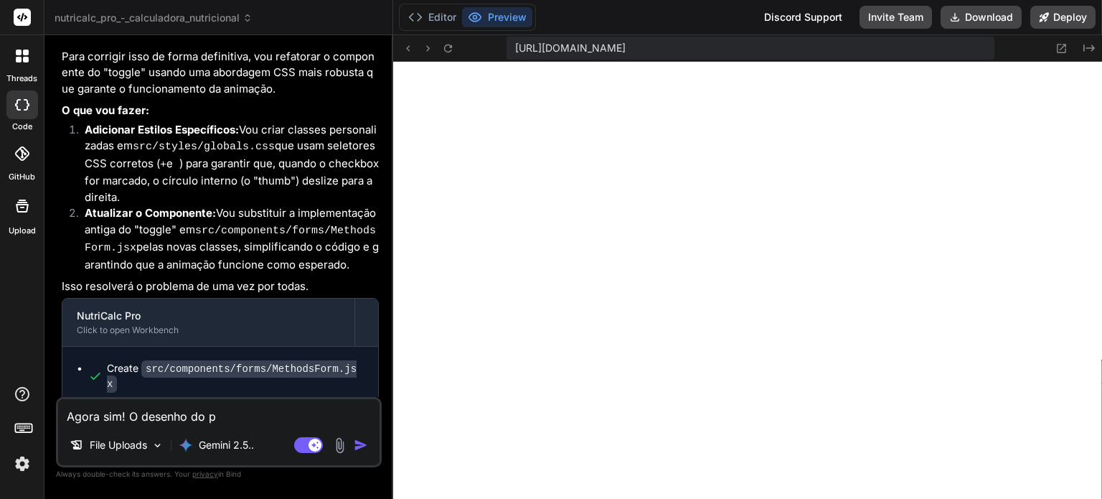
type textarea "Agora sim! O desenho do pa"
type textarea "x"
type textarea "Agora sim! O desenho do pas"
type textarea "x"
type textarea "Agora sim! O desenho do pass"
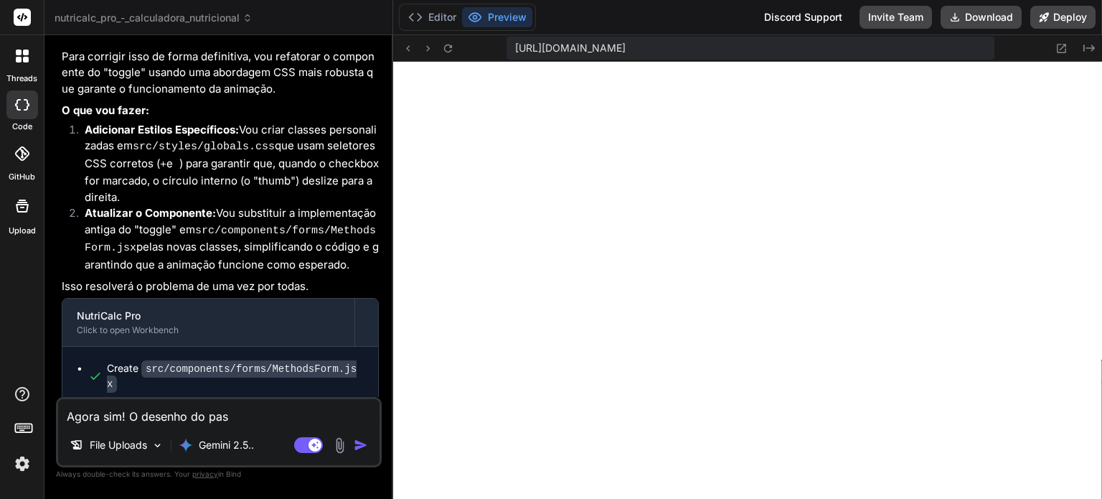
type textarea "x"
type textarea "Agora sim! O desenho do passo"
type textarea "x"
type textarea "Agora sim! O desenho do passo"
type textarea "x"
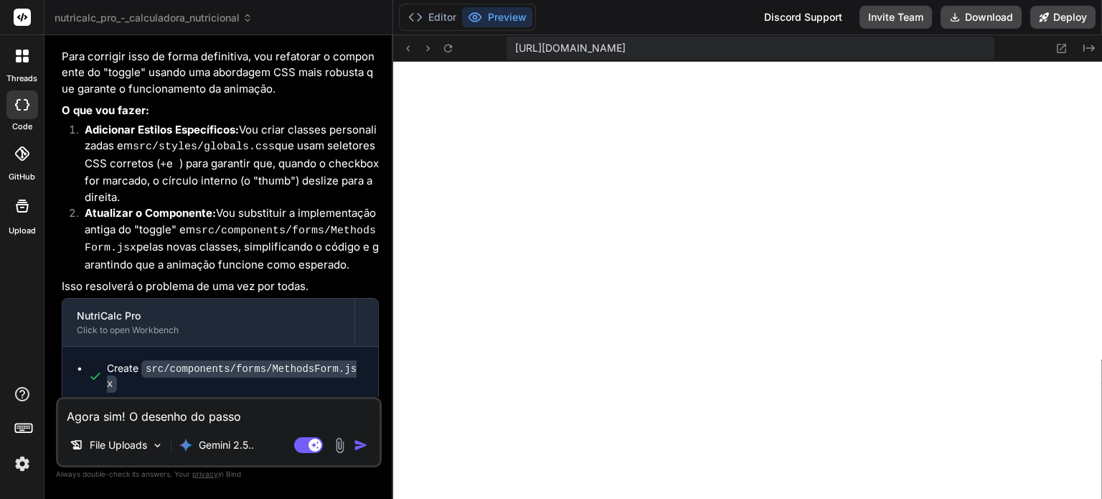
type textarea "Agora sim! O desenho do passo a"
type textarea "x"
type textarea "Agora sim! O desenho do passo a"
type textarea "x"
type textarea "Agora sim! O desenho do passo a p"
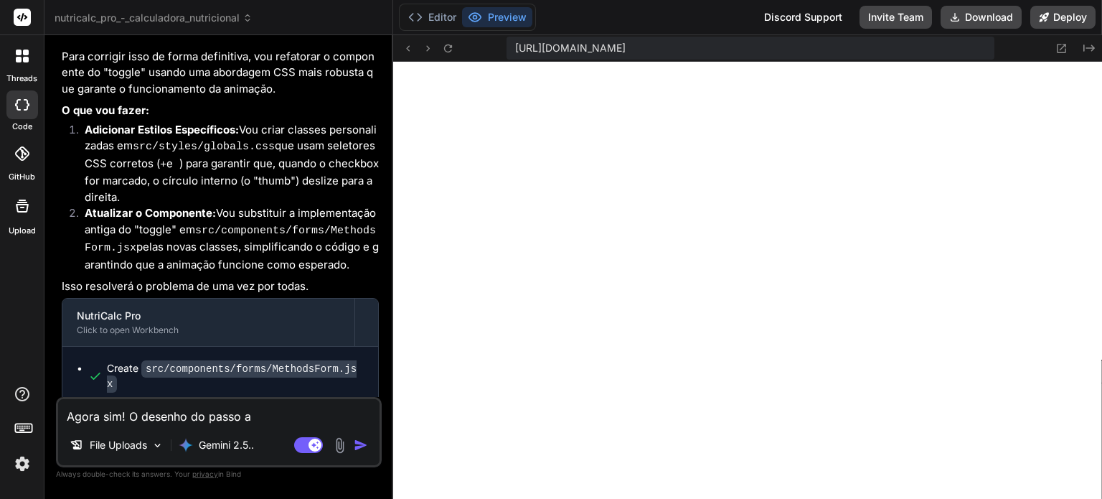
type textarea "x"
type textarea "Agora sim! O desenho do passo a pa"
type textarea "x"
type textarea "Agora sim! O desenho do passo a pas"
type textarea "x"
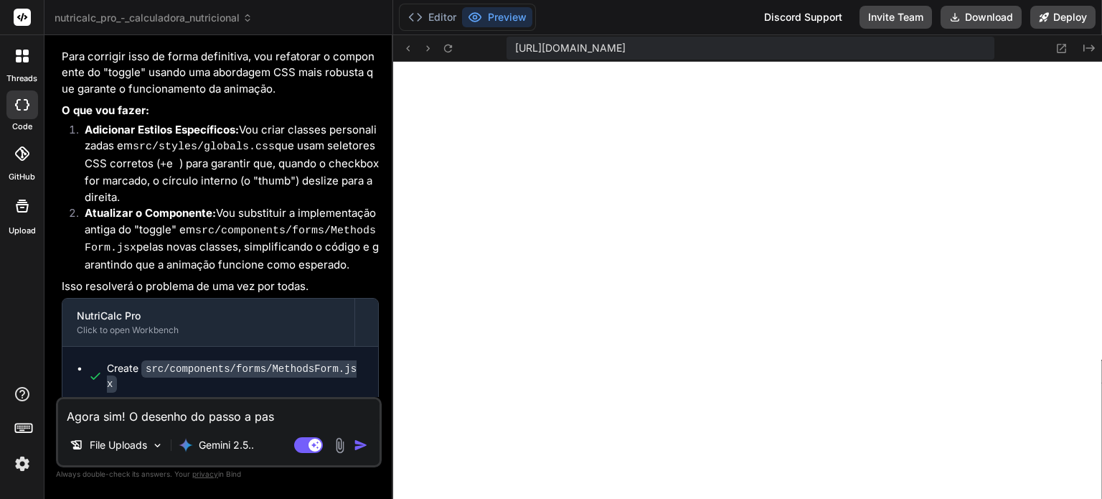
type textarea "Agora sim! O desenho do passo a pass"
type textarea "x"
type textarea "Agora sim! O desenho do passo a passo"
type textarea "x"
type textarea "Agora sim! O desenho do passo a passo"
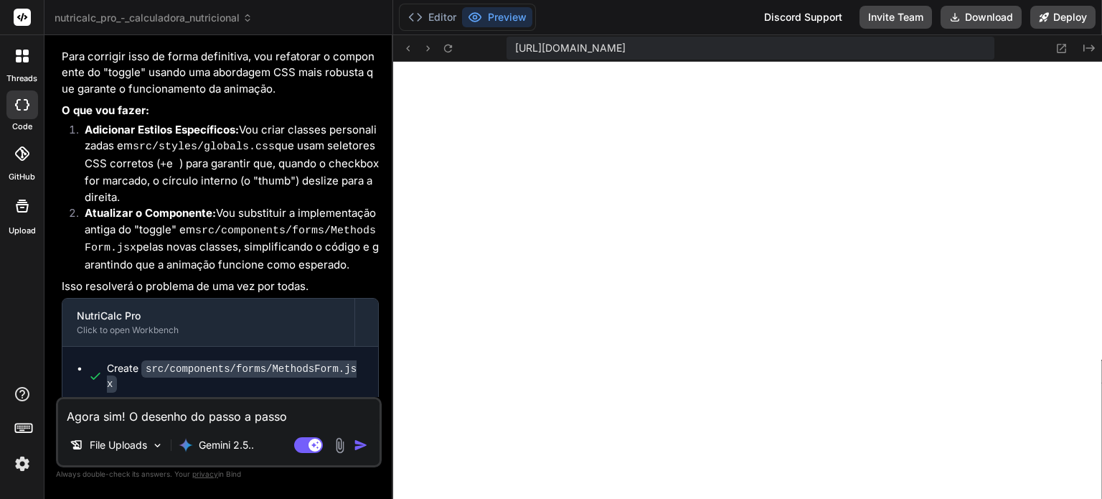
type textarea "x"
type textarea "Agora sim! O desenho do passo a passo c"
type textarea "x"
type textarea "Agora sim! O desenho do passo a passo co"
type textarea "x"
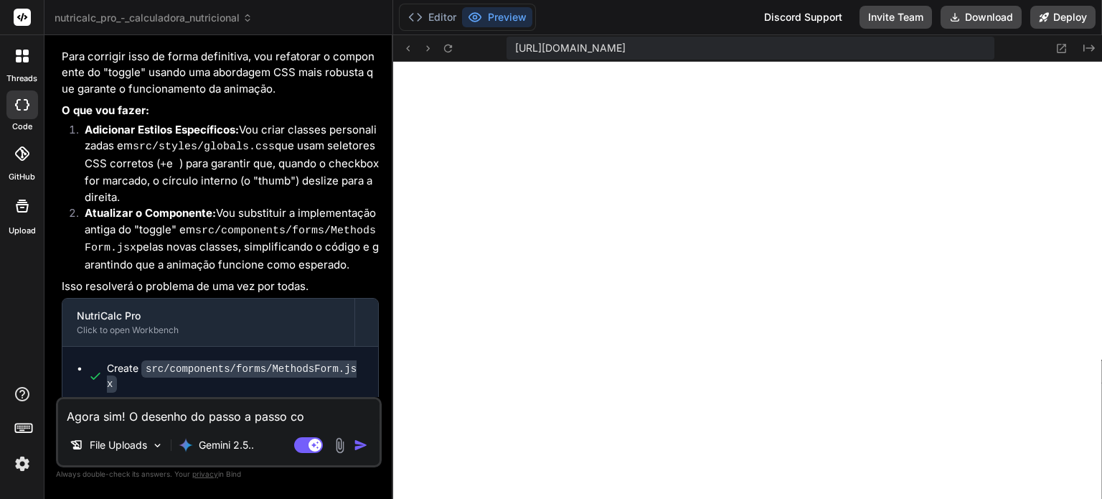
type textarea "Agora sim! O desenho do passo a passo com"
type textarea "x"
type textarea "Agora sim! O desenho do passo a passo com"
type textarea "x"
type textarea "Agora sim! O desenho do passo a passo com g"
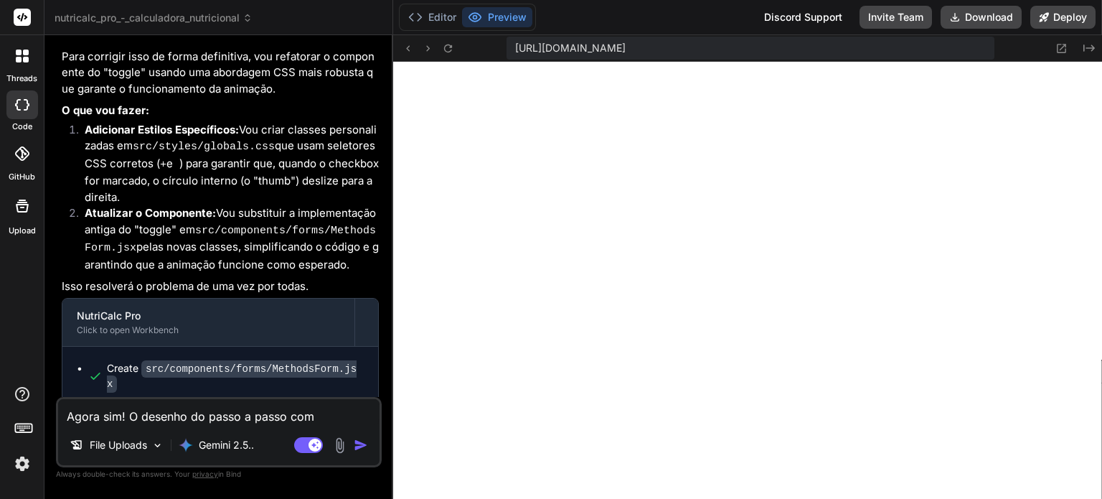
type textarea "x"
type textarea "Agora sim! O desenho do passo a passo com gr"
type textarea "x"
type textarea "Agora sim! O desenho do passo a passo com gra"
type textarea "x"
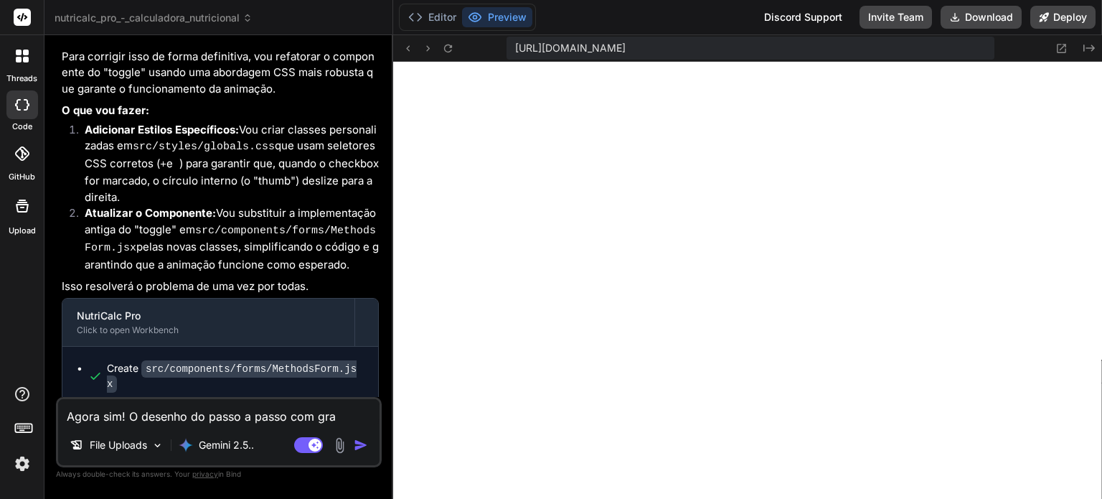
type textarea "Agora sim! O desenho do passo a passo com grad"
type textarea "x"
type textarea "Agora sim! O desenho do passo a passo com gradi"
type textarea "x"
type textarea "Agora sim! O desenho do passo a passo com gradie"
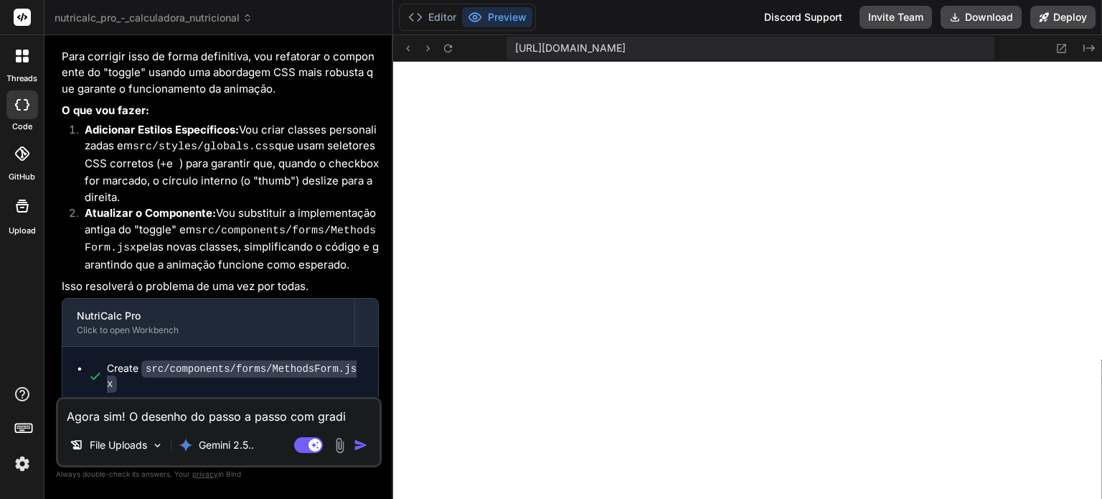
type textarea "x"
type textarea "Agora sim! O desenho do passo a passo com gradien"
type textarea "x"
type textarea "Agora sim! O desenho do passo a passo com gradient"
type textarea "x"
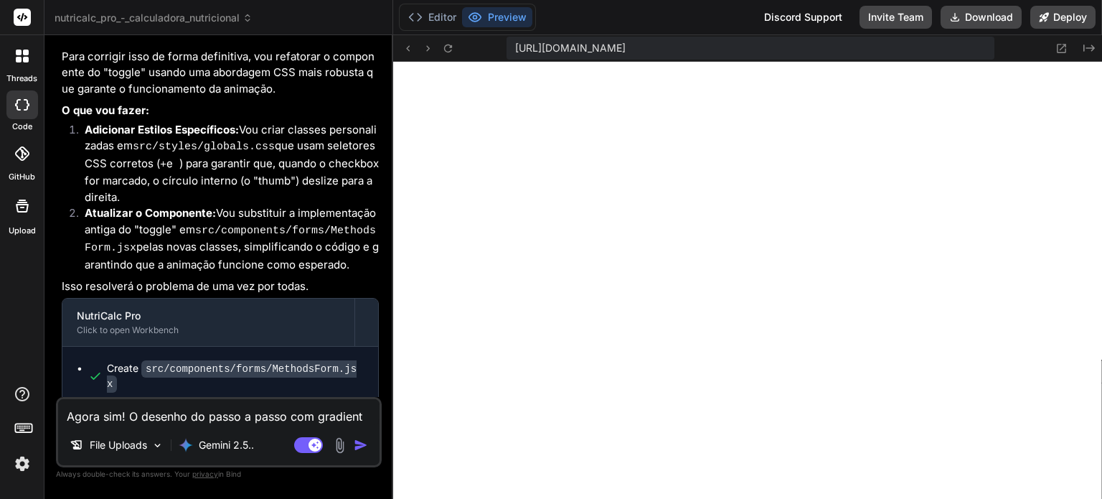
type textarea "Agora sim! O desenho do passo a passo com gradiente"
type textarea "x"
type textarea "Agora sim! O desenho do passo a passo com gradiente"
type textarea "x"
type textarea "Agora sim! O desenho do passo a passo com gradiente n"
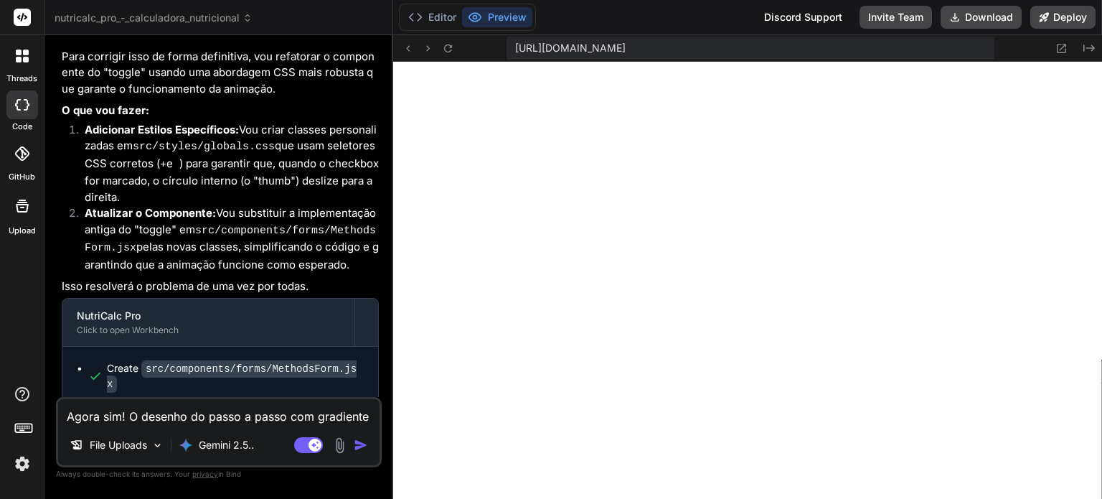
type textarea "x"
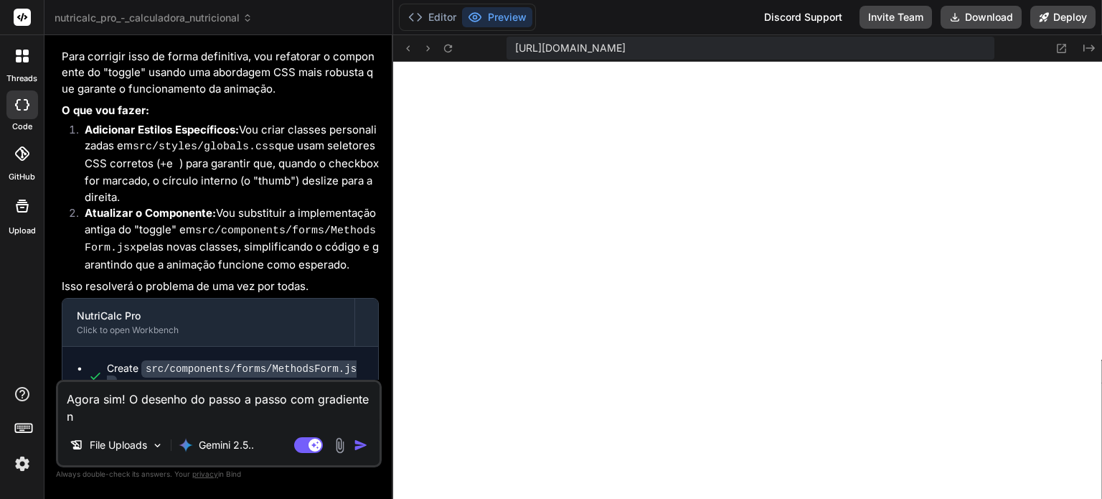
type textarea "Agora sim! O desenho do passo a passo com gradiente nã"
type textarea "x"
type textarea "Agora sim! O desenho do passo a passo com gradiente não"
type textarea "x"
type textarea "Agora sim! O desenho do passo a passo com gradiente não"
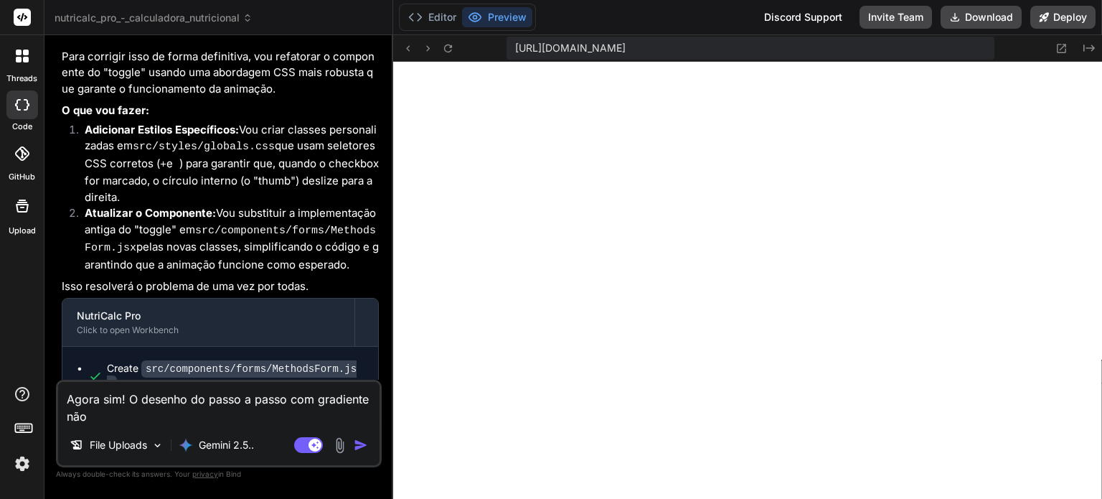
type textarea "x"
type textarea "Agora sim! O desenho do passo a passo com gradiente não f"
type textarea "x"
type textarea "Agora sim! O desenho do passo a passo com gradiente não fi"
type textarea "x"
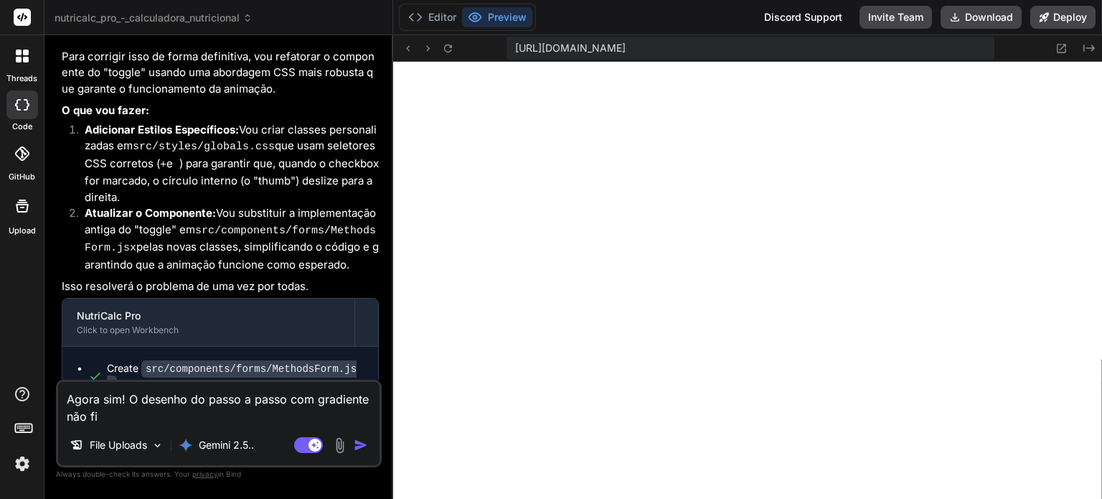
type textarea "Agora sim! O desenho do passo a passo com gradiente não fic"
type textarea "x"
type textarea "Agora sim! O desenho do passo a passo com gradiente não fico"
type textarea "x"
type textarea "Agora sim! O desenho do passo a passo com gradiente não ficou"
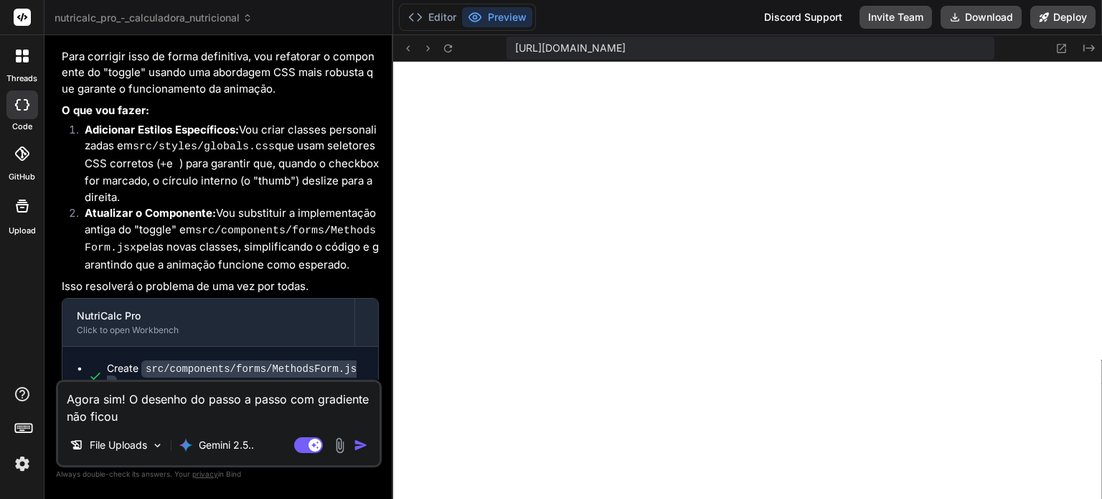
type textarea "x"
type textarea "Agora sim! O desenho do passo a passo com gradiente não ficou"
type textarea "x"
type textarea "Agora sim! O desenho do passo a passo com gradiente não ficou l"
type textarea "x"
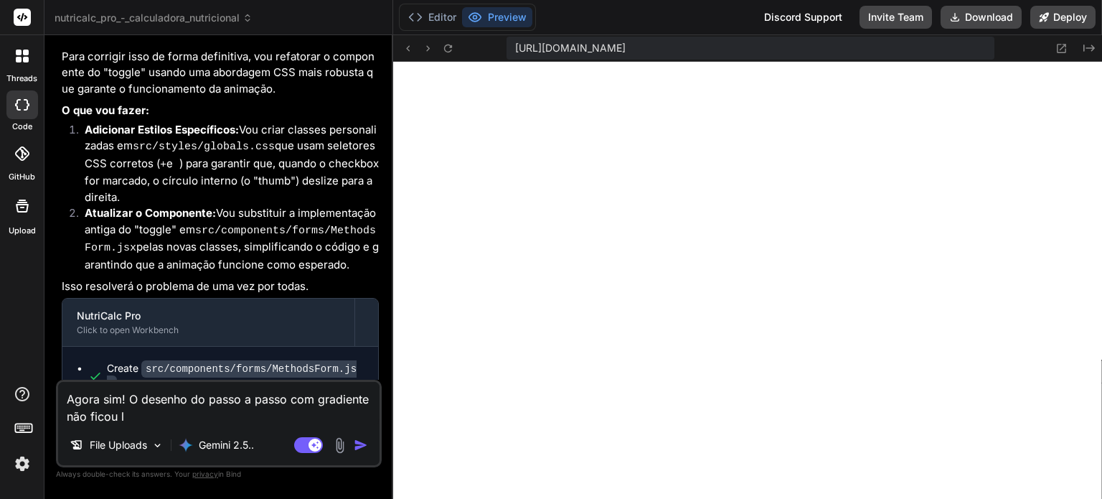
type textarea "Agora sim! O desenho do passo a passo com gradiente não ficou le"
type textarea "x"
type textarea "Agora sim! O desenho do passo a passo com gradiente não ficou leg"
type textarea "x"
type textarea "Agora sim! O desenho do passo a passo com gradiente não ficou lega"
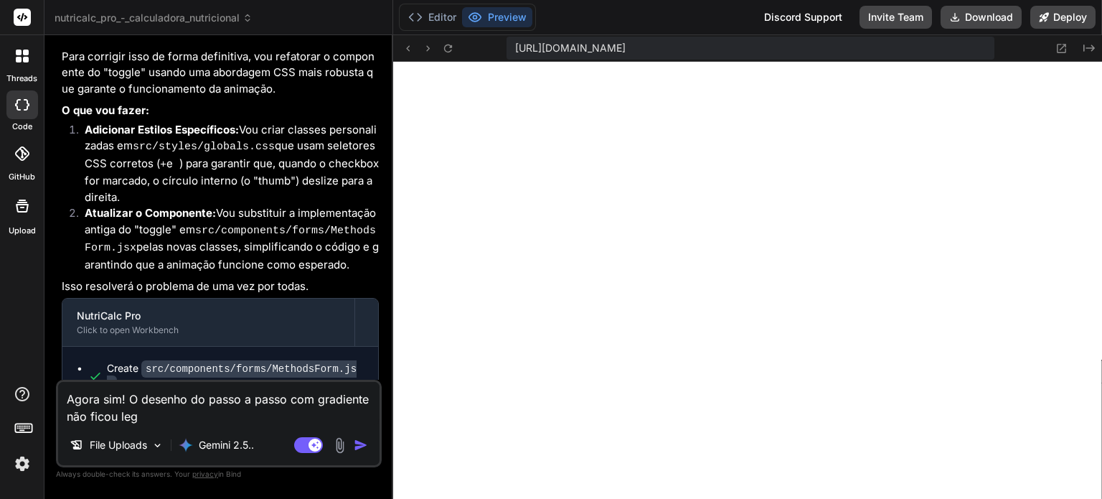
type textarea "x"
type textarea "Agora sim! O desenho do passo a passo com gradiente não ficou legal"
type textarea "x"
type textarea "Agora sim! O desenho do passo a passo com gradiente não ficou legal,"
type textarea "x"
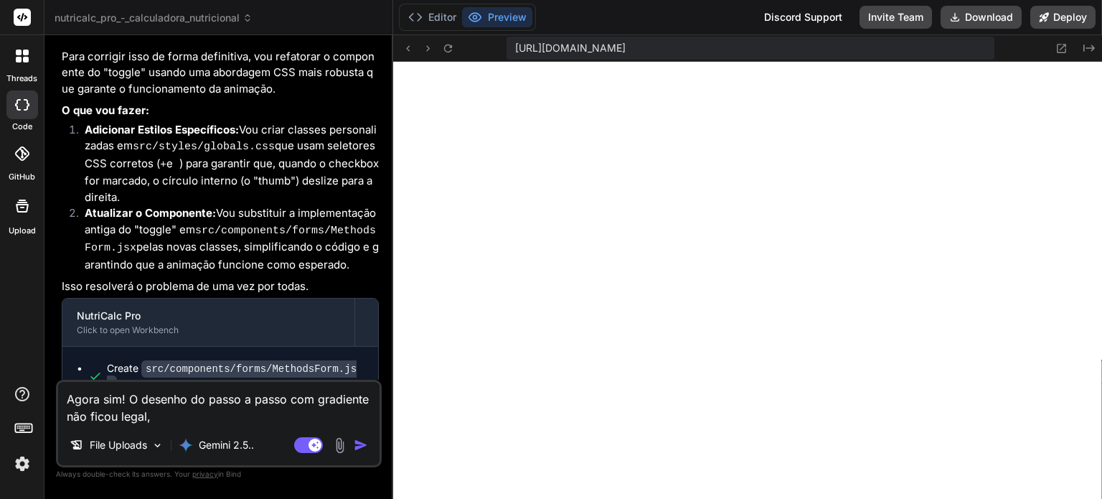
type textarea "Agora sim! O desenho do passo a passo com gradiente não ficou legal,"
type textarea "x"
type textarea "Agora sim! O desenho do passo a passo com gradiente não ficou legal, v"
type textarea "x"
type textarea "Agora sim! O desenho do passo a passo com gradiente não ficou legal, vo"
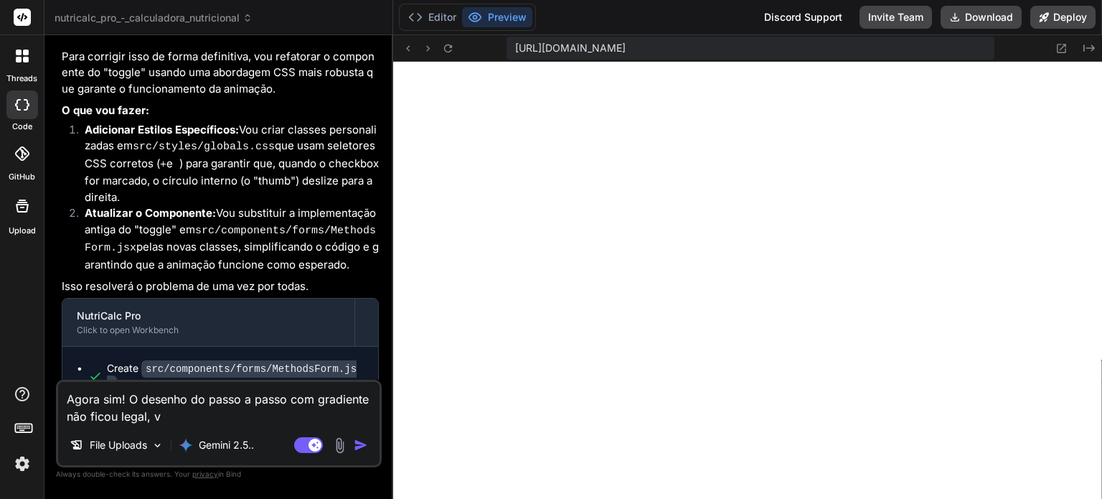
type textarea "x"
type textarea "Agora sim! O desenho do passo a passo com gradiente não ficou legal, voc"
type textarea "x"
type textarea "Agora sim! O desenho do passo a passo com gradiente não ficou legal, você"
type textarea "x"
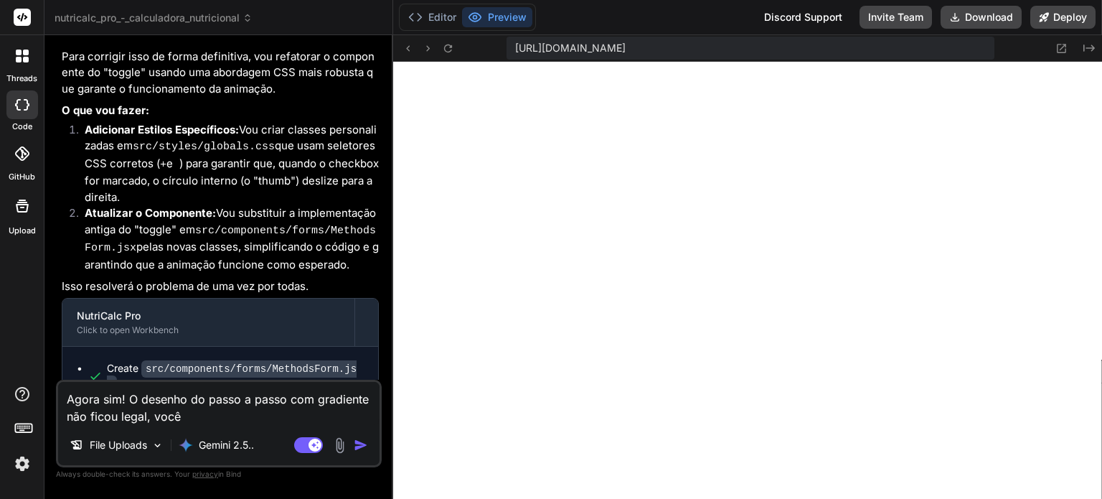
type textarea "Agora sim! O desenho do passo a passo com gradiente não ficou legal, você"
type textarea "x"
type textarea "Agora sim! O desenho do passo a passo com gradiente não ficou legal, você p"
type textarea "x"
type textarea "Agora sim! O desenho do passo a passo com gradiente não ficou legal, você po"
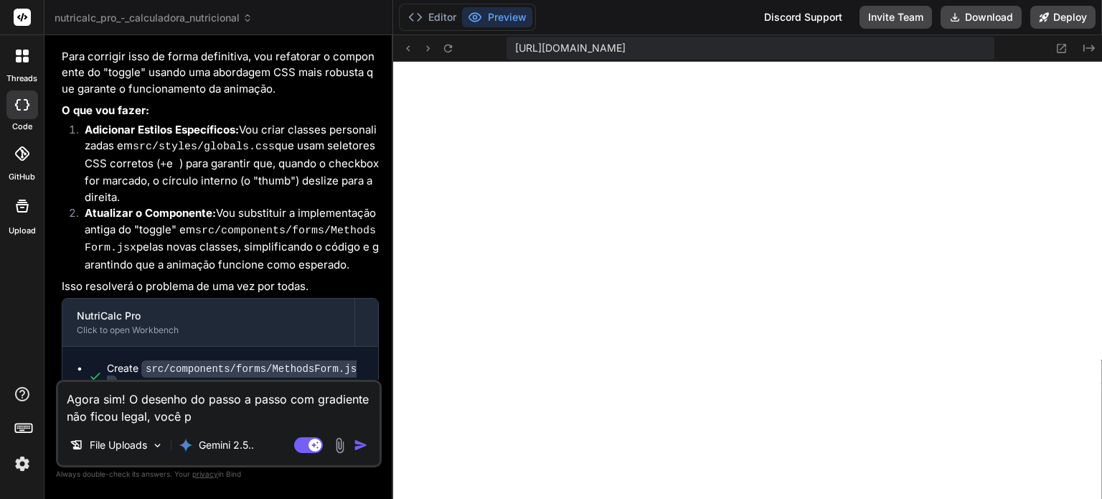
type textarea "x"
type textarea "Agora sim! O desenho do passo a passo com gradiente não ficou legal, você pod"
type textarea "x"
type textarea "Agora sim! O desenho do passo a passo com gradiente não ficou legal, você pode"
type textarea "x"
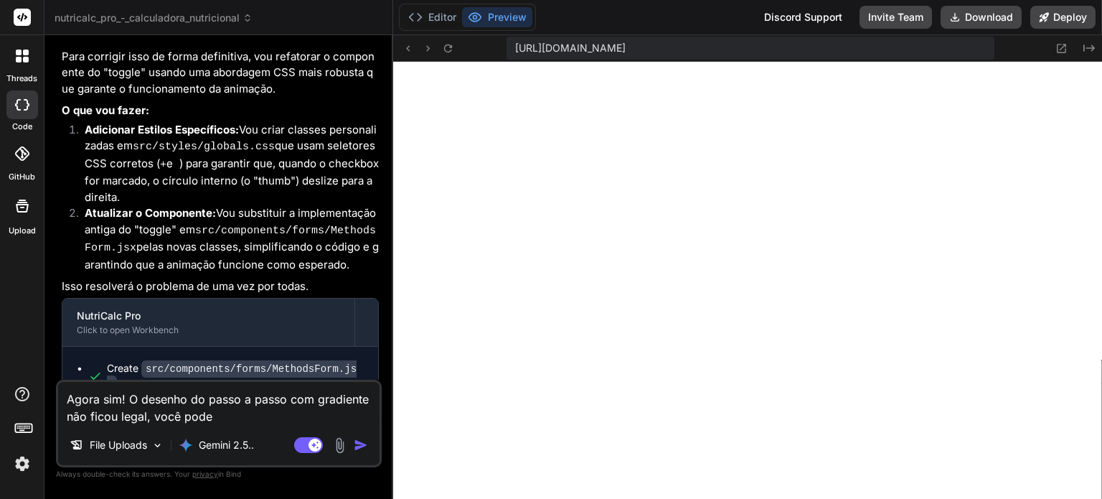
type textarea "Agora sim! O desenho do passo a passo com gradiente não ficou legal, você poder"
type textarea "x"
type textarea "Agora sim! O desenho do passo a passo com gradiente não ficou legal, você poderi"
type textarea "x"
type textarea "Agora sim! O desenho do passo a passo com gradiente não ficou legal, você poder…"
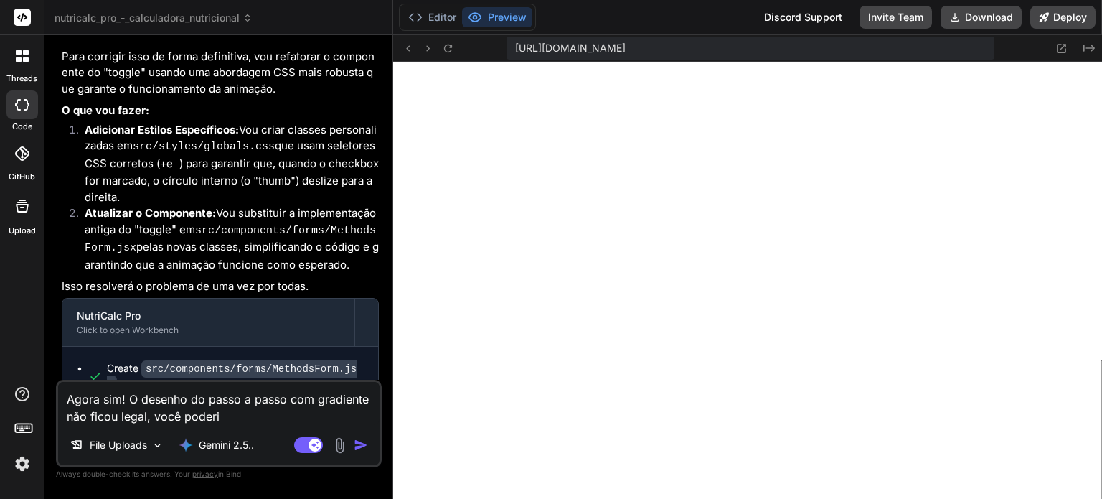
type textarea "x"
type textarea "Agora sim! O desenho do passo a passo com gradiente não ficou legal, você poder…"
type textarea "x"
type textarea "Agora sim! O desenho do passo a passo com gradiente não ficou legal, você poder…"
type textarea "x"
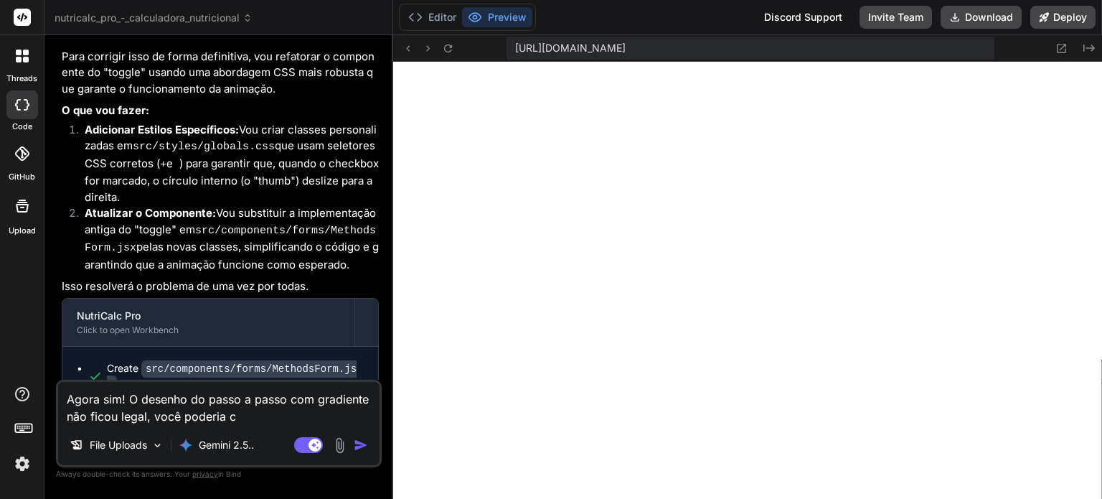
type textarea "Agora sim! O desenho do passo a passo com gradiente não ficou legal, você poder…"
type textarea "x"
type textarea "Agora sim! O desenho do passo a passo com gradiente não ficou legal, você poder…"
type textarea "x"
type textarea "Agora sim! O desenho do passo a passo com gradiente não ficou legal, você poder…"
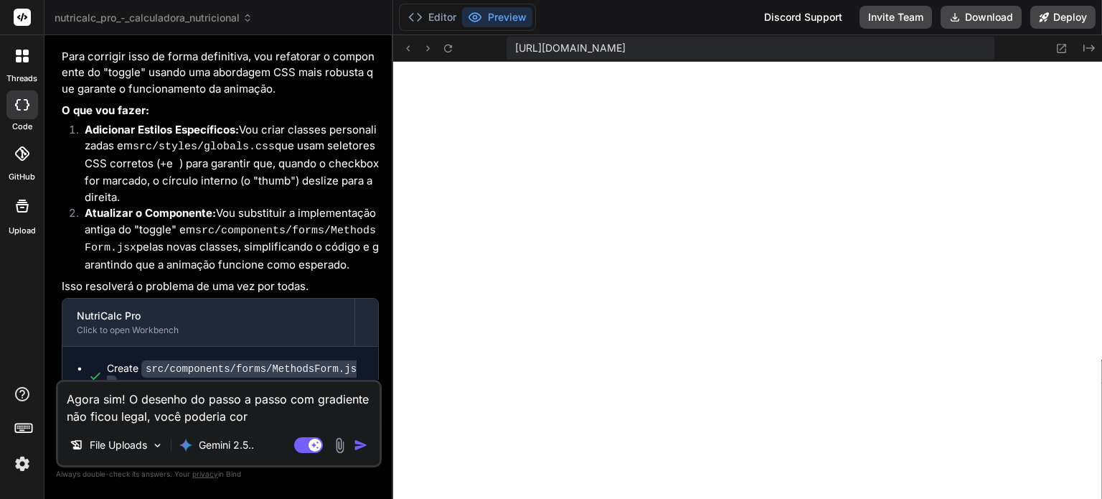
type textarea "x"
type textarea "Agora sim! O desenho do passo a passo com gradiente não ficou legal, você poder…"
type textarea "x"
type textarea "Agora sim! O desenho do passo a passo com gradiente não ficou legal, você poder…"
type textarea "x"
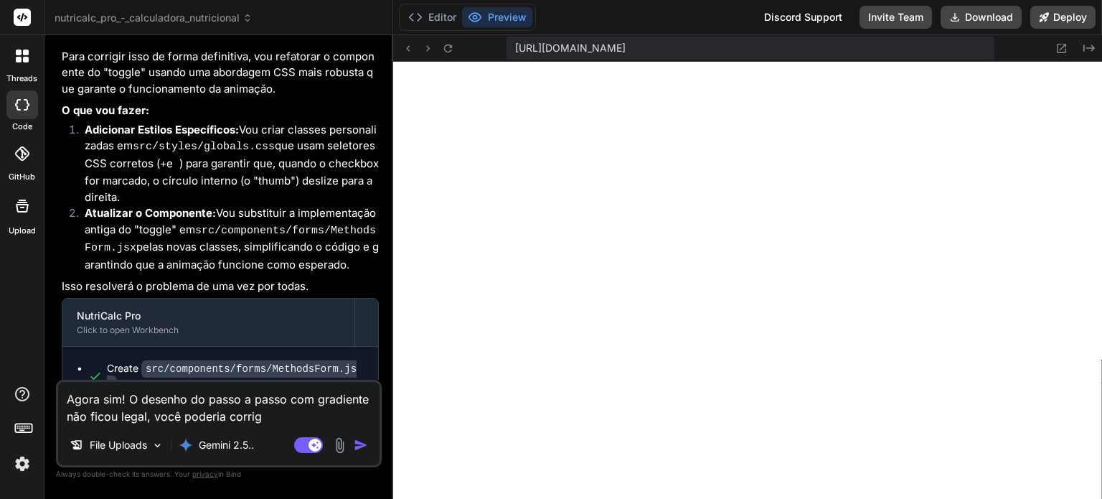
type textarea "Agora sim! O desenho do passo a passo com gradiente não ficou legal, você poder…"
type textarea "x"
type textarea "Agora sim! O desenho do passo a passo com gradiente não ficou legal, você poder…"
type textarea "x"
type textarea "Agora sim! O desenho do passo a passo com gradiente não ficou legal, você poder…"
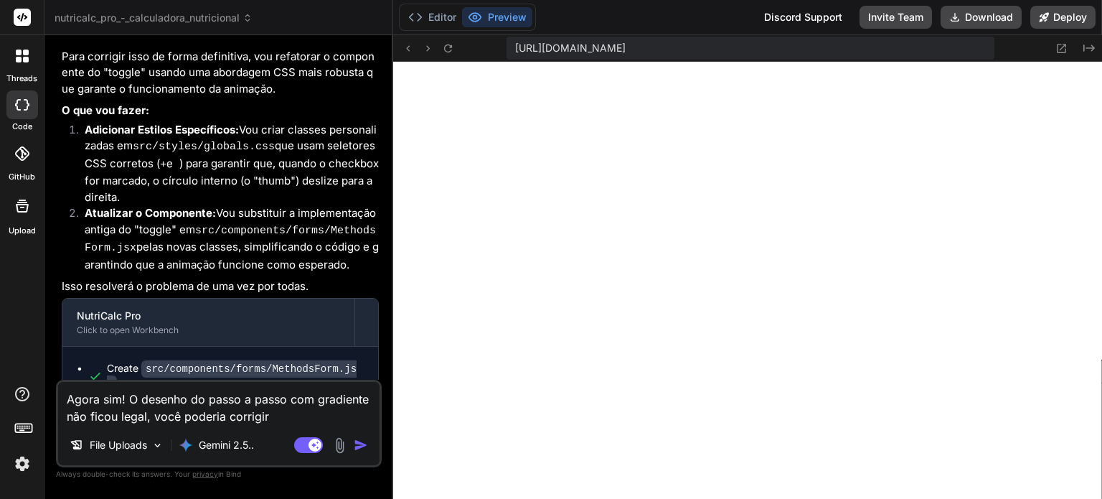
type textarea "x"
type textarea "Agora sim! O desenho do passo a passo com gradiente não ficou legal, você poder…"
type textarea "x"
type textarea "Agora sim! O desenho do passo a passo com gradiente não ficou legal, você poder…"
type textarea "x"
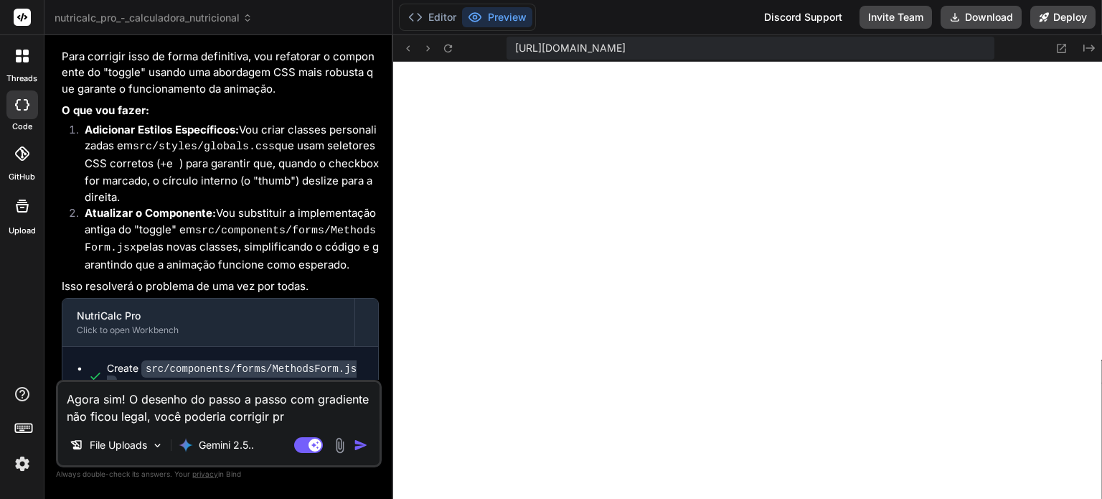
type textarea "Agora sim! O desenho do passo a passo com gradiente não ficou legal, você poder…"
type textarea "x"
type textarea "Agora sim! O desenho do passo a passo com gradiente não ficou legal, você poder…"
type textarea "x"
type textarea "Agora sim! O desenho do passo a passo com gradiente não ficou legal, você poder…"
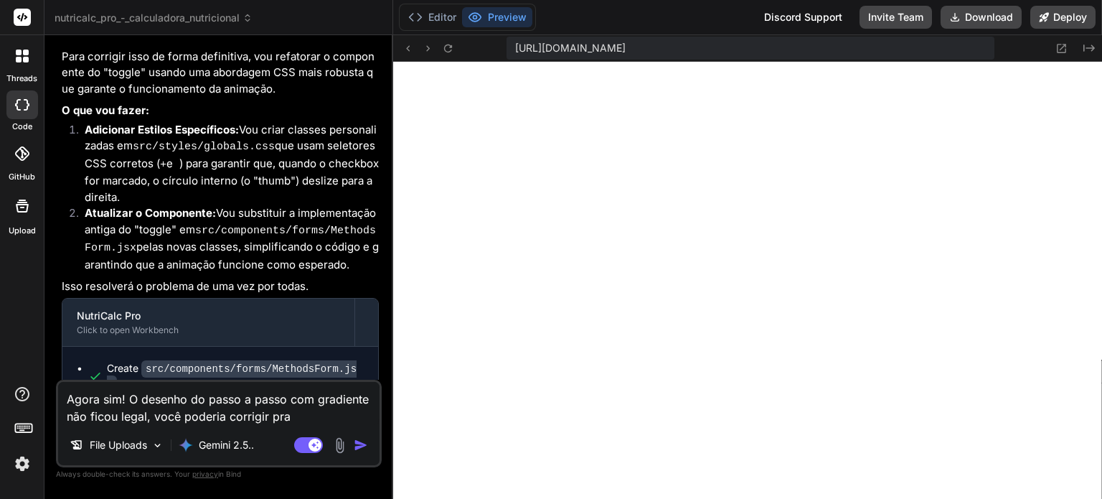
type textarea "x"
type textarea "Agora sim! O desenho do passo a passo com gradiente não ficou legal, você poder…"
type textarea "x"
type textarea "Agora sim! O desenho do passo a passo com gradiente não ficou legal, você poder…"
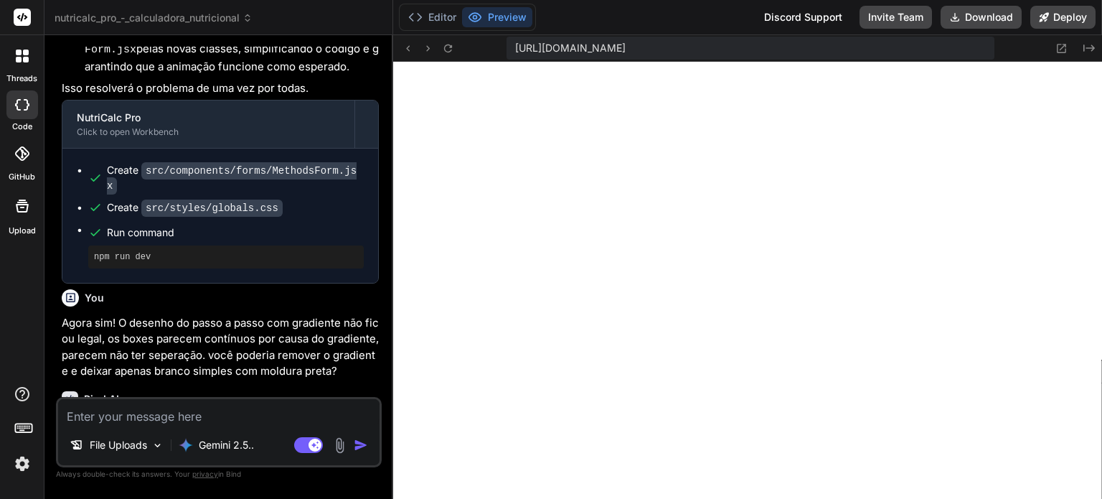
scroll to position [3279, 0]
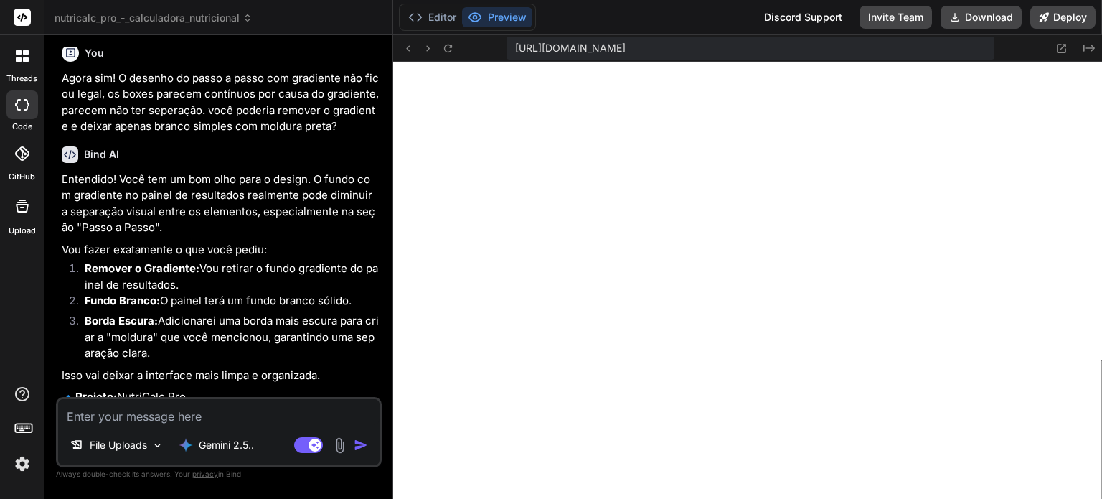
click at [258, 402] on textarea at bounding box center [219, 412] width 322 height 26
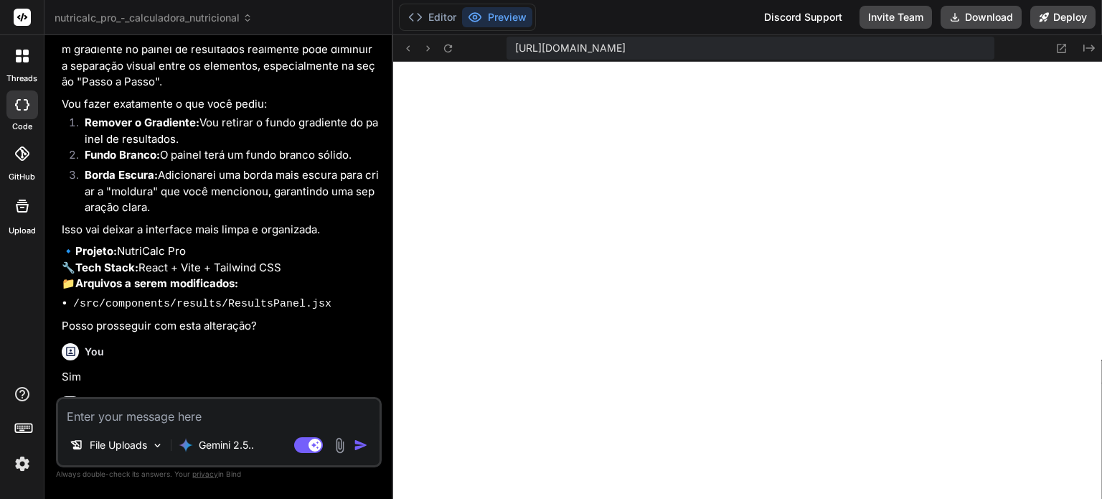
scroll to position [3429, 0]
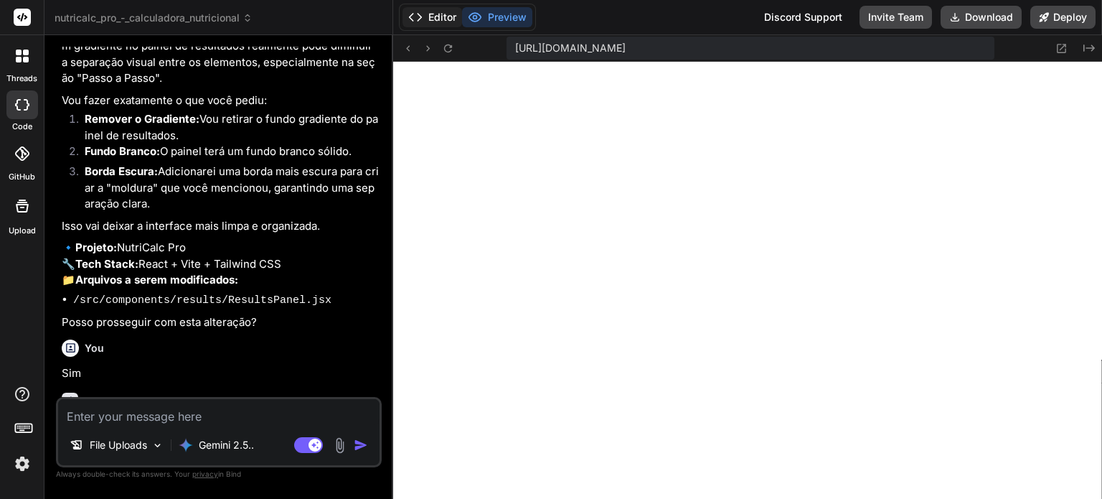
click at [453, 25] on button "Editor" at bounding box center [433, 17] width 60 height 20
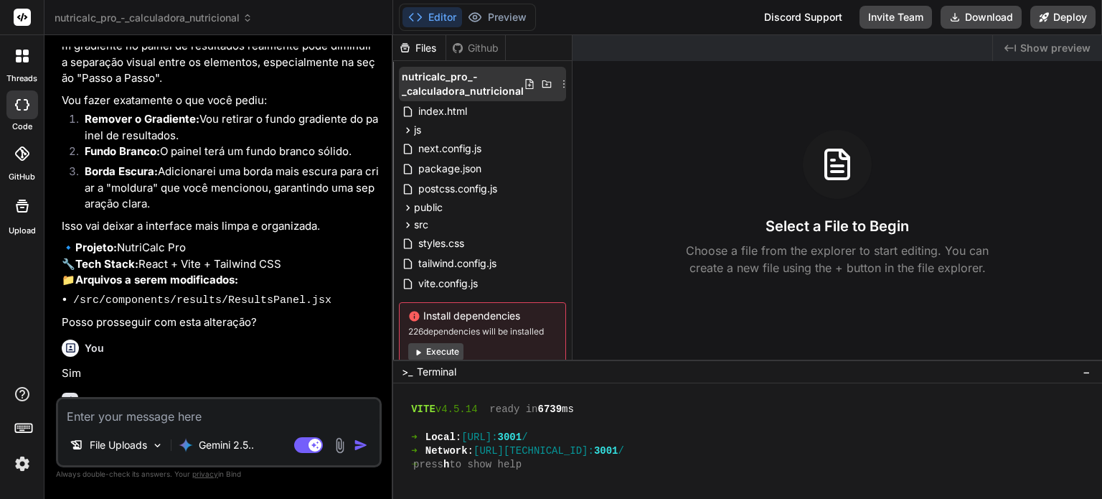
click at [561, 77] on div "nutricalc_pro_-_calculadora_nutricional" at bounding box center [482, 84] width 167 height 34
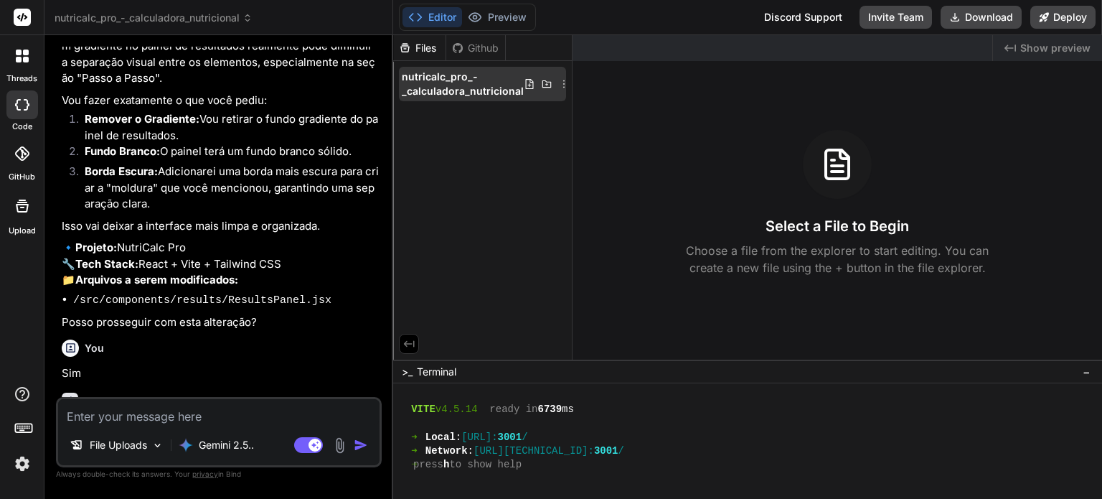
click at [564, 80] on icon at bounding box center [564, 84] width 1 height 8
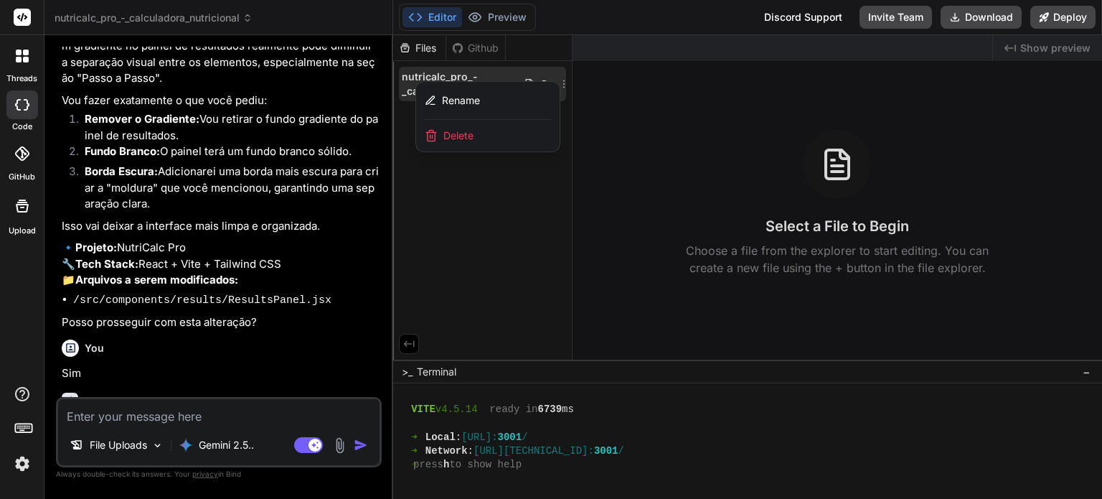
click at [691, 182] on div at bounding box center [747, 267] width 709 height 464
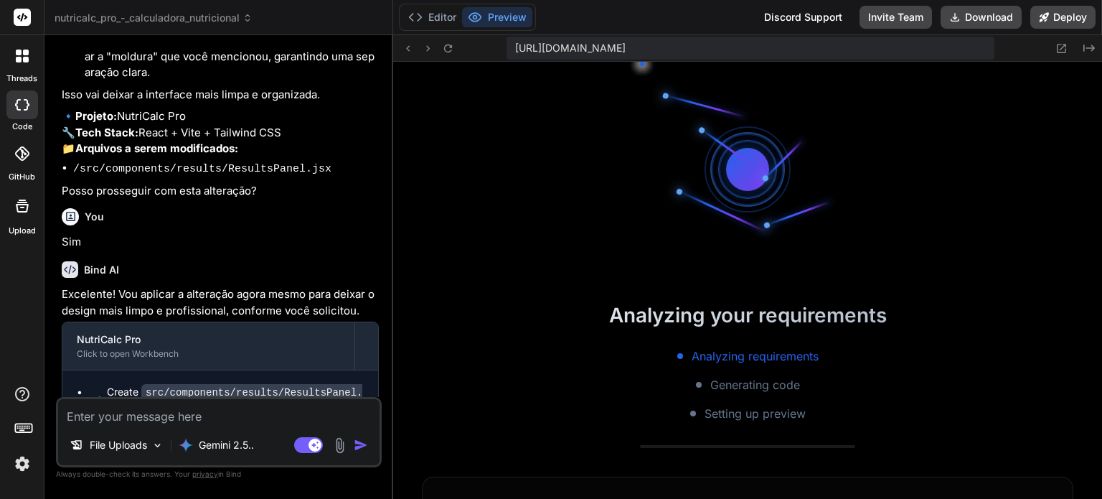
scroll to position [482, 0]
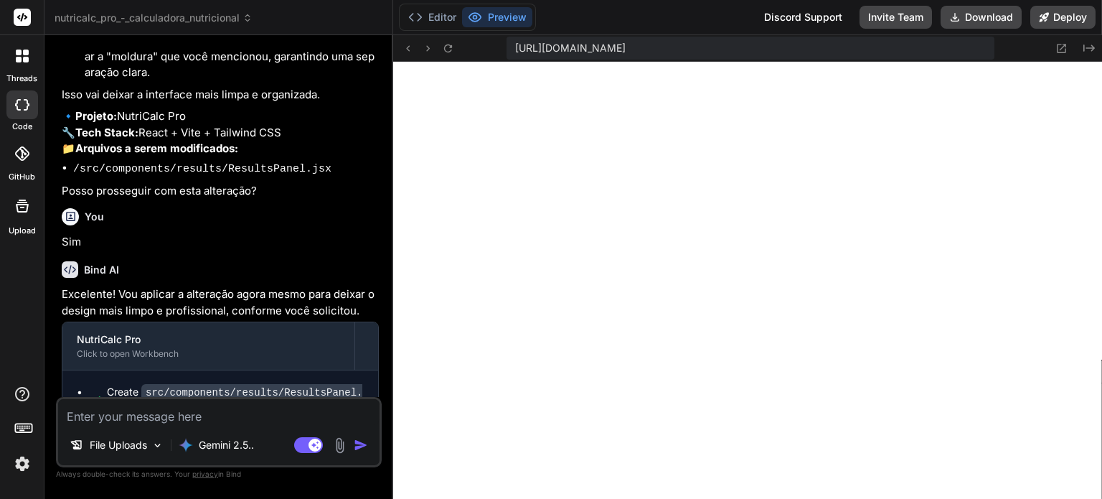
click at [302, 409] on textarea at bounding box center [219, 412] width 322 height 26
click at [439, 15] on button "Editor" at bounding box center [433, 17] width 60 height 20
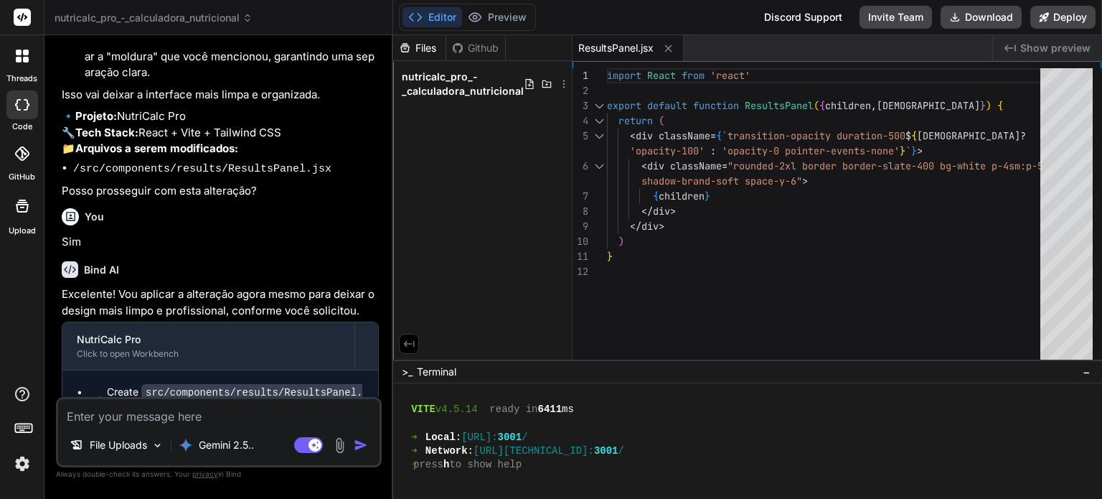
click at [226, 9] on header "nutricalc_pro_-_calculadora_nutricional Created with Pixso." at bounding box center [218, 17] width 349 height 35
click at [233, 14] on span "nutricalc_pro_-_calculadora_nutricional" at bounding box center [154, 18] width 198 height 14
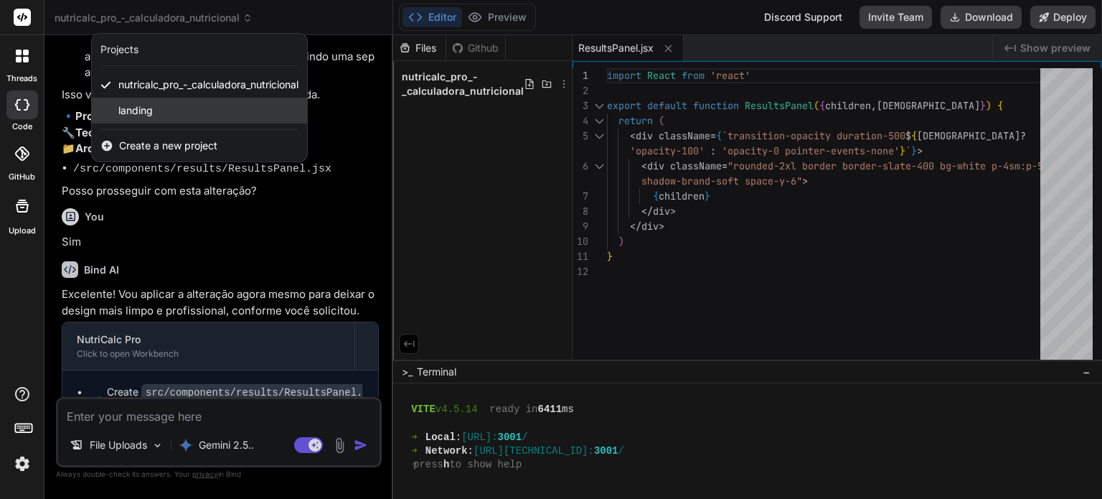
click at [204, 115] on div "landing" at bounding box center [199, 111] width 215 height 26
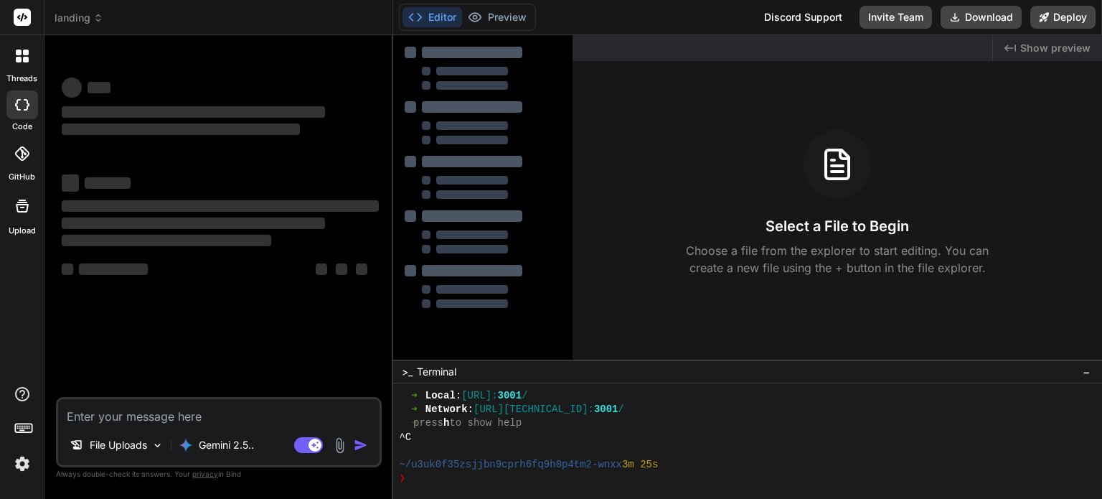
scroll to position [523, 0]
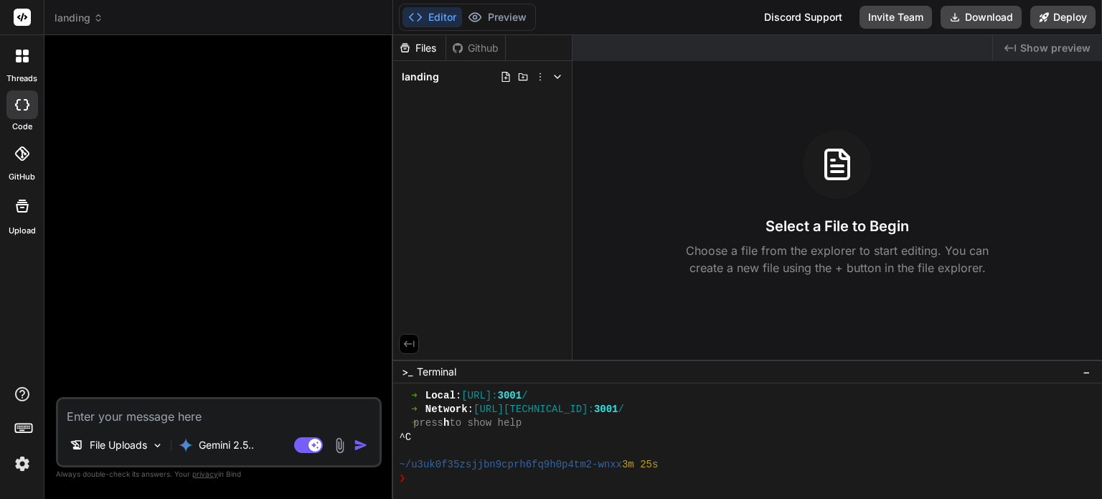
click at [32, 60] on div at bounding box center [22, 56] width 30 height 30
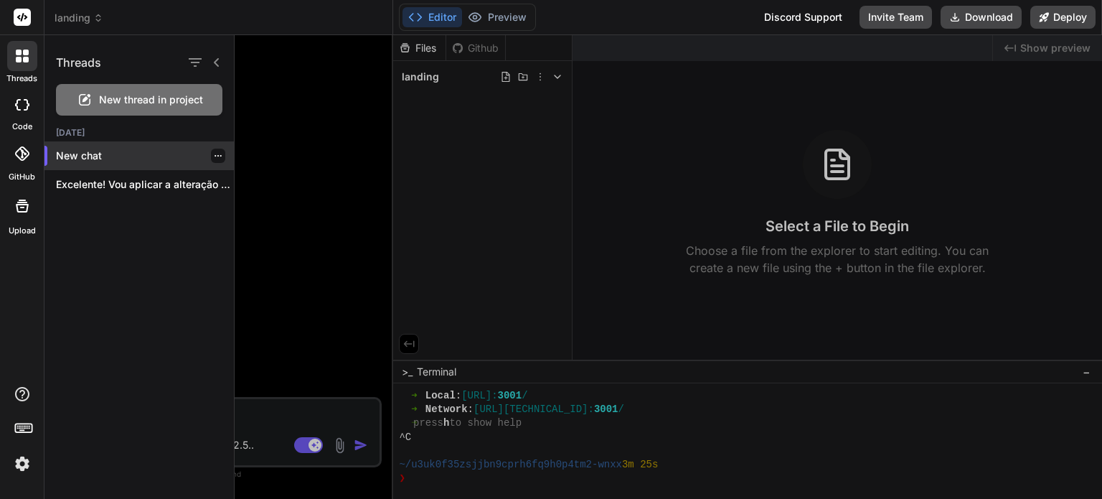
click at [95, 151] on p "New chat" at bounding box center [145, 156] width 178 height 14
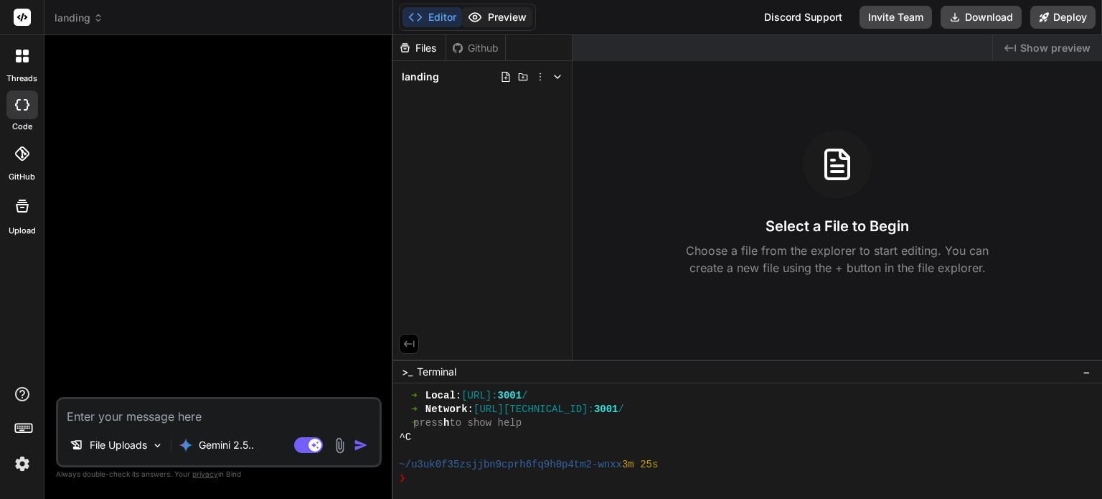
click at [520, 11] on div "Editor Preview" at bounding box center [467, 17] width 137 height 27
click at [520, 14] on button "Preview" at bounding box center [497, 17] width 70 height 20
click at [32, 110] on div at bounding box center [22, 104] width 32 height 29
click at [17, 56] on icon at bounding box center [22, 56] width 13 height 13
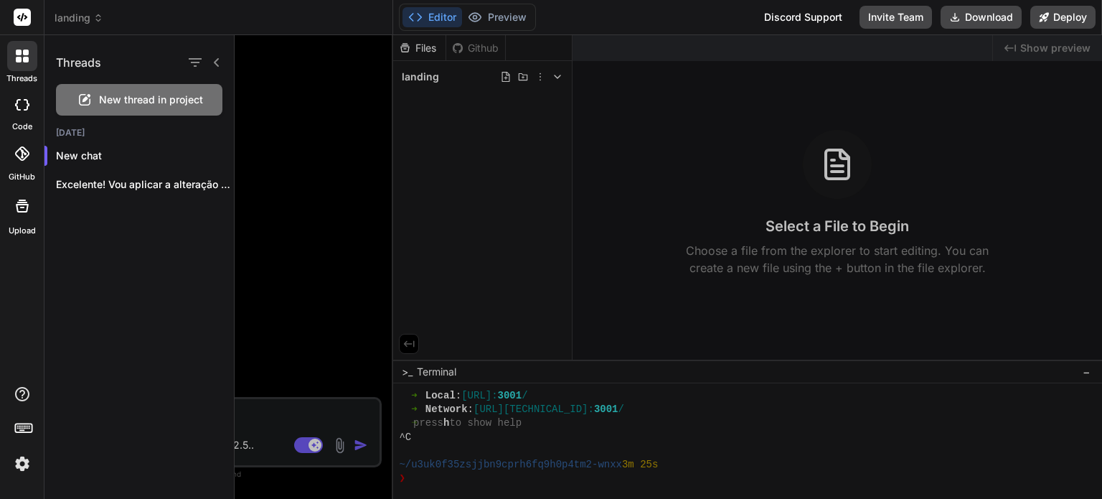
click at [16, 111] on div at bounding box center [22, 104] width 32 height 29
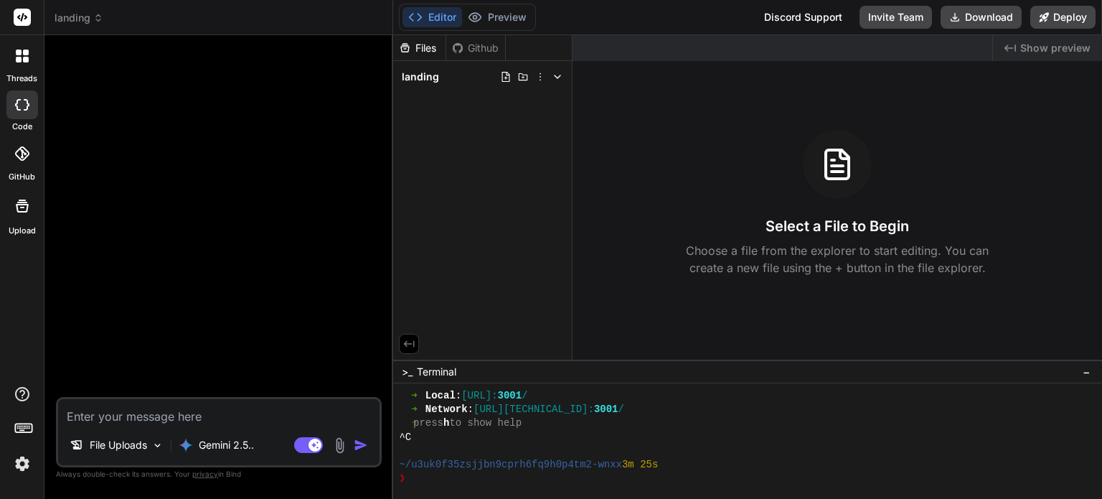
click at [19, 65] on div at bounding box center [22, 56] width 30 height 30
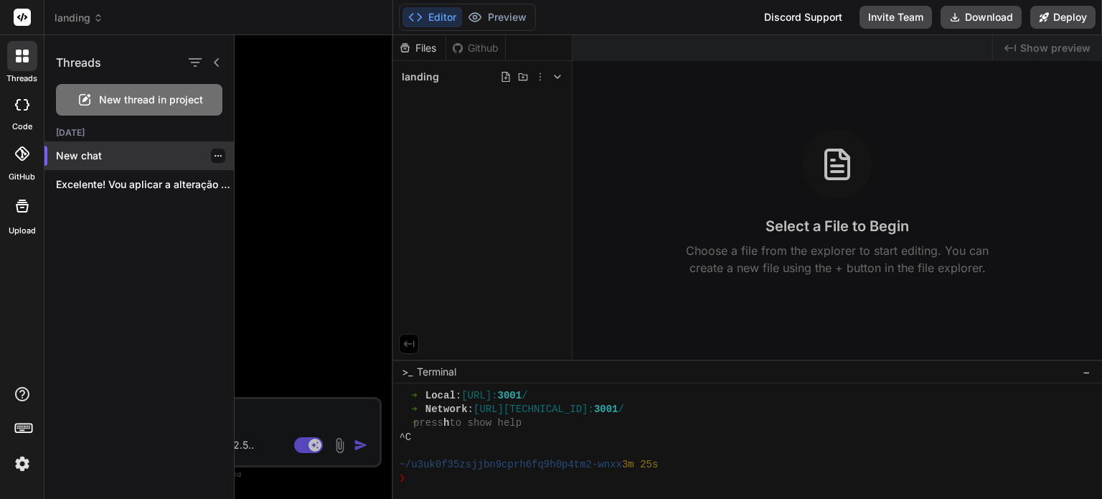
click at [214, 153] on icon "button" at bounding box center [218, 155] width 9 height 9
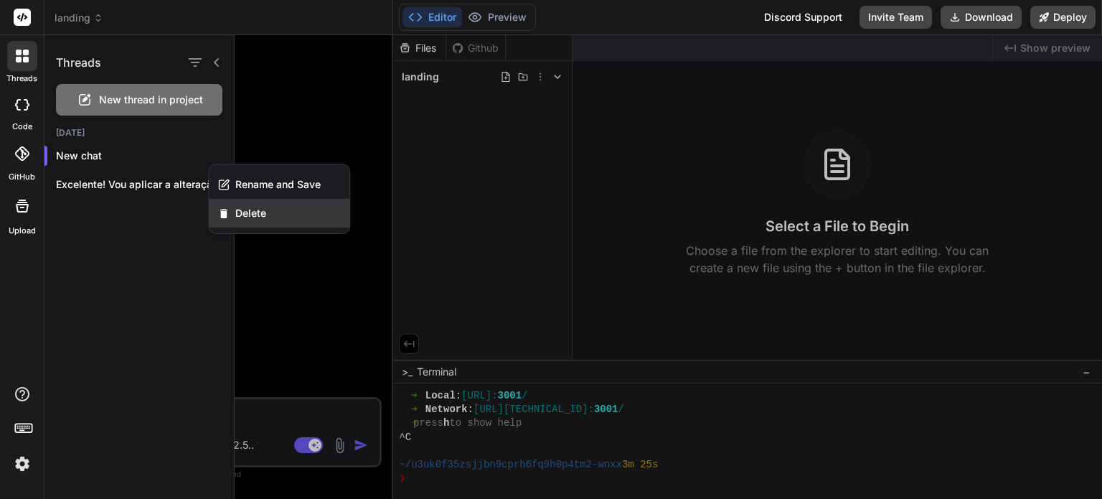
click at [272, 209] on div "Delete" at bounding box center [279, 213] width 141 height 29
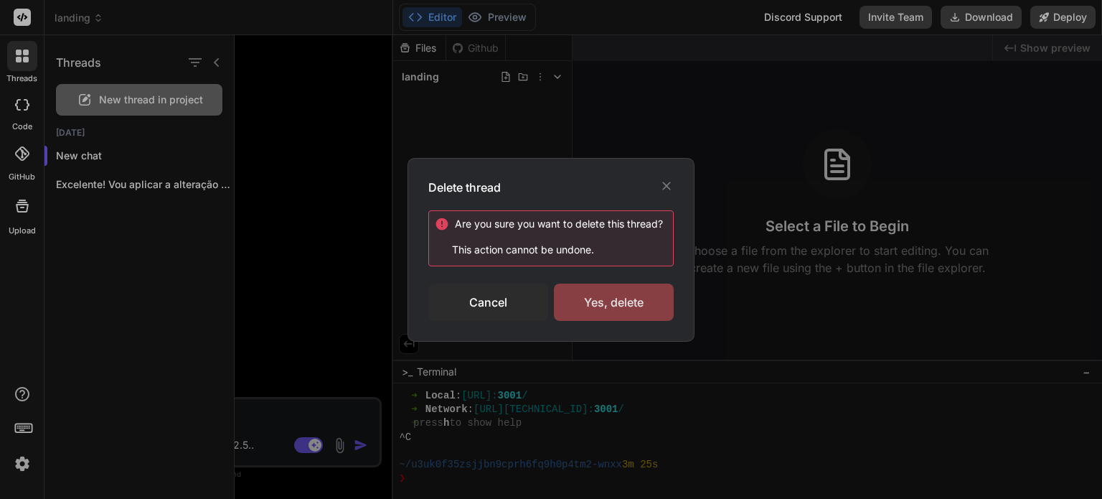
click at [589, 299] on div "Yes, delete" at bounding box center [614, 302] width 120 height 37
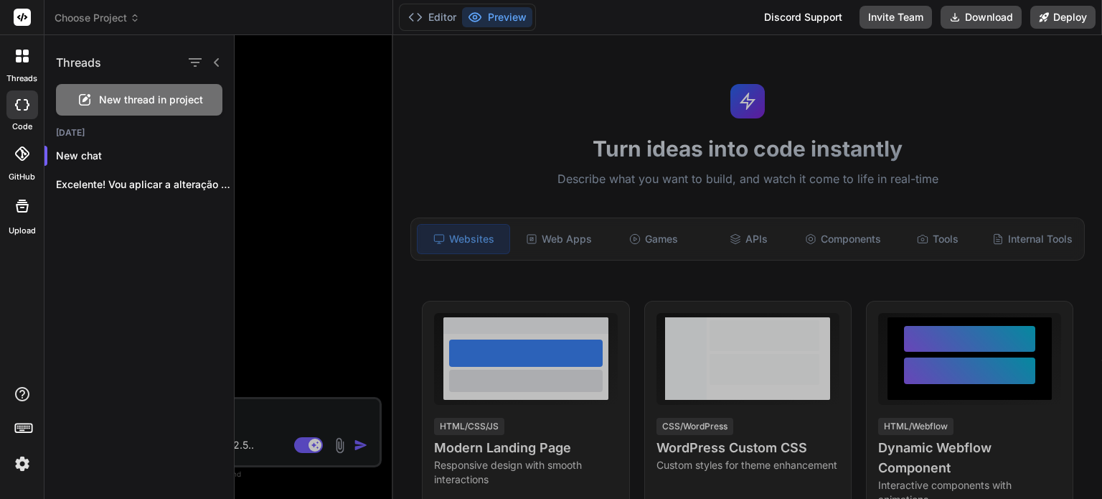
scroll to position [578, 0]
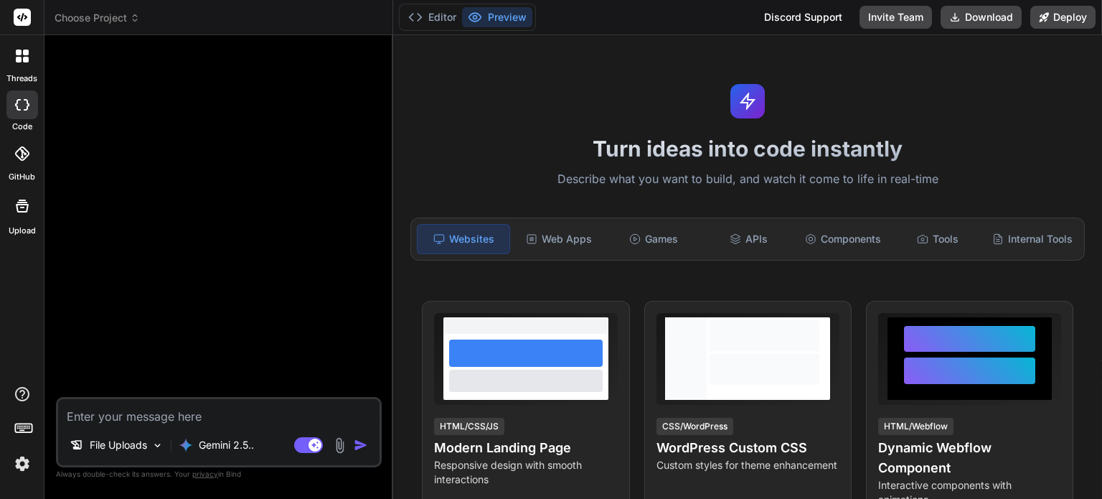
click at [14, 111] on div at bounding box center [22, 104] width 32 height 29
click at [12, 64] on div at bounding box center [22, 56] width 30 height 30
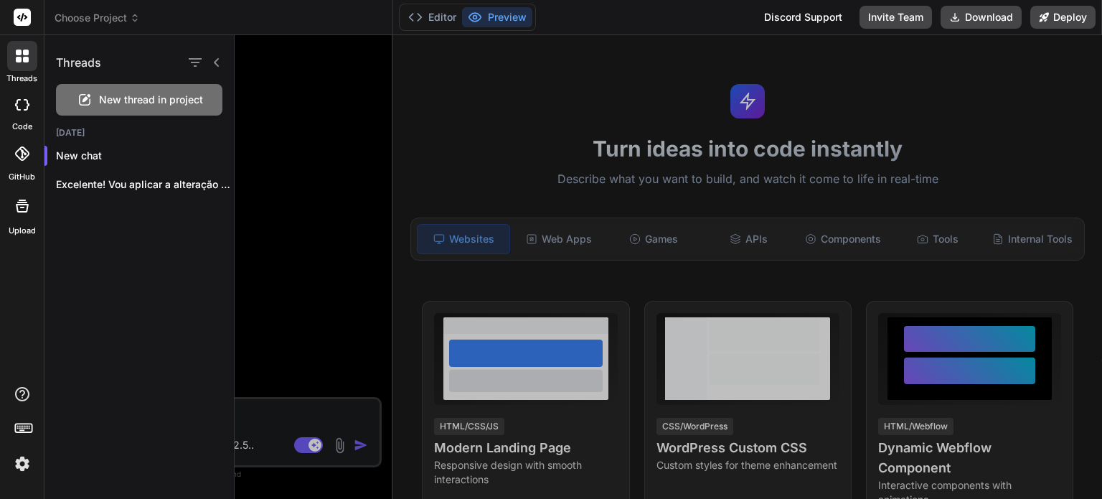
click at [23, 111] on div at bounding box center [22, 104] width 32 height 29
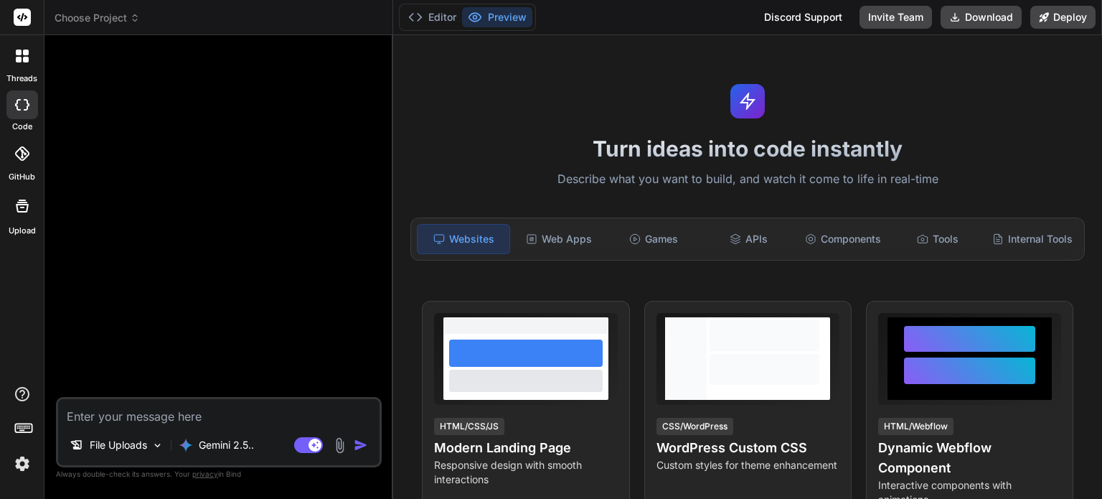
click at [19, 57] on icon at bounding box center [19, 60] width 6 height 6
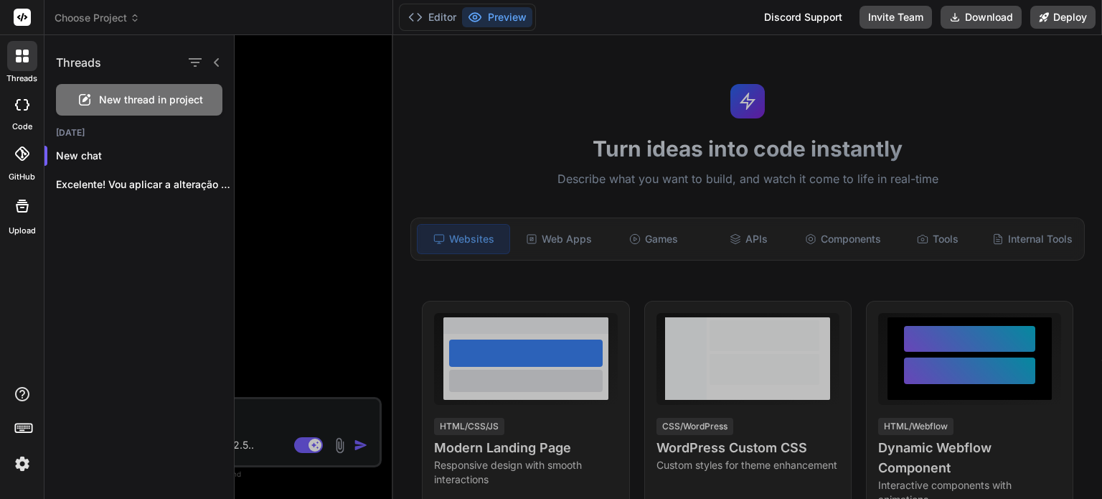
click at [20, 113] on div at bounding box center [22, 104] width 32 height 29
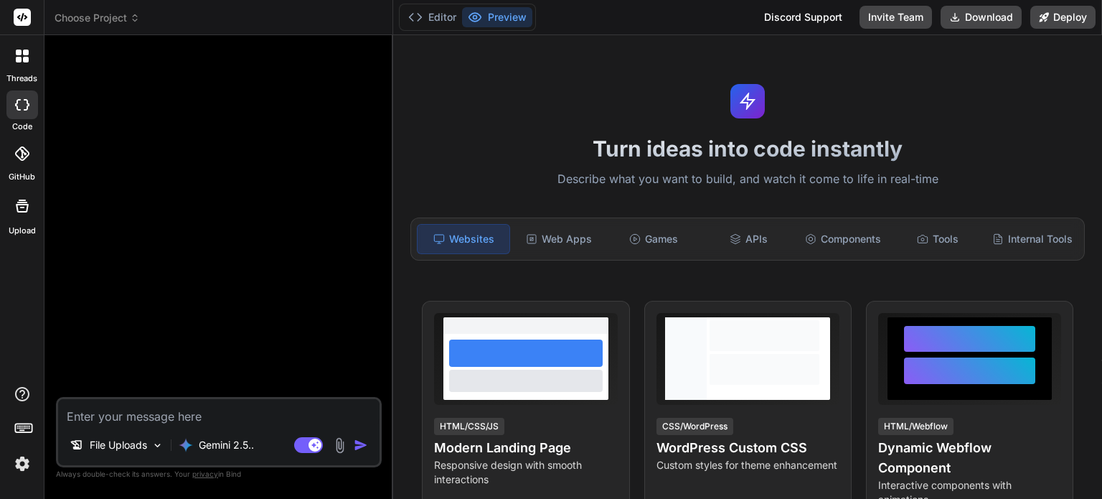
click at [19, 71] on div "threads" at bounding box center [22, 60] width 44 height 50
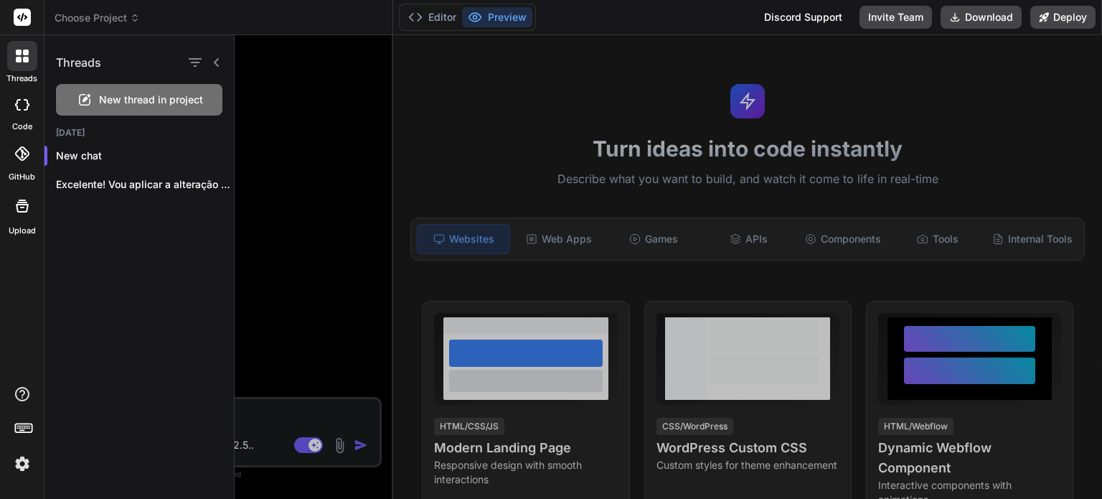
click at [85, 17] on span "Choose Project" at bounding box center [97, 18] width 85 height 14
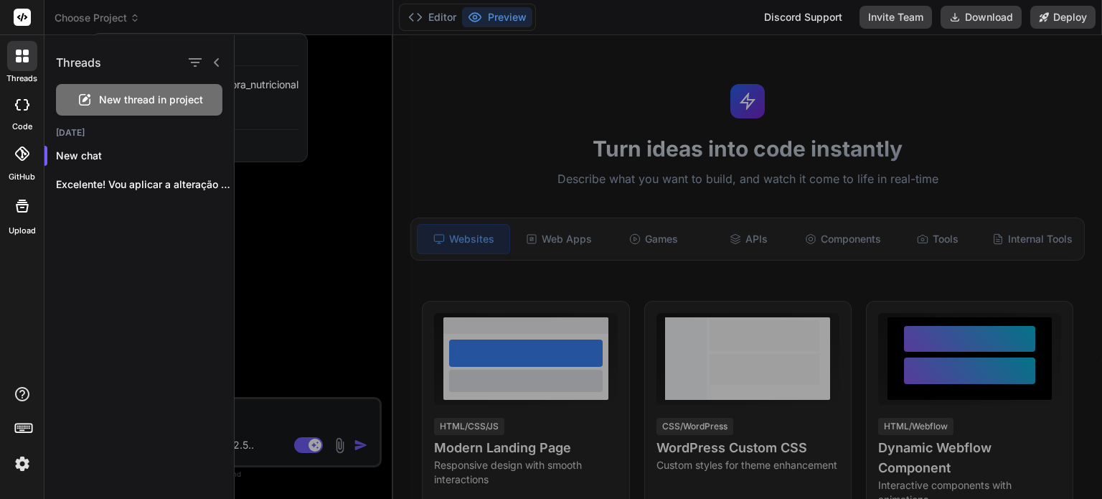
click at [129, 22] on div at bounding box center [551, 249] width 1102 height 499
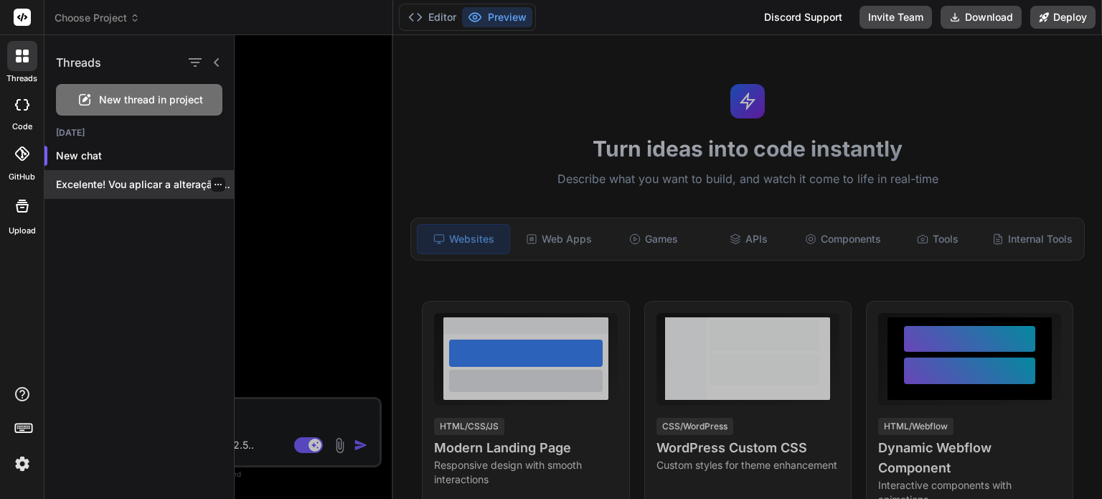
click at [144, 180] on p "Excelente! Vou aplicar a alteração agora mesmo..." at bounding box center [145, 184] width 178 height 14
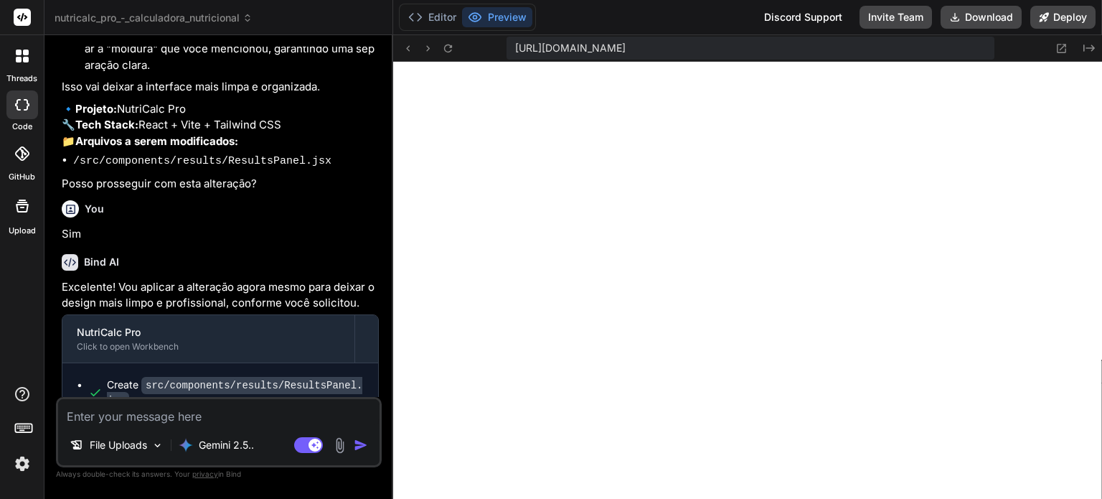
scroll to position [896, 0]
click at [148, 416] on textarea at bounding box center [219, 412] width 322 height 26
click at [195, 27] on header "nutricalc_pro_-_calculadora_nutricional Created with Pixso." at bounding box center [218, 17] width 349 height 35
click at [205, 23] on span "nutricalc_pro_-_calculadora_nutricional" at bounding box center [154, 18] width 198 height 14
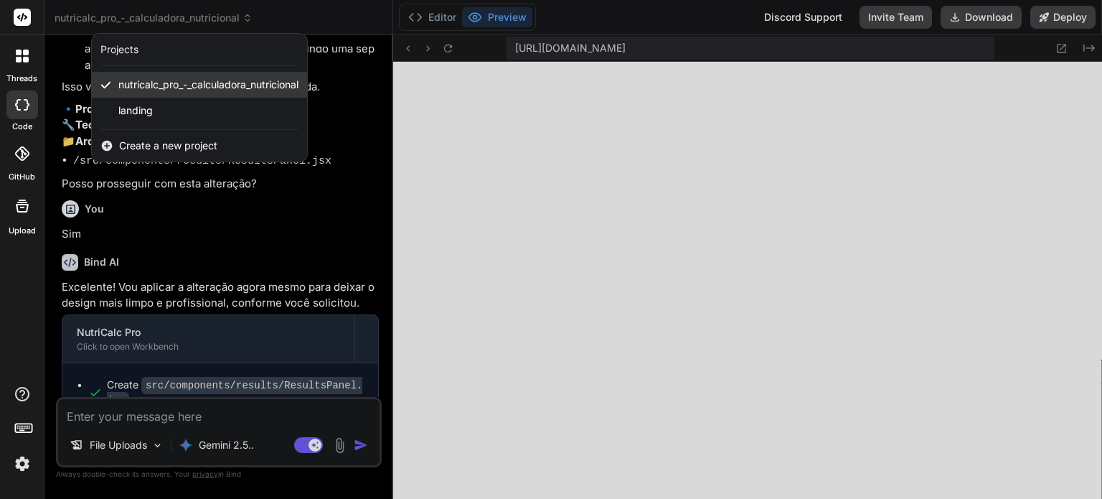
click at [205, 76] on div "nutricalc_pro_-_calculadora_nutricional" at bounding box center [199, 85] width 215 height 26
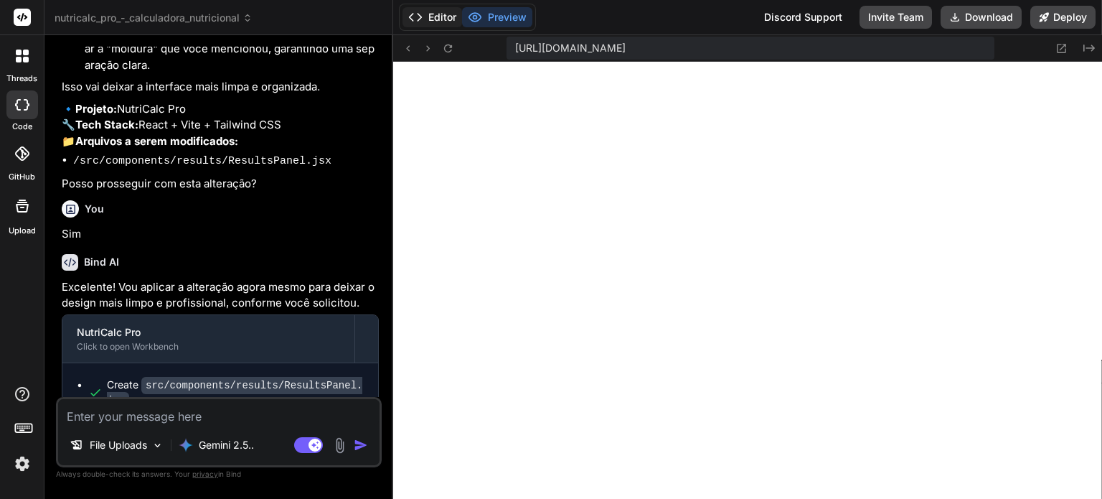
click at [431, 25] on button "Editor" at bounding box center [433, 17] width 60 height 20
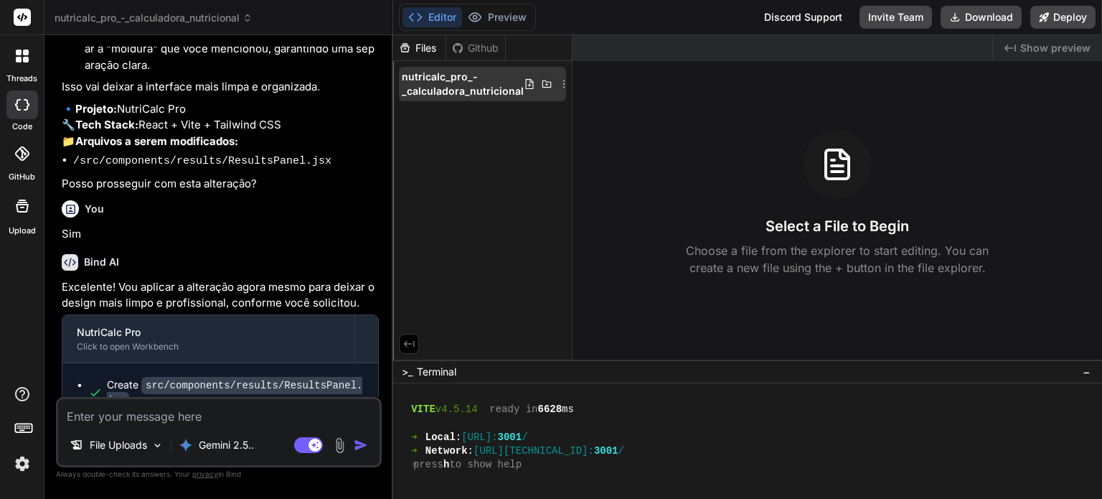
click at [489, 68] on div "nutricalc_pro_-_calculadora_nutricional" at bounding box center [482, 84] width 167 height 34
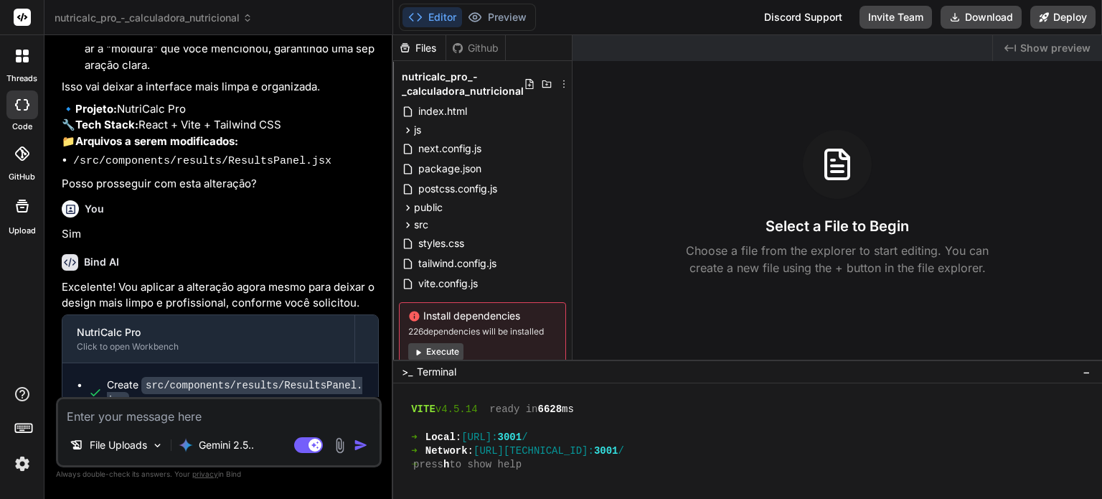
click at [489, 68] on div "nutricalc_pro_-_calculadora_nutricional" at bounding box center [482, 84] width 167 height 34
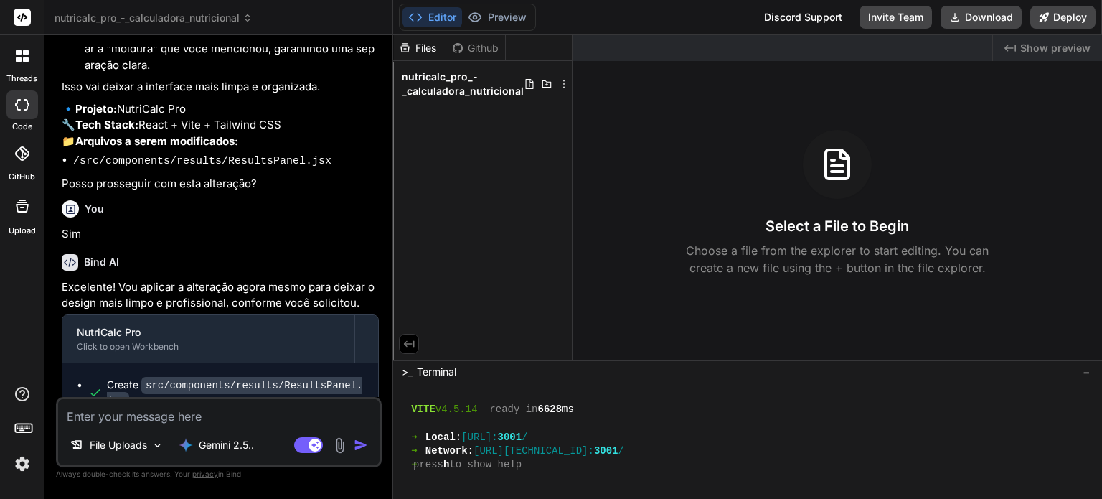
click at [489, 68] on div "nutricalc_pro_-_calculadora_nutricional" at bounding box center [482, 84] width 167 height 34
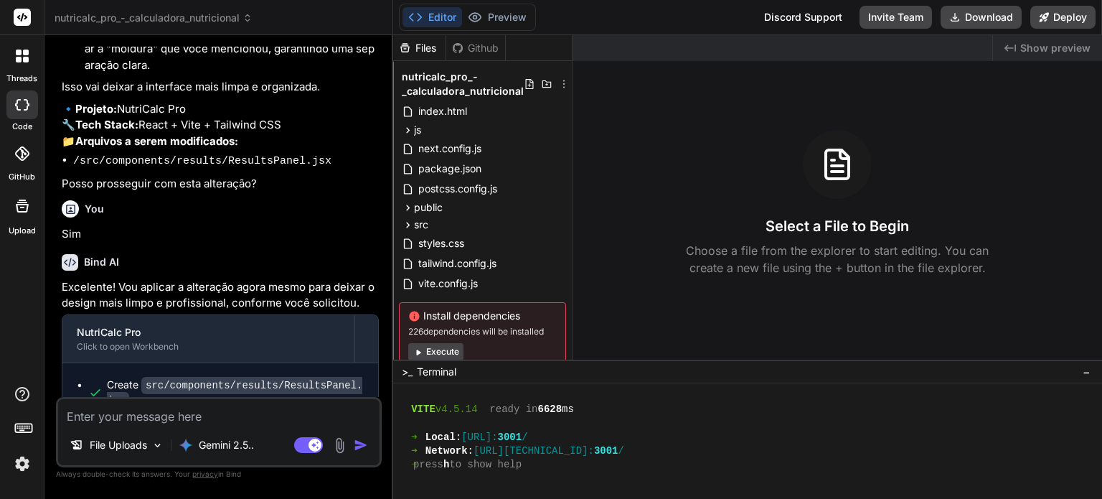
click at [447, 350] on button "Execute" at bounding box center [435, 351] width 55 height 17
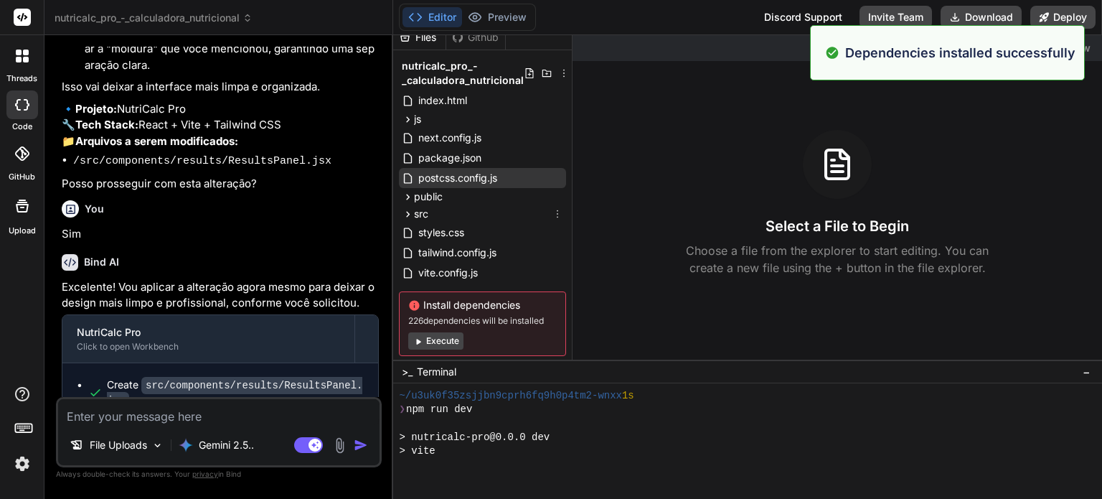
scroll to position [0, 0]
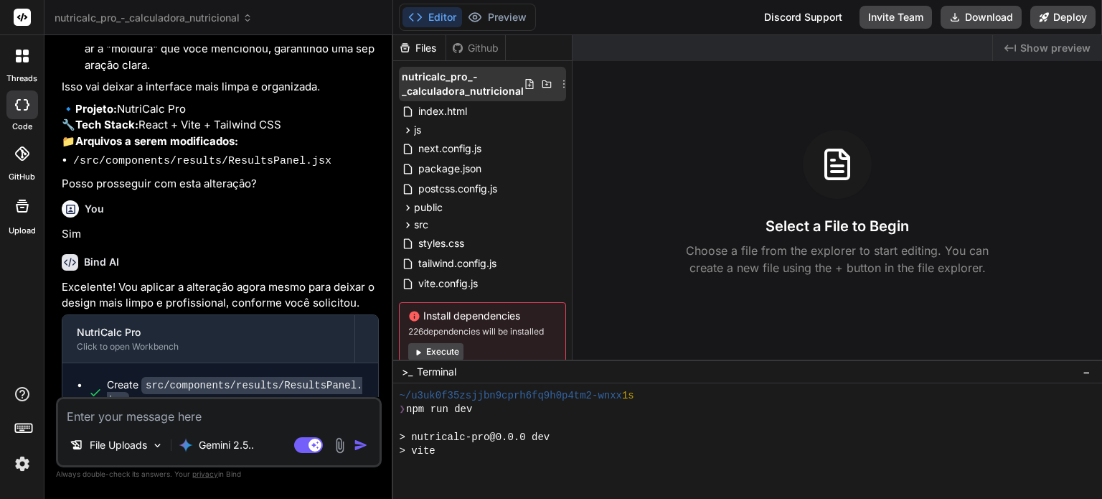
click at [558, 86] on icon at bounding box center [563, 83] width 11 height 11
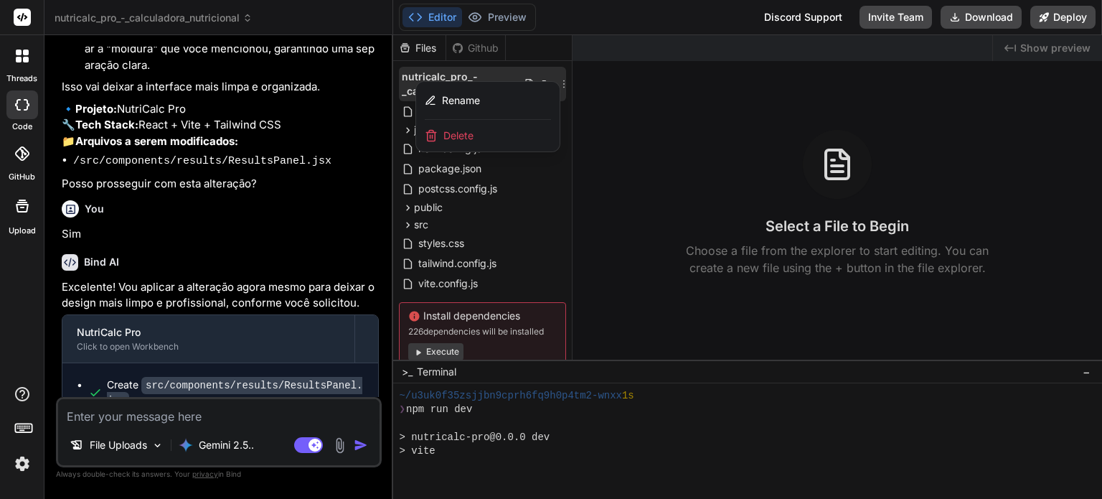
click at [557, 86] on div "Rename" at bounding box center [488, 101] width 144 height 38
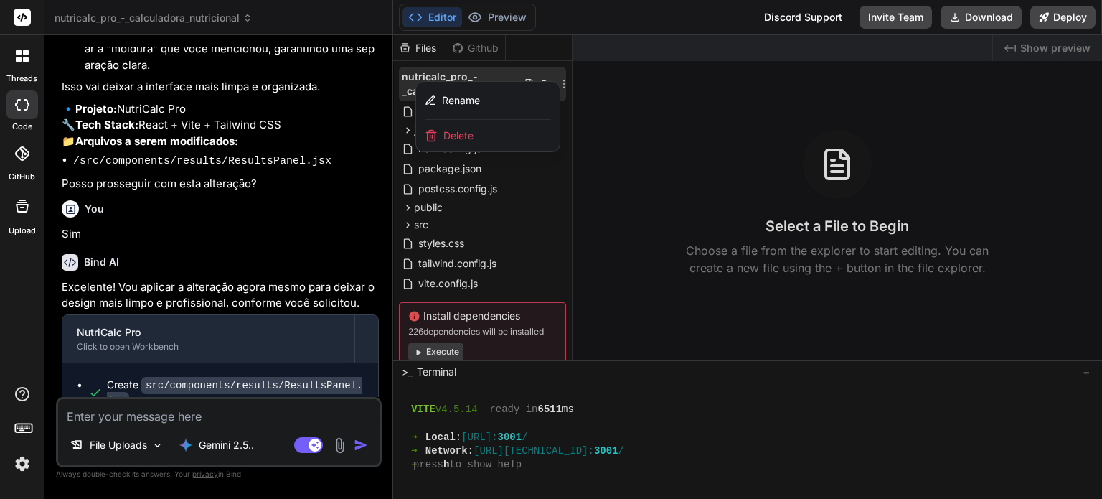
click at [548, 54] on div at bounding box center [747, 267] width 709 height 464
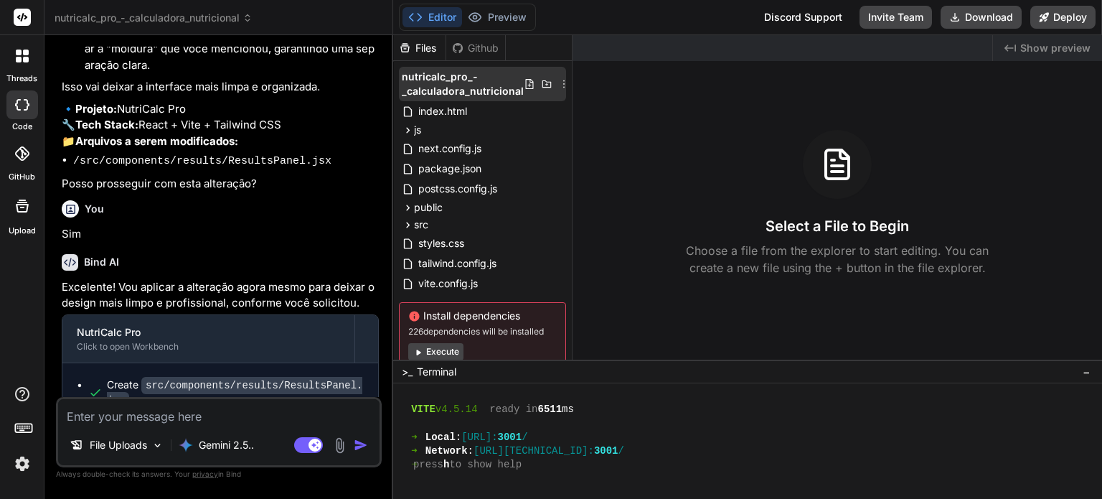
click at [543, 82] on icon at bounding box center [547, 83] width 9 height 7
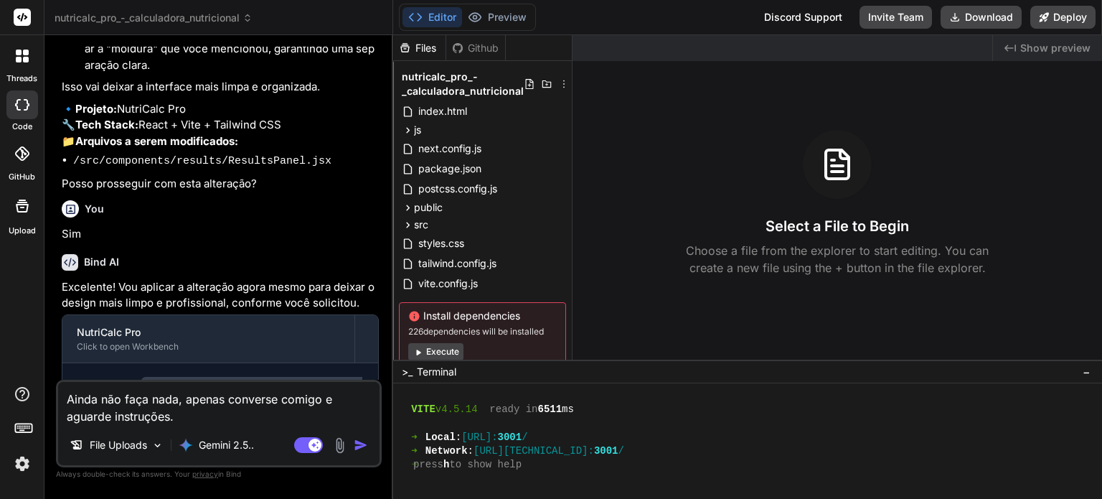
click at [452, 350] on button "Execute" at bounding box center [435, 351] width 55 height 17
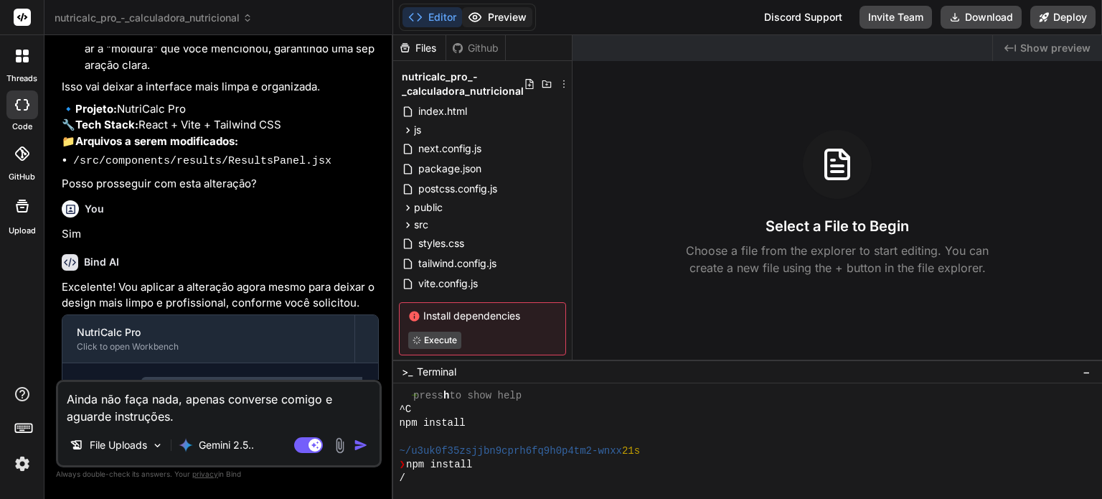
scroll to position [1378, 0]
click at [511, 22] on button "Preview" at bounding box center [497, 17] width 70 height 20
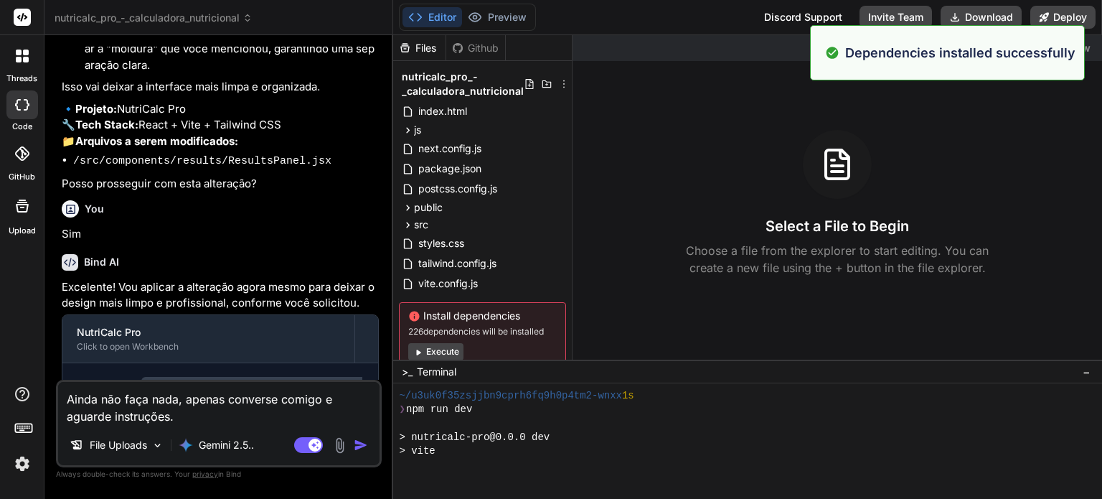
scroll to position [1447, 0]
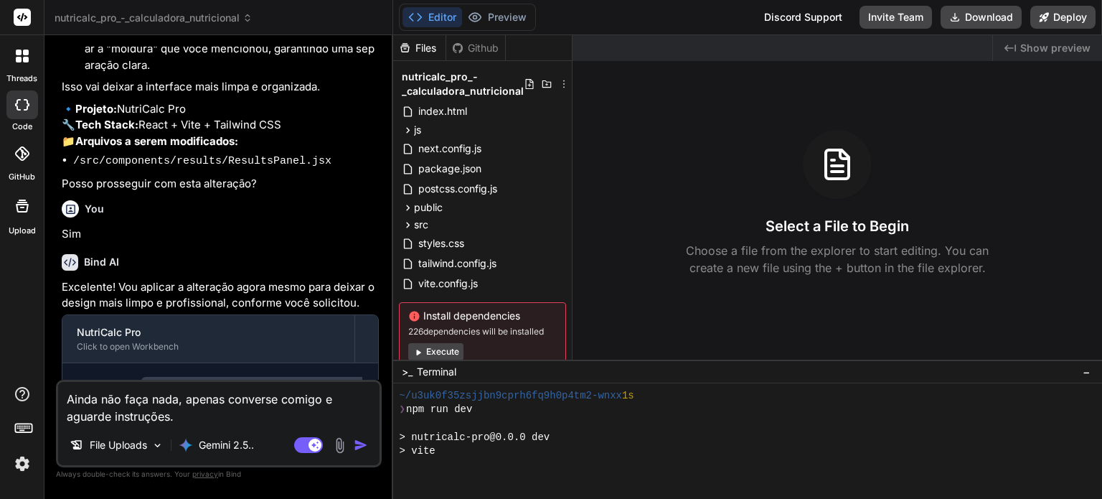
click at [274, 418] on textarea "Ainda não faça nada, apenas converse comigo e aguarde instruções." at bounding box center [219, 403] width 322 height 43
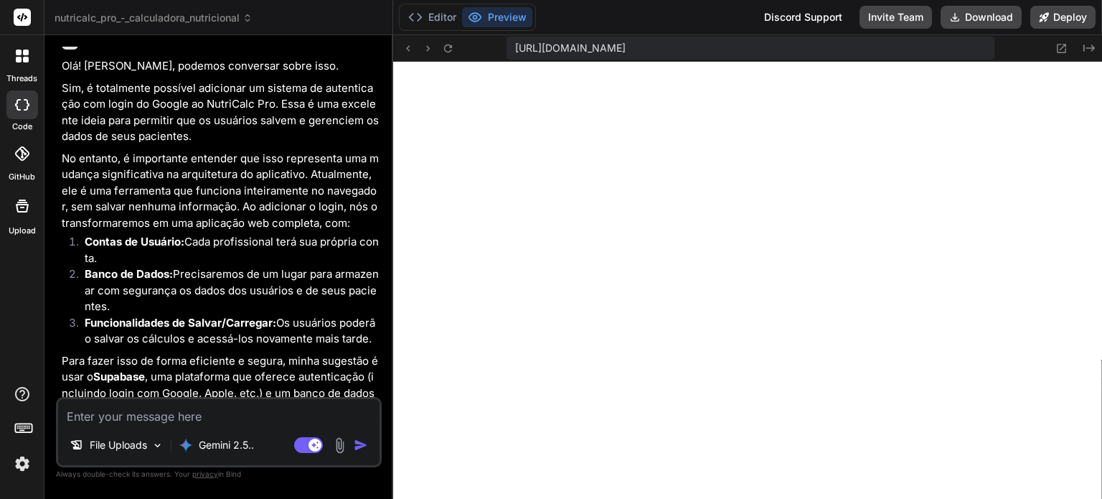
scroll to position [2449, 0]
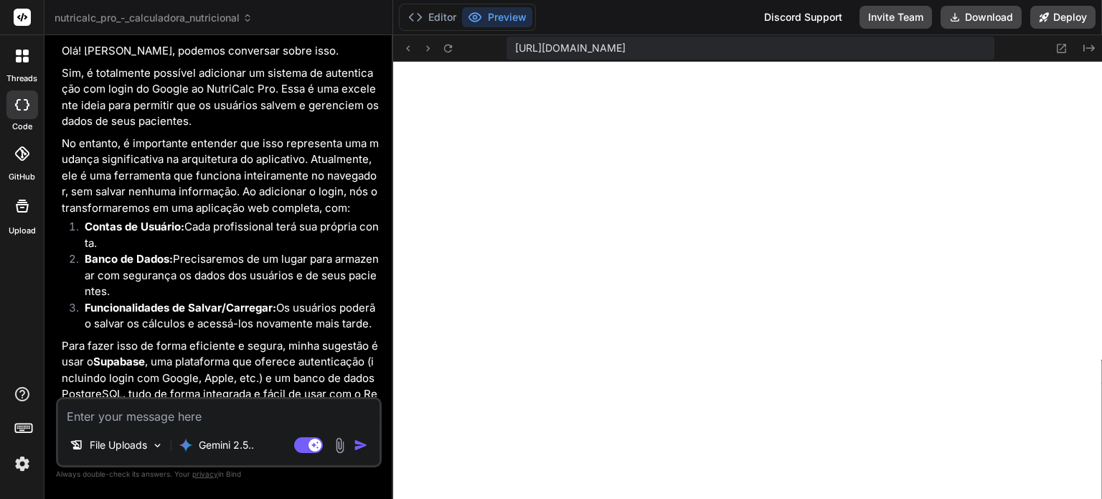
click at [266, 416] on textarea at bounding box center [219, 412] width 322 height 26
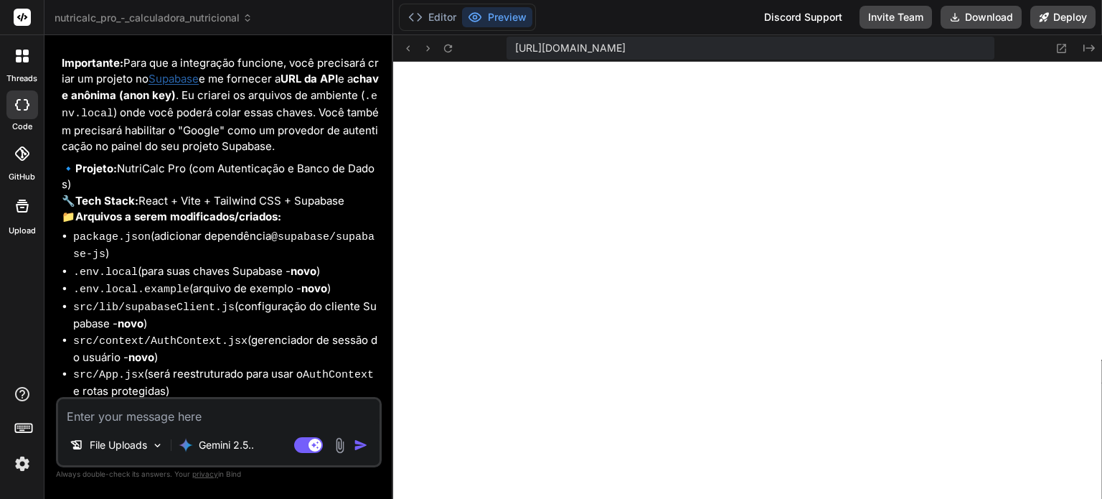
scroll to position [3378, 0]
